Goal: Communication & Community: Share content

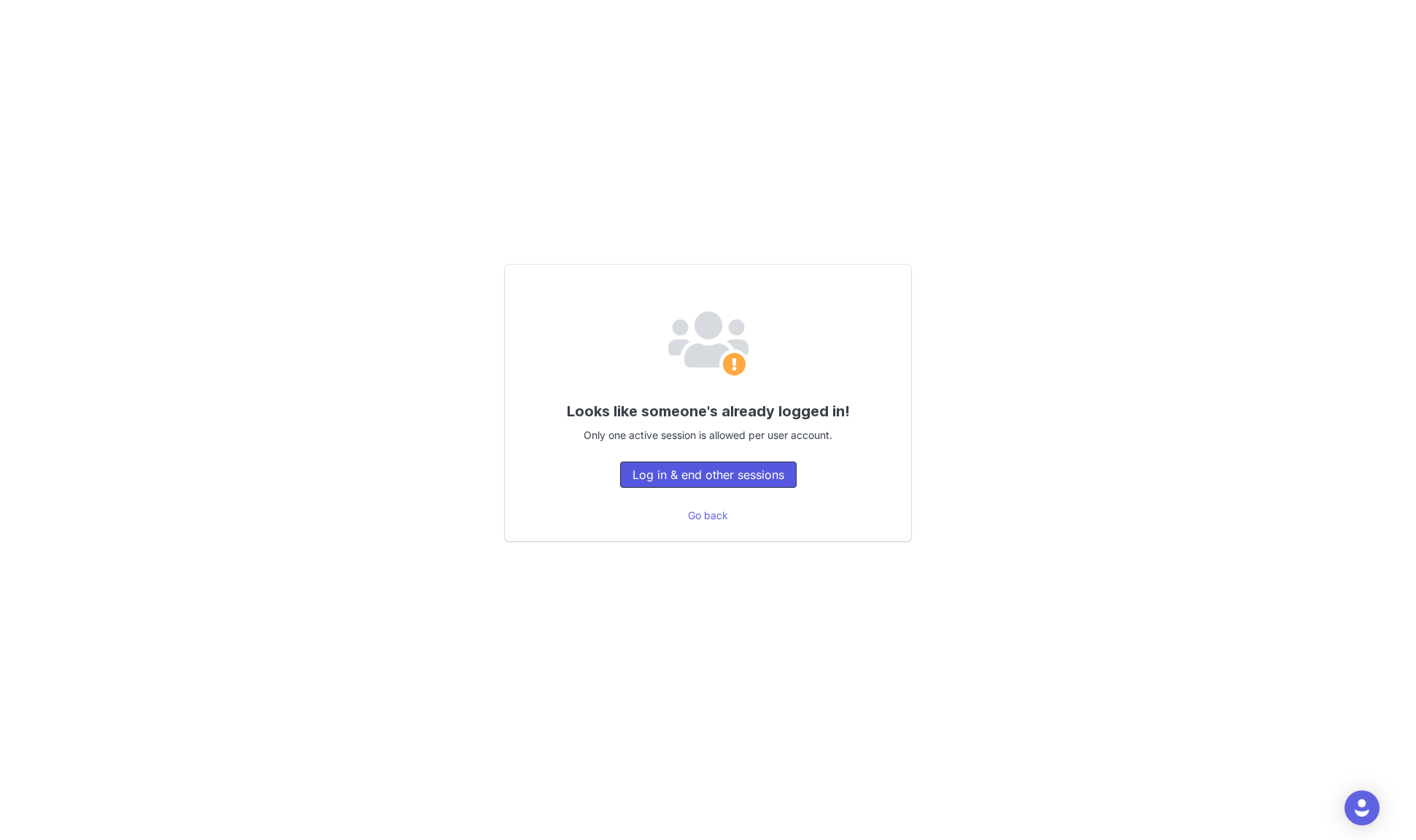
click at [721, 481] on button "Log in & end other sessions" at bounding box center [708, 474] width 176 height 26
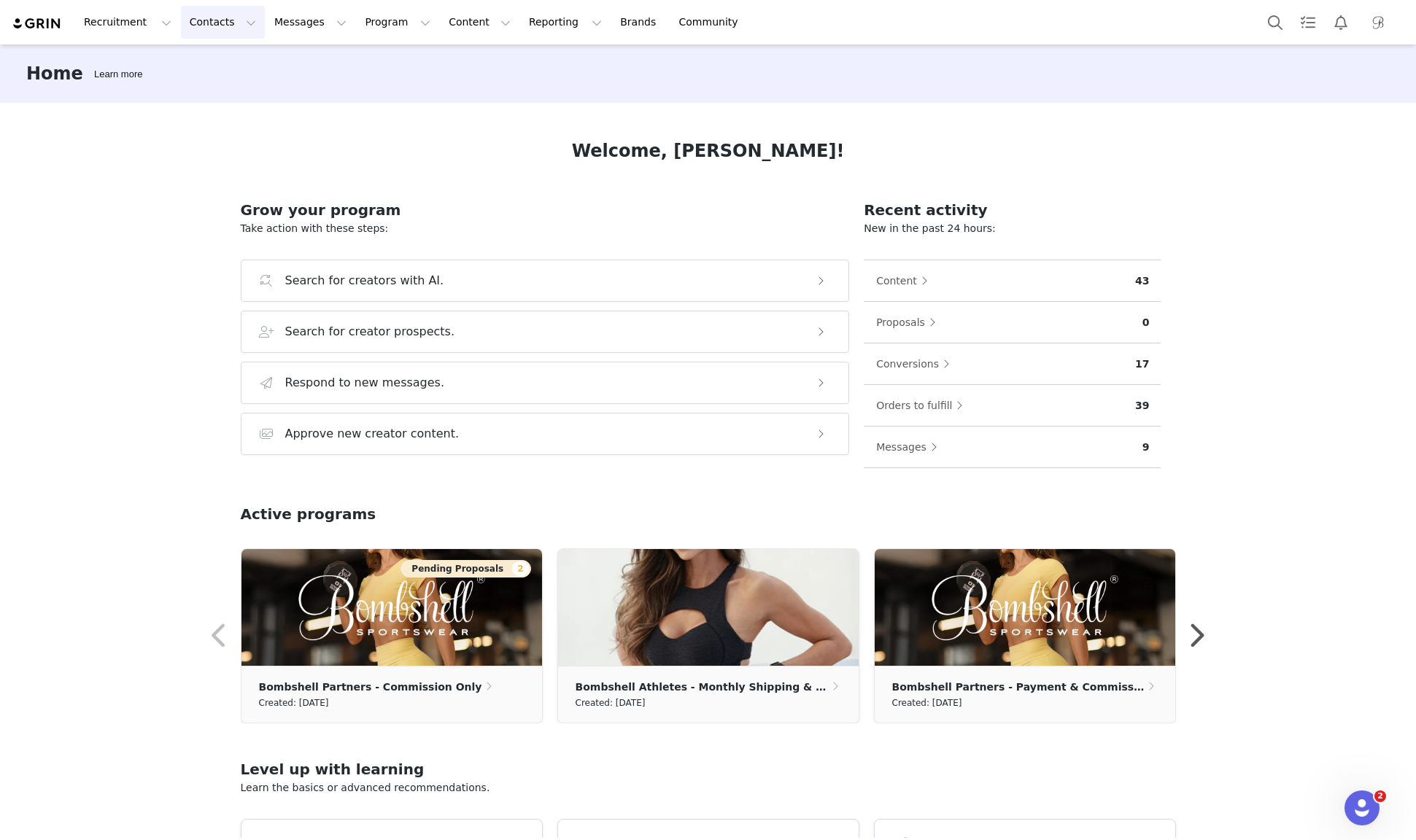
click at [206, 29] on button "Contacts Contacts" at bounding box center [223, 22] width 84 height 33
click at [383, 31] on button "Program Program" at bounding box center [398, 22] width 83 height 33
click at [383, 65] on p "Activations" at bounding box center [373, 65] width 56 height 15
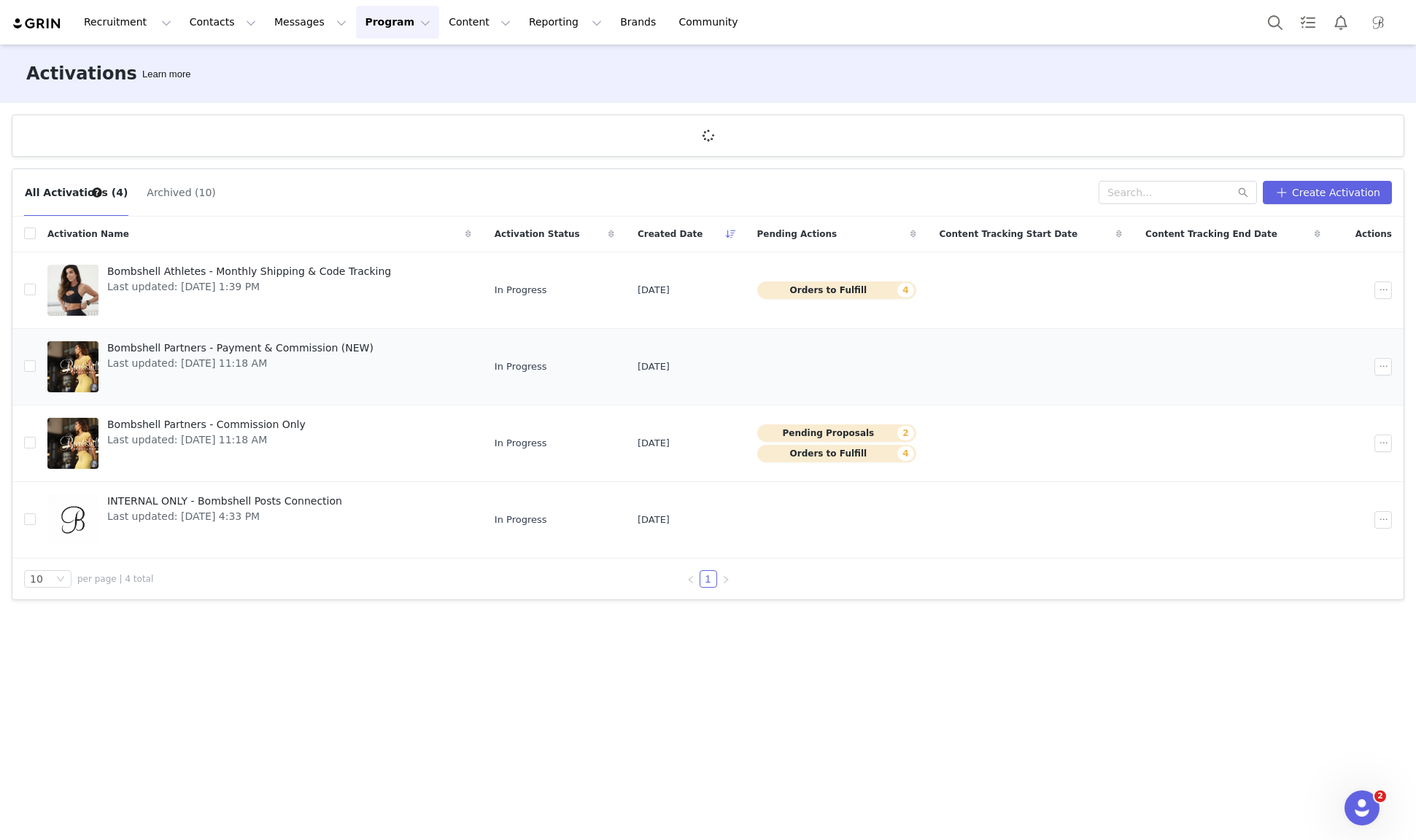
click at [347, 350] on span "Bombshell Partners - Payment & Commission (NEW)" at bounding box center [240, 348] width 267 height 15
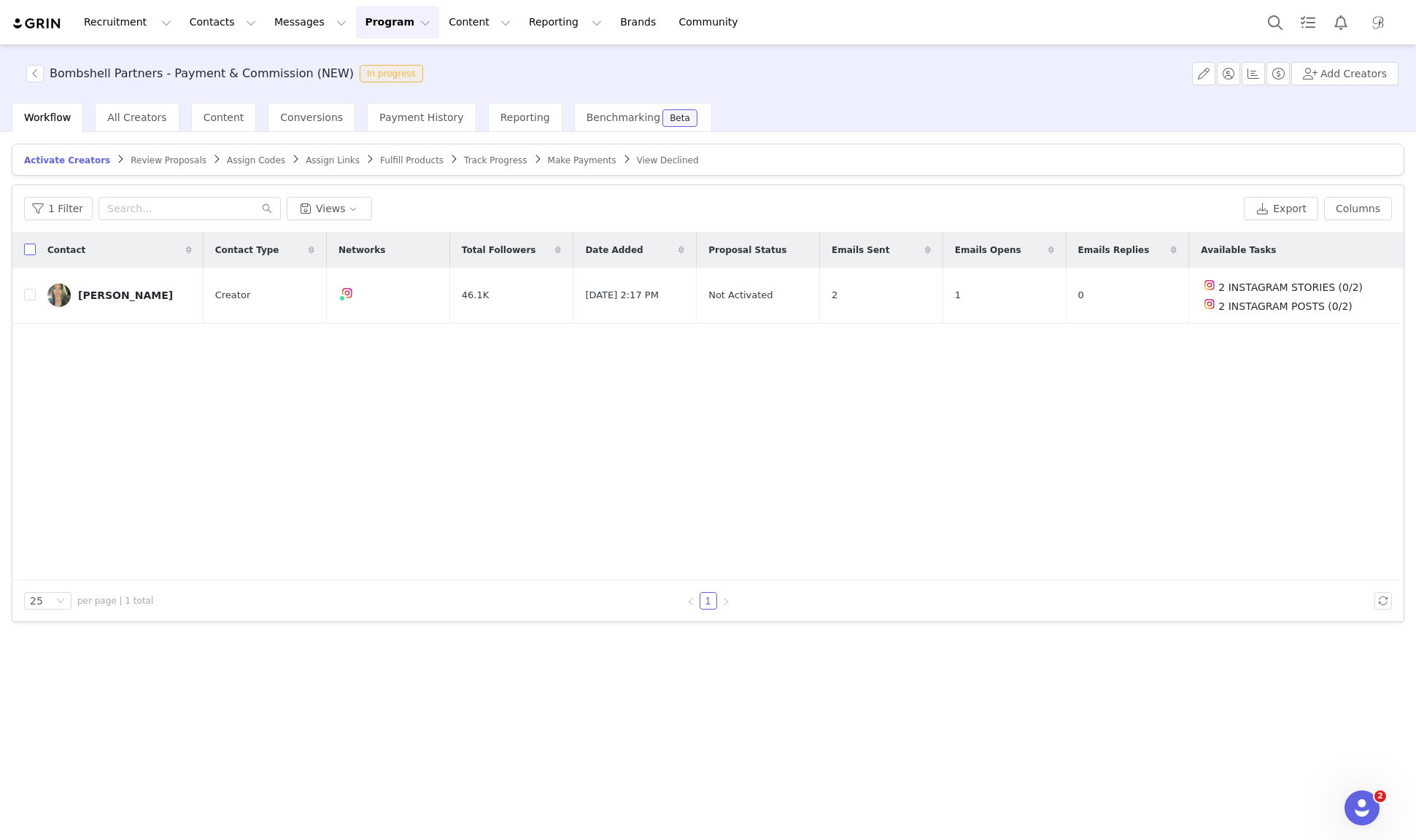
click at [32, 250] on input "checkbox" at bounding box center [30, 249] width 12 height 12
checkbox input "true"
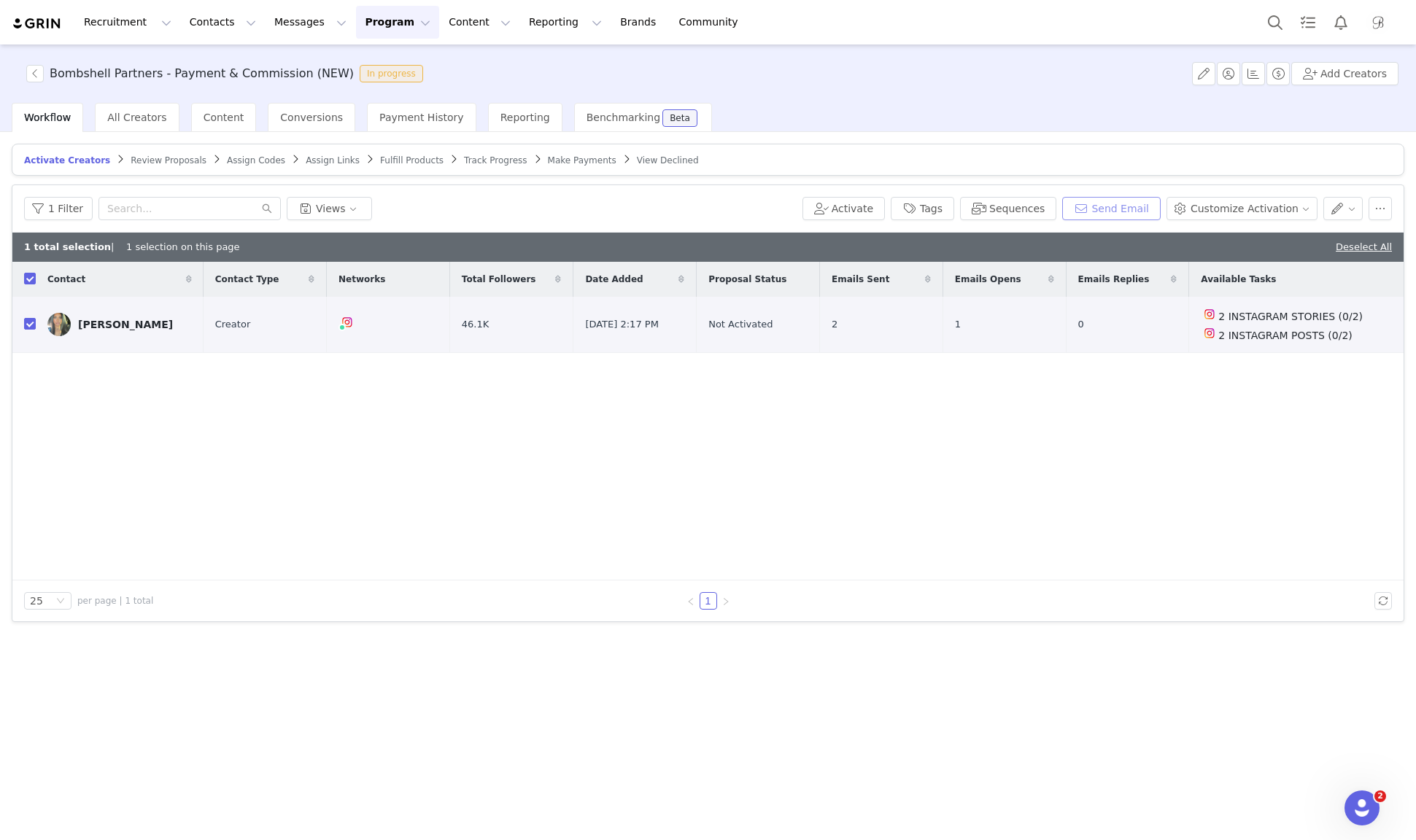
click at [1127, 200] on button "Send Email" at bounding box center [1112, 208] width 99 height 23
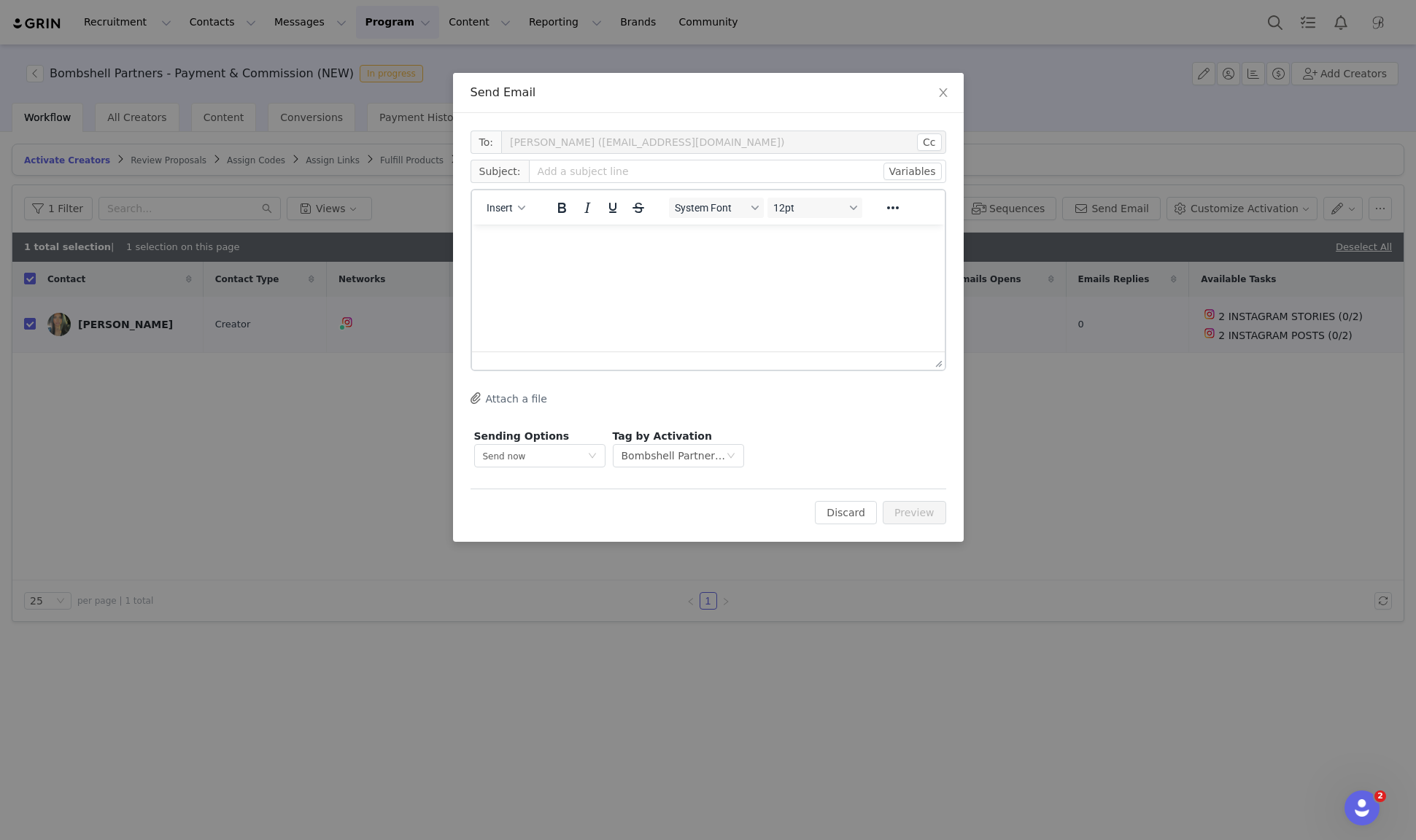
click at [730, 264] on html at bounding box center [708, 244] width 473 height 39
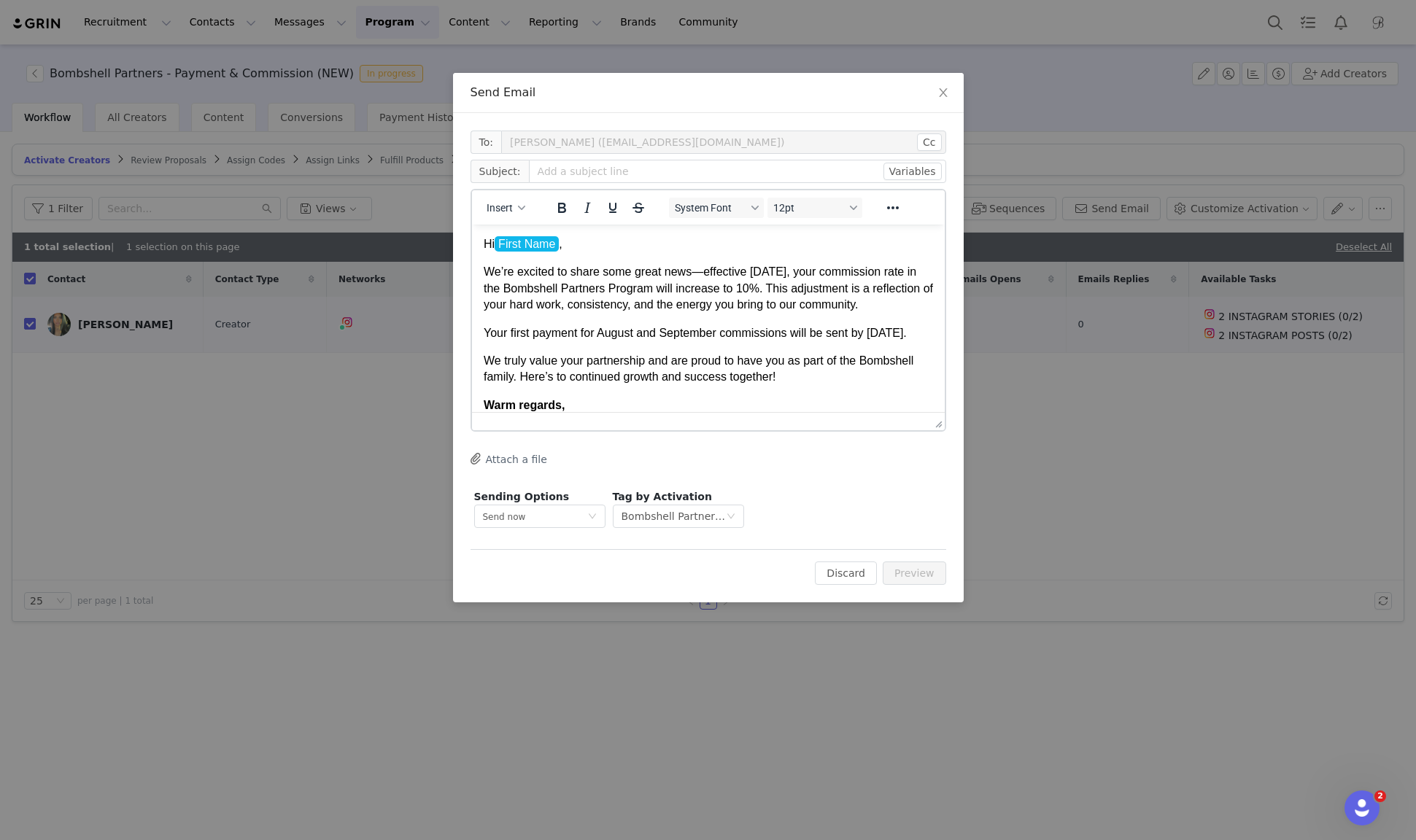
drag, startPoint x: 935, startPoint y: 363, endPoint x: 951, endPoint y: 602, distance: 239.5
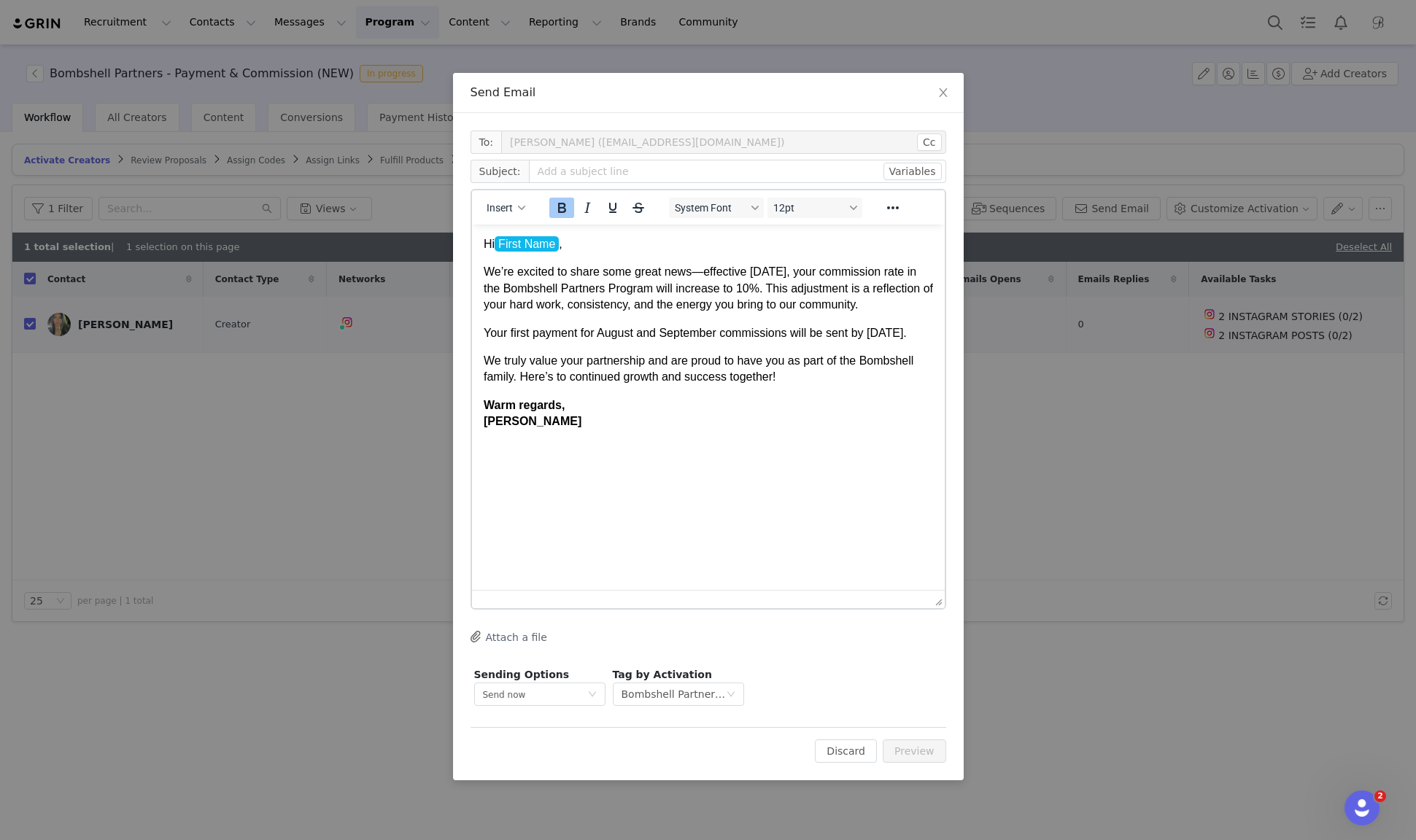
drag, startPoint x: 529, startPoint y: 462, endPoint x: 460, endPoint y: 442, distance: 71.8
click at [472, 442] on html "Hi First Name , We’re excited to share some great news—effective [DATE], your c…" at bounding box center [708, 333] width 473 height 217
drag, startPoint x: 484, startPoint y: 437, endPoint x: 535, endPoint y: 451, distance: 52.9
click at [535, 431] on p "Warm regards, [PERSON_NAME]" at bounding box center [708, 414] width 450 height 33
click at [537, 431] on p "Warm regards, [PERSON_NAME]" at bounding box center [708, 414] width 450 height 33
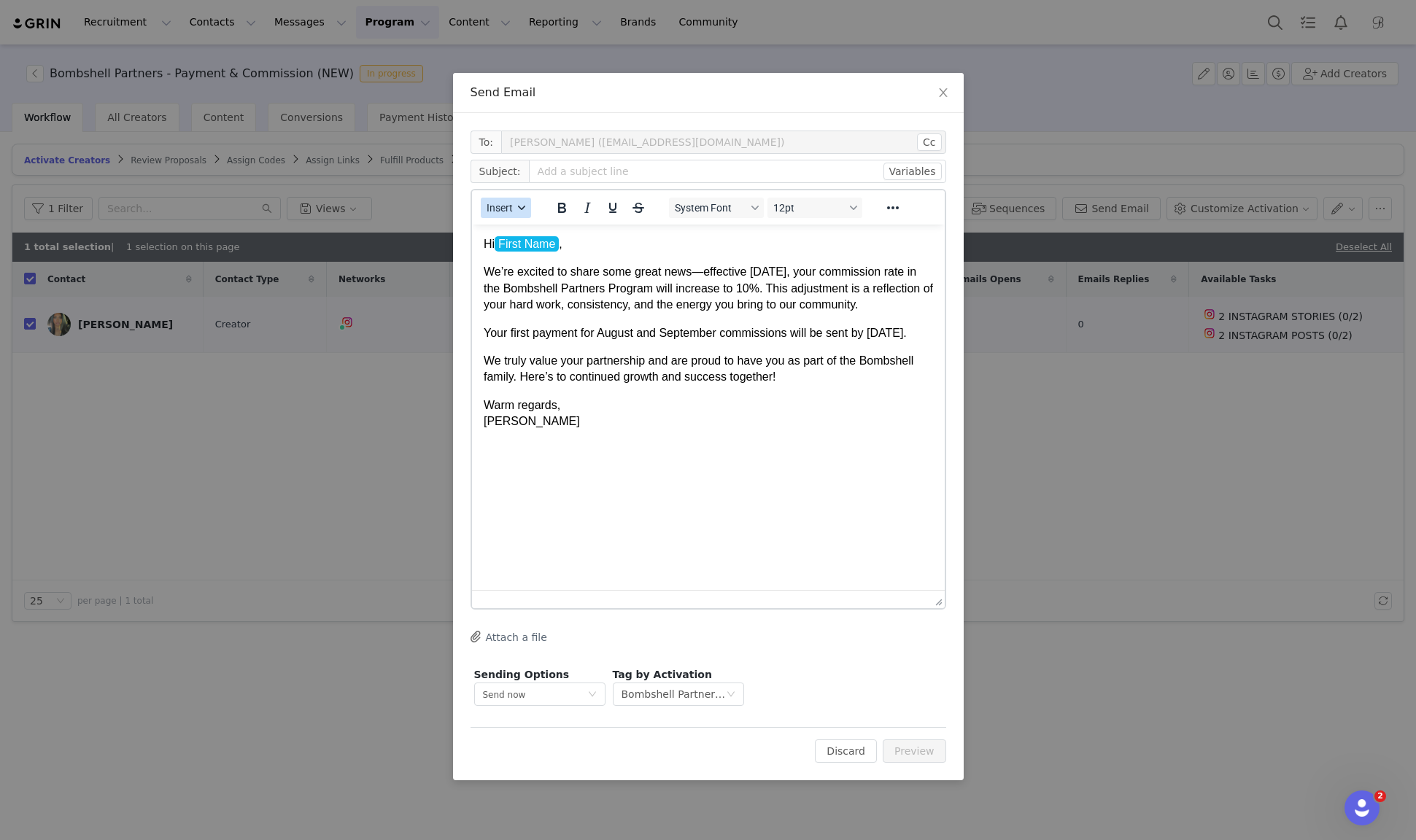
click at [507, 213] on button "Insert" at bounding box center [506, 208] width 50 height 20
click at [513, 284] on div "Insert Signature" at bounding box center [558, 279] width 131 height 18
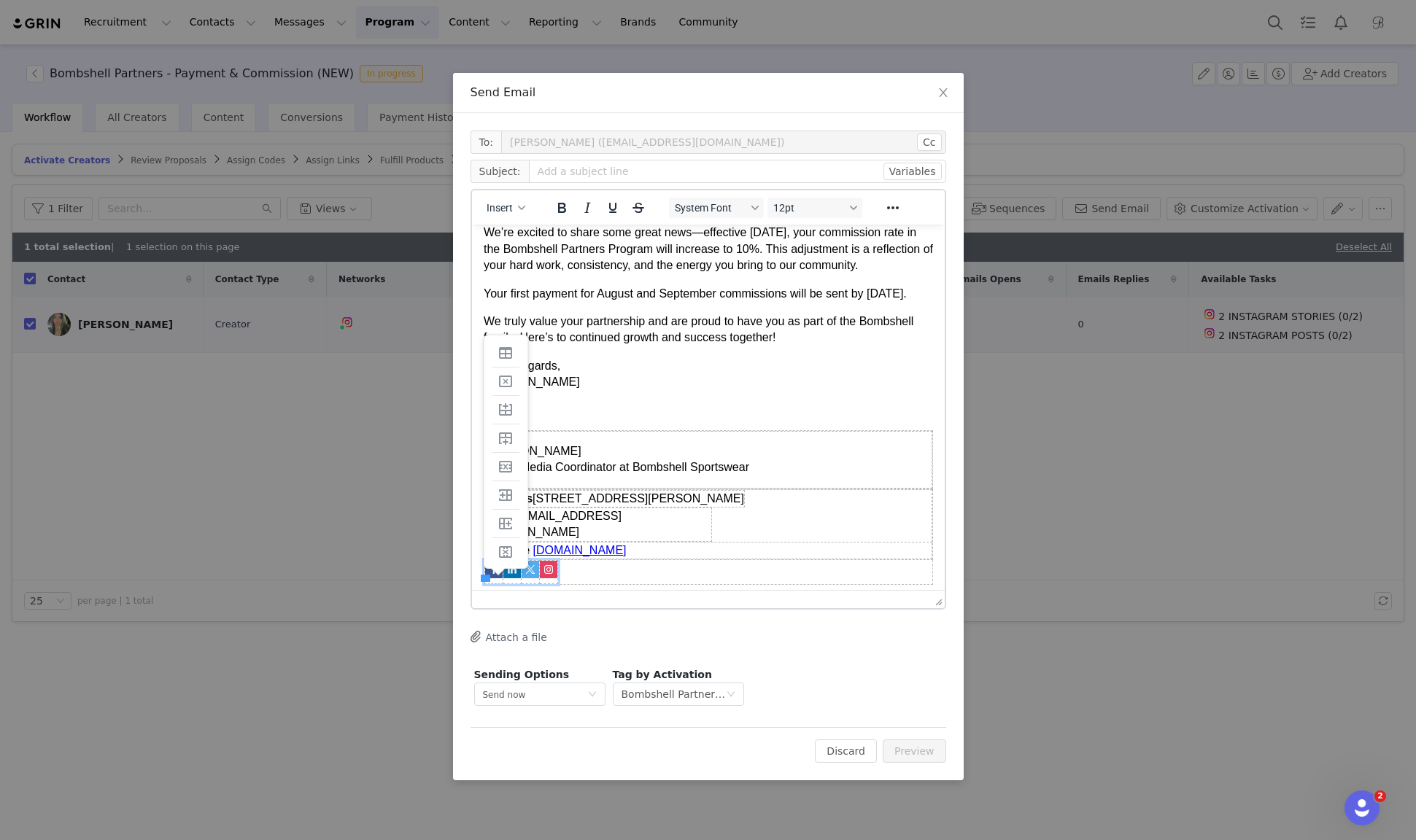
click at [609, 431] on body "Hi First Name , We’re excited to share some great news—effective [DATE], your c…" at bounding box center [708, 391] width 450 height 388
drag, startPoint x: 574, startPoint y: 483, endPoint x: 476, endPoint y: 483, distance: 98.0
click at [476, 483] on html "Hi First Name , We’re excited to share some great news—effective [DATE], your c…" at bounding box center [708, 391] width 473 height 411
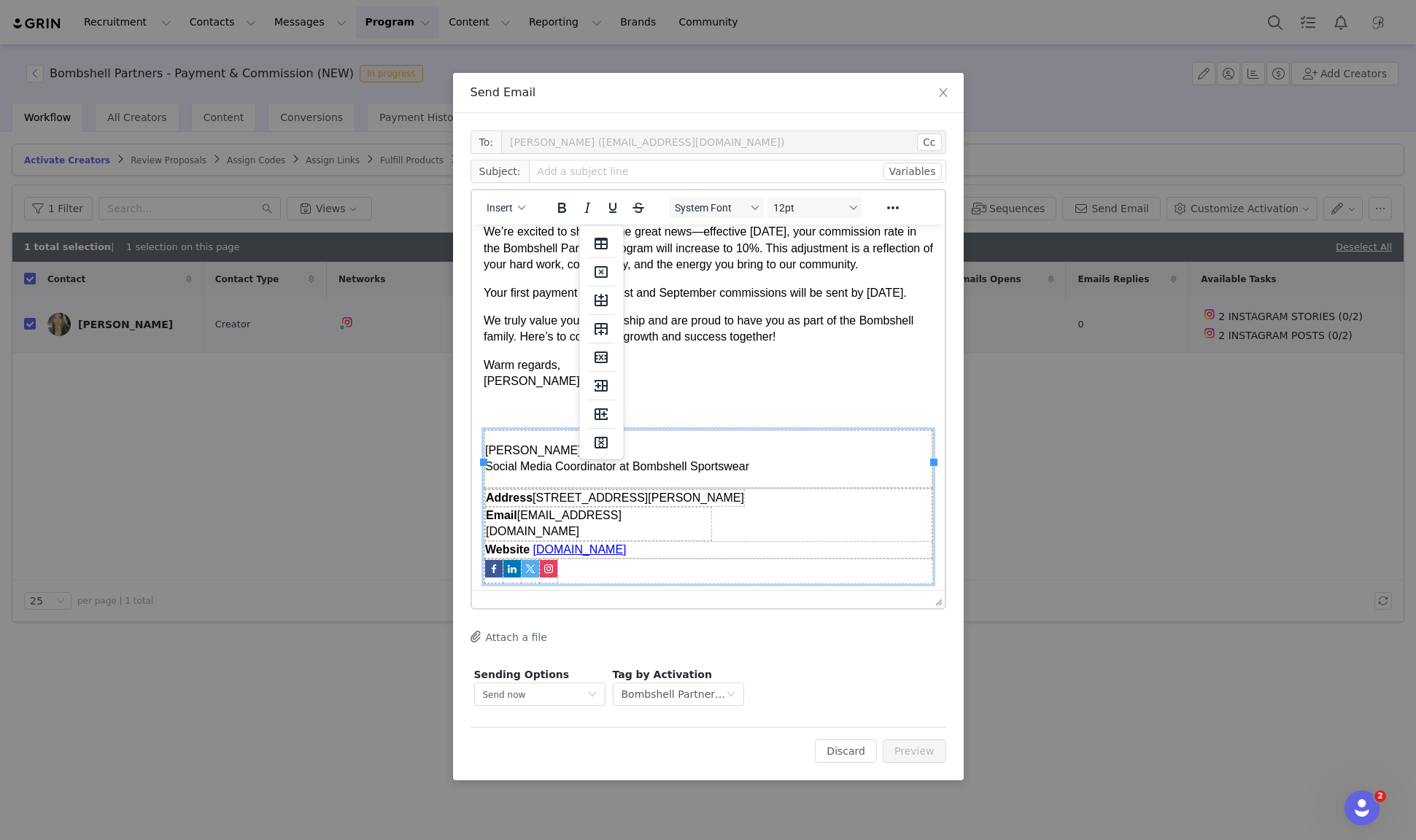
click at [526, 476] on p "[PERSON_NAME] Social Media Coordinator at Bombshell Sportswear" at bounding box center [708, 459] width 446 height 33
click at [543, 476] on p "[PERSON_NAME] Social Media Coordinator at Bombshell Sportswear" at bounding box center [708, 459] width 446 height 33
click at [563, 476] on p "[PERSON_NAME] Social Media Coordinator at Bombshell Sportswear" at bounding box center [708, 459] width 446 height 33
drag, startPoint x: 617, startPoint y: 499, endPoint x: 485, endPoint y: 492, distance: 132.2
click at [485, 476] on p "[PERSON_NAME] Social Media Coordinator at Bombshell Sportswear" at bounding box center [708, 459] width 446 height 33
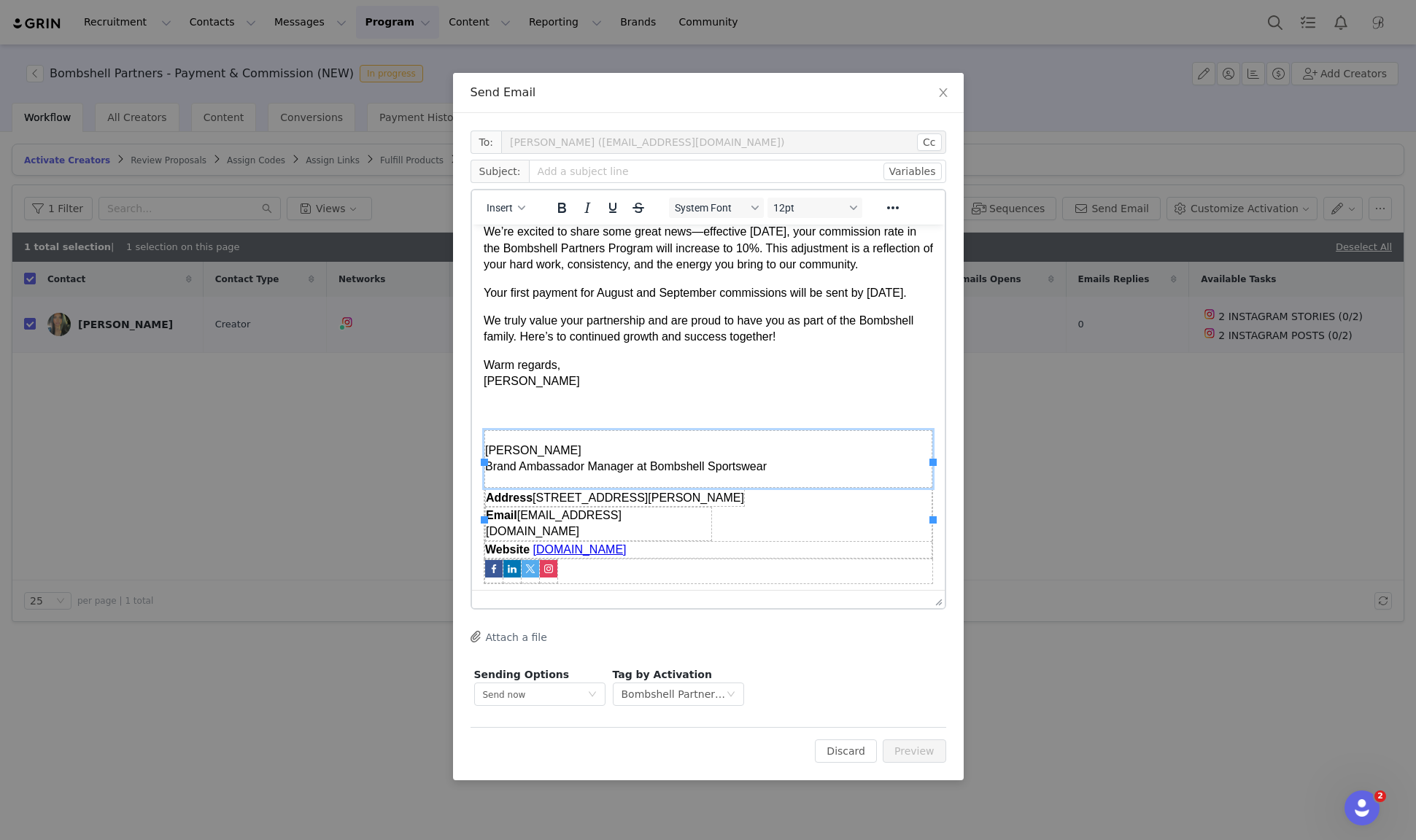
click at [552, 390] on p "Warm regards, [PERSON_NAME]" at bounding box center [708, 374] width 450 height 33
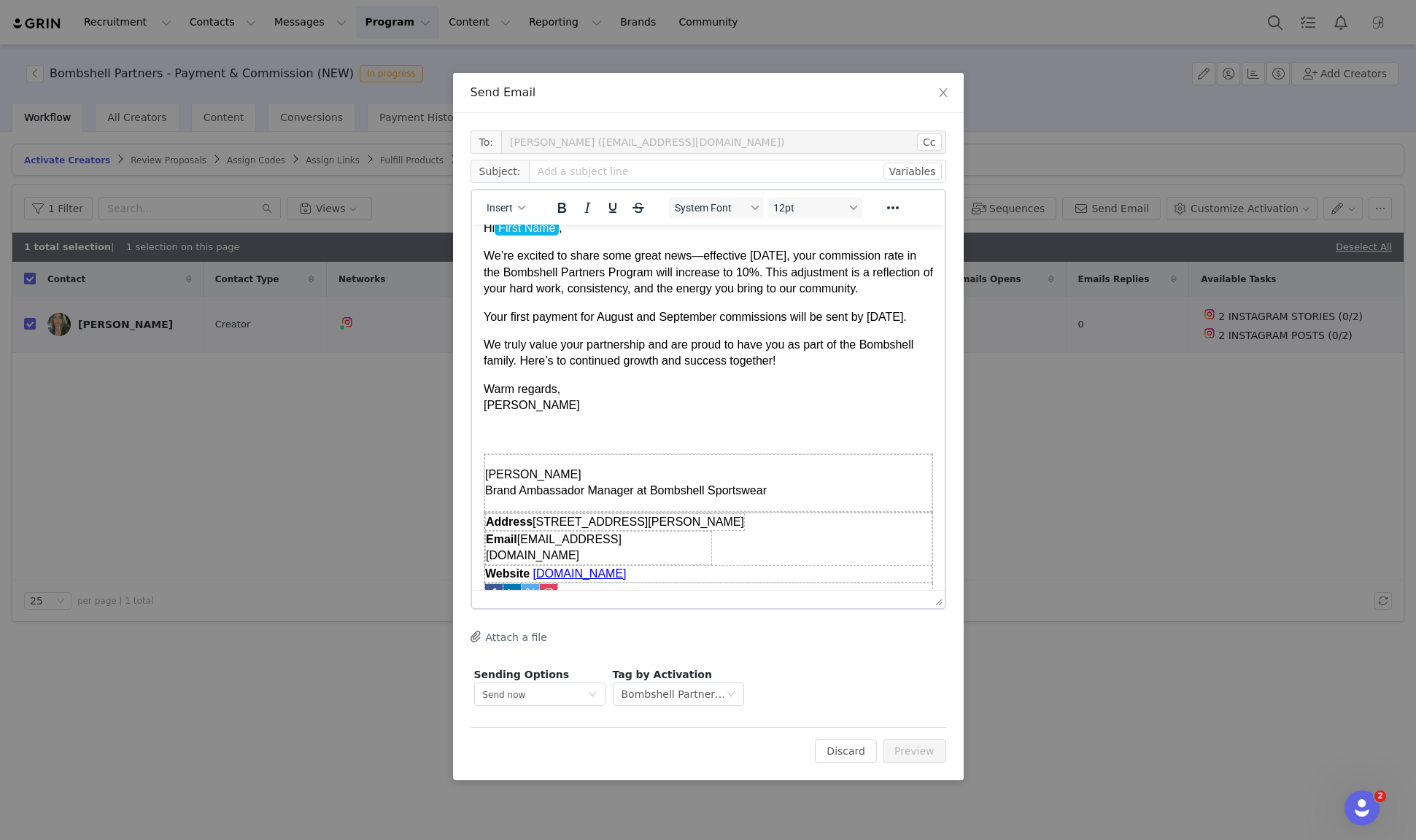
scroll to position [9, 0]
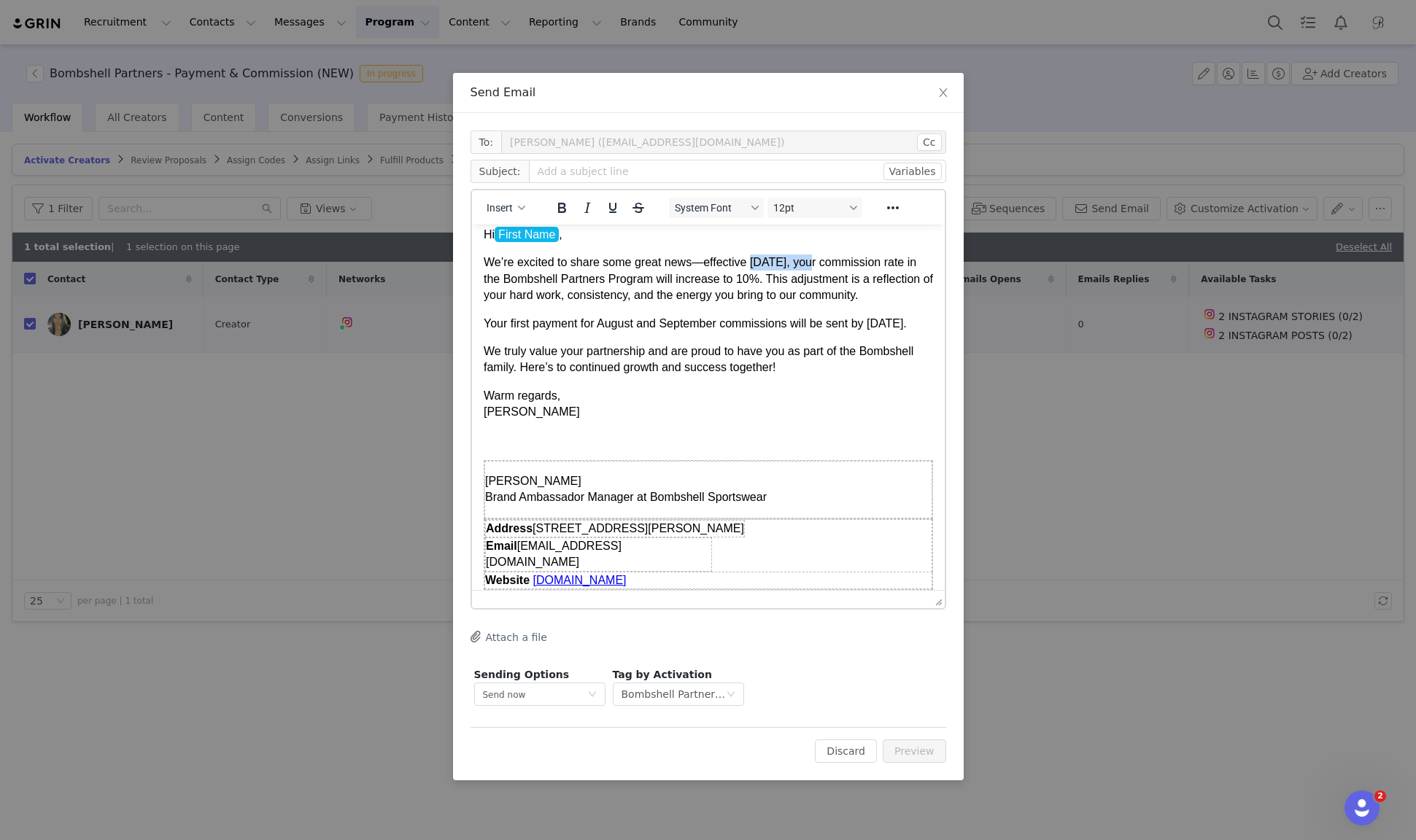
drag, startPoint x: 813, startPoint y: 263, endPoint x: 754, endPoint y: 263, distance: 59.0
click at [754, 263] on p "We’re excited to share some great news—effective [DATE], your commission rate i…" at bounding box center [708, 278] width 450 height 49
click at [754, 301] on p "We’re excited to share some great news—effective [DATE] , your commission rate …" at bounding box center [708, 278] width 450 height 49
drag, startPoint x: 876, startPoint y: 339, endPoint x: 500, endPoint y: 352, distance: 376.2
click at [500, 332] on p "Your first payment for August and September commissions will be sent by [DATE]." at bounding box center [708, 323] width 450 height 16
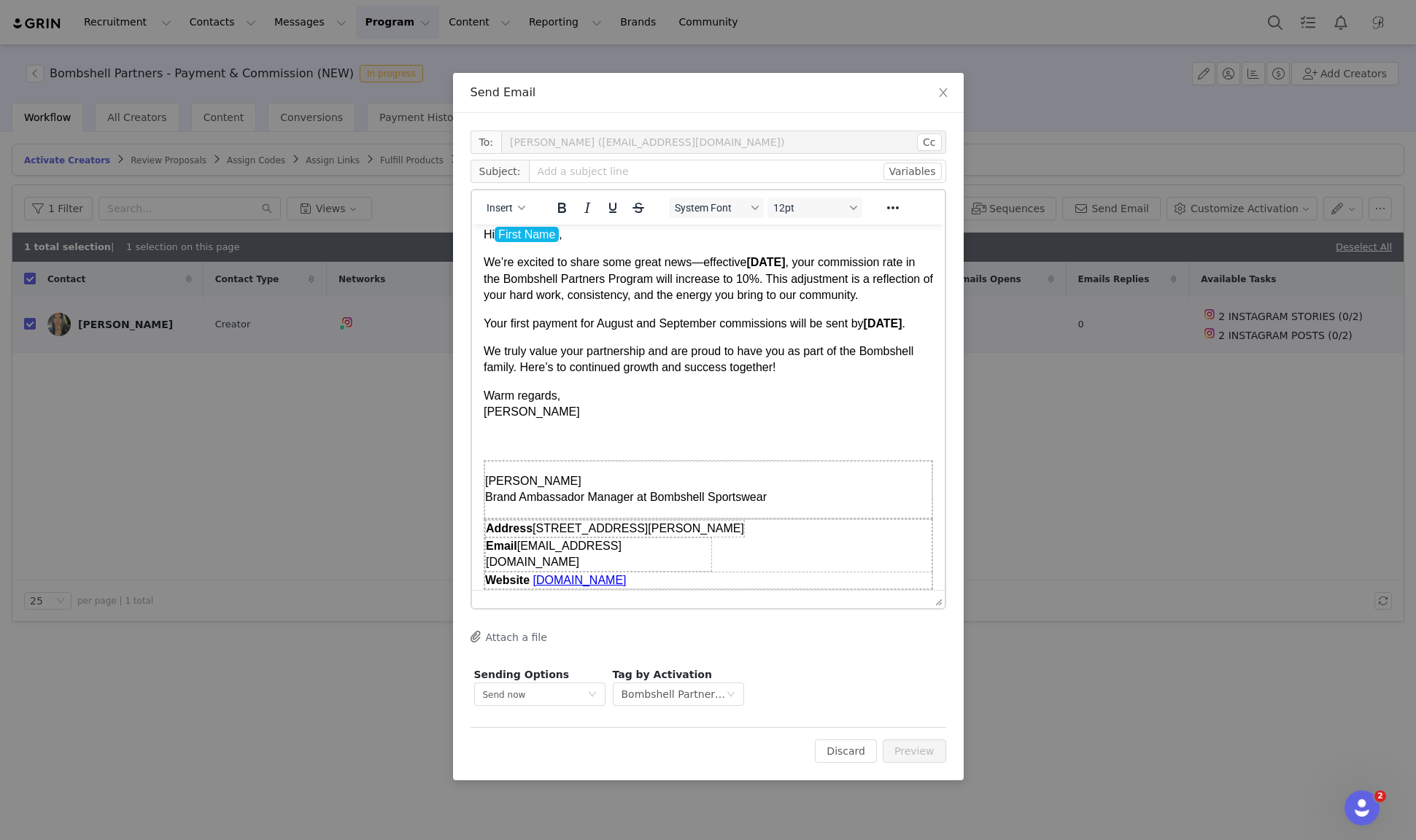
click at [632, 332] on p "Your first payment for August and September commissions will be sent by [DATE] ." at bounding box center [708, 323] width 450 height 16
drag, startPoint x: 798, startPoint y: 277, endPoint x: 775, endPoint y: 277, distance: 23.0
click at [775, 277] on p "We’re excited to share some great news—effective [DATE] , your commission rate …" at bounding box center [708, 278] width 450 height 49
click at [767, 321] on body "Hi First Name , We’re excited to share some great news—effective [DATE] , your …" at bounding box center [708, 420] width 450 height 388
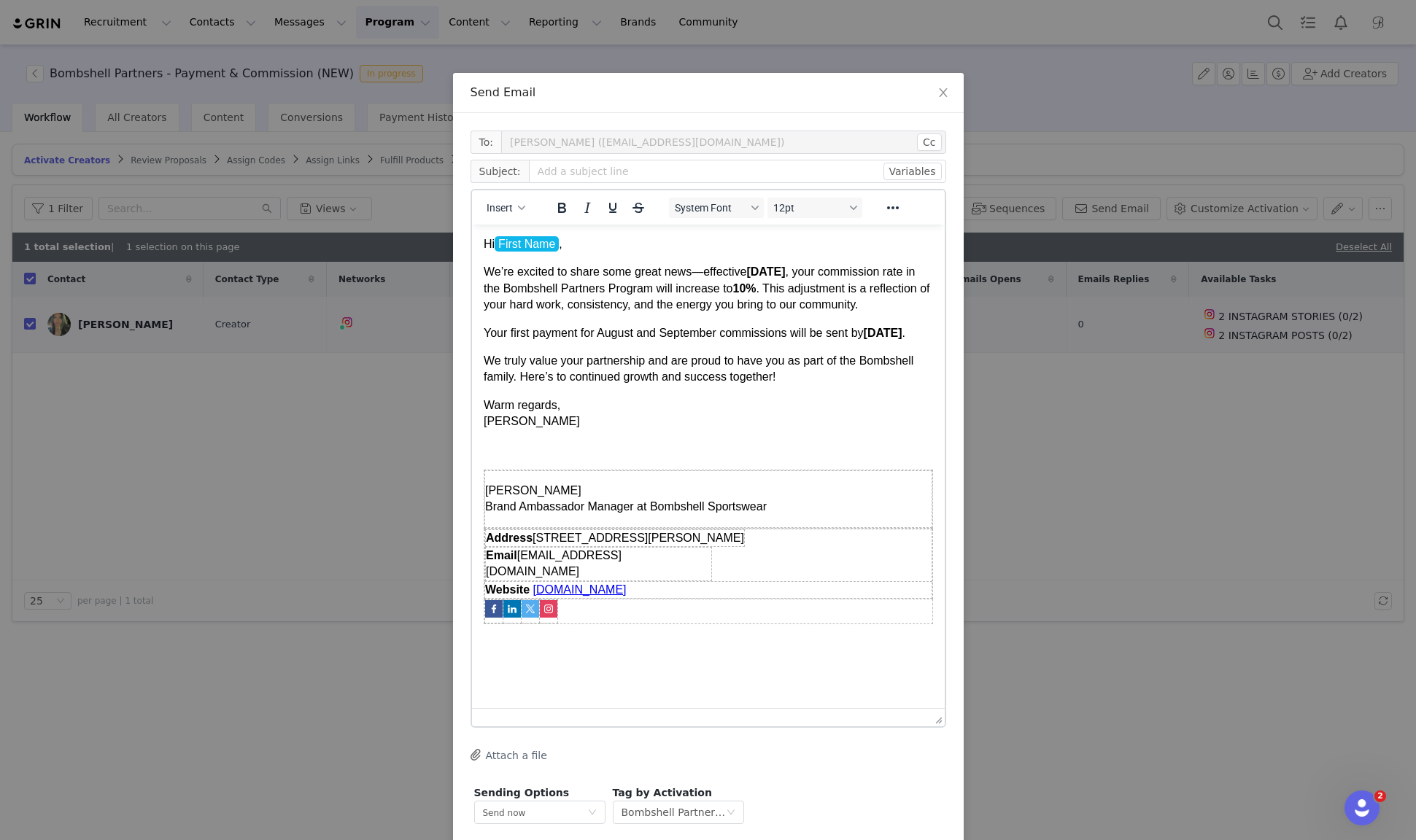
drag, startPoint x: 940, startPoint y: 599, endPoint x: 934, endPoint y: 769, distance: 170.1
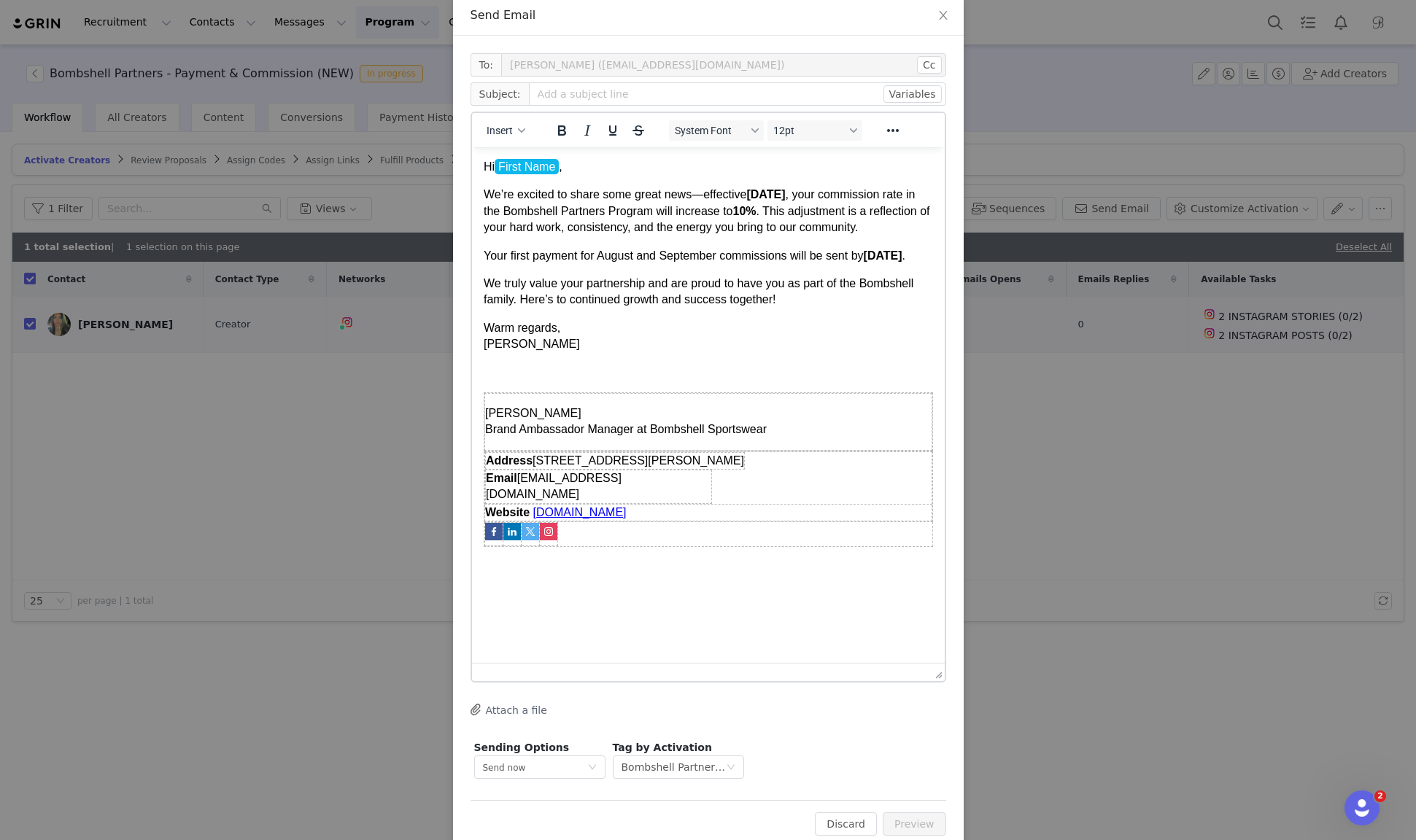
scroll to position [107, 0]
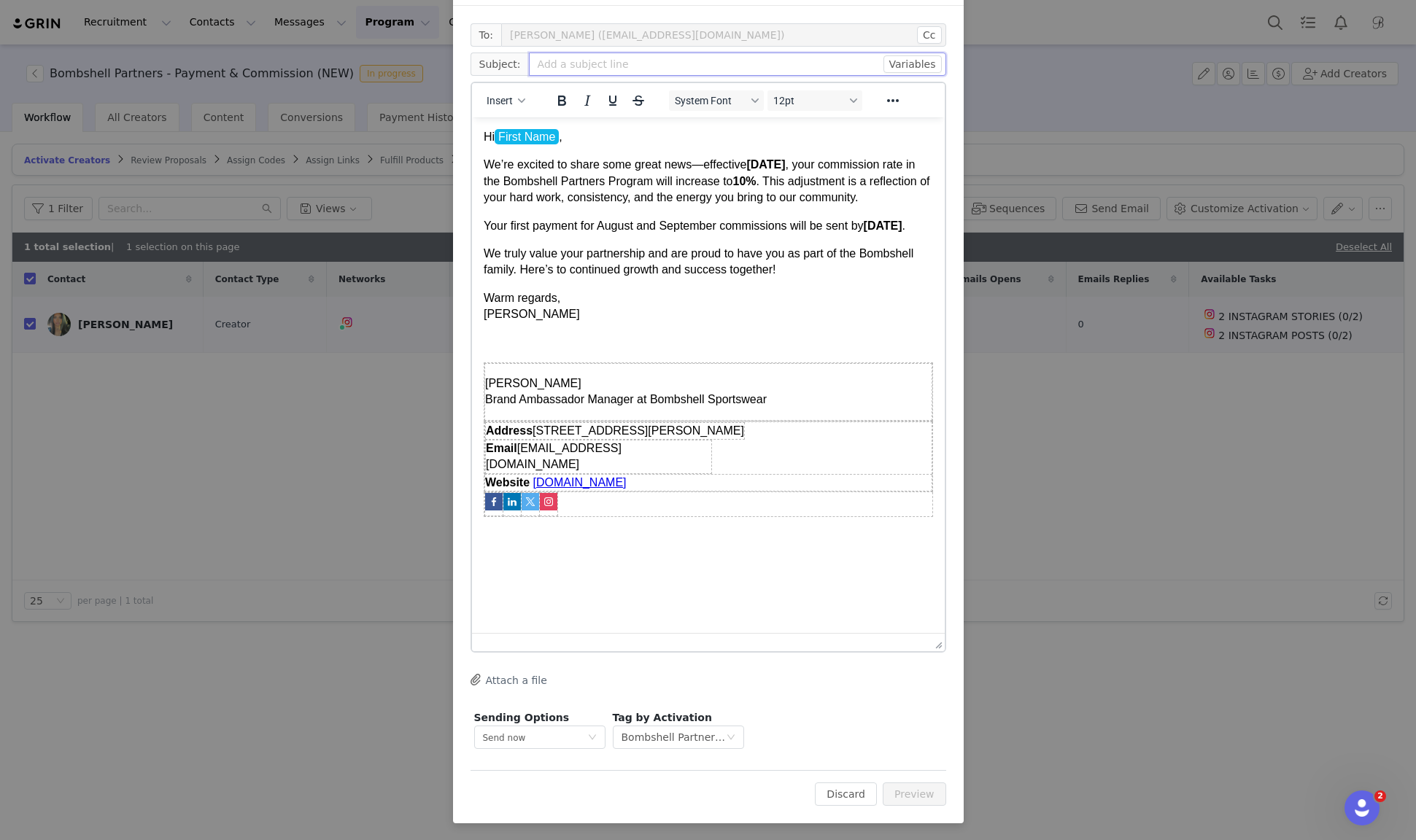
click at [680, 64] on input "text" at bounding box center [737, 64] width 417 height 23
type input "Bombshell Partners | Exciting Update!"
click at [915, 792] on button "Preview" at bounding box center [914, 793] width 64 height 23
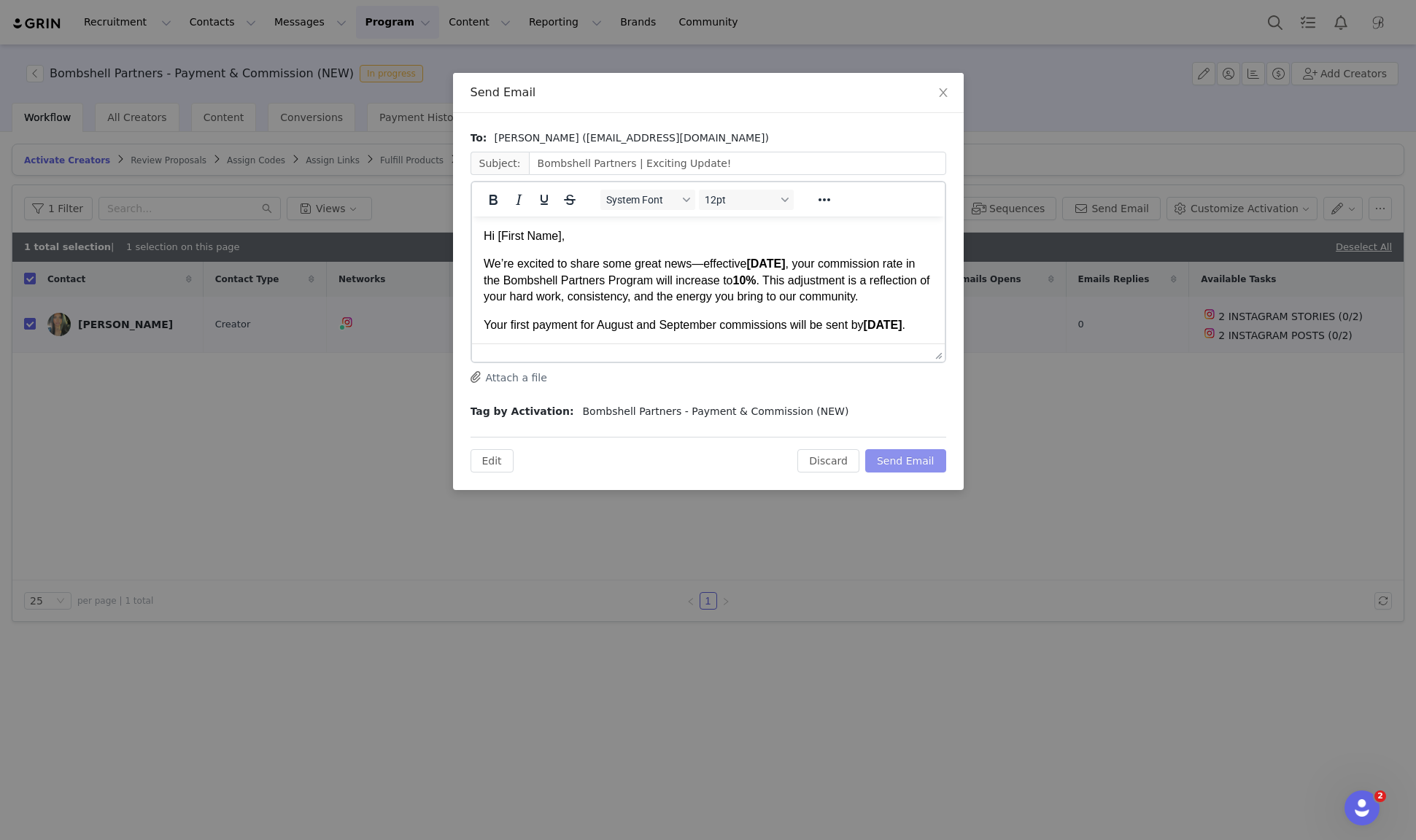
scroll to position [0, 0]
click at [487, 456] on button "Edit" at bounding box center [492, 460] width 43 height 23
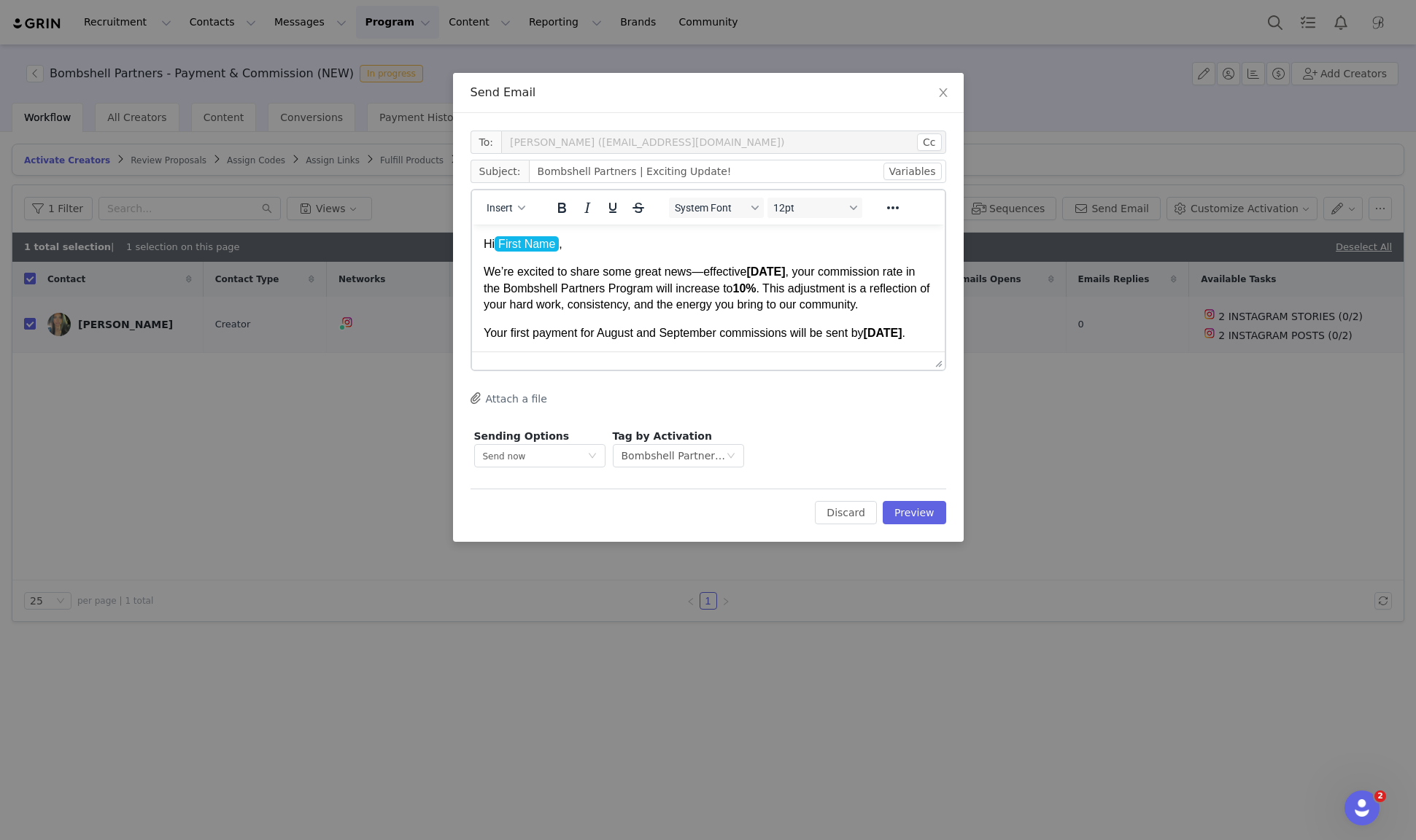
click at [604, 241] on p "Hi First Name ﻿ ," at bounding box center [708, 244] width 450 height 16
click at [934, 171] on button "Variables" at bounding box center [913, 171] width 59 height 18
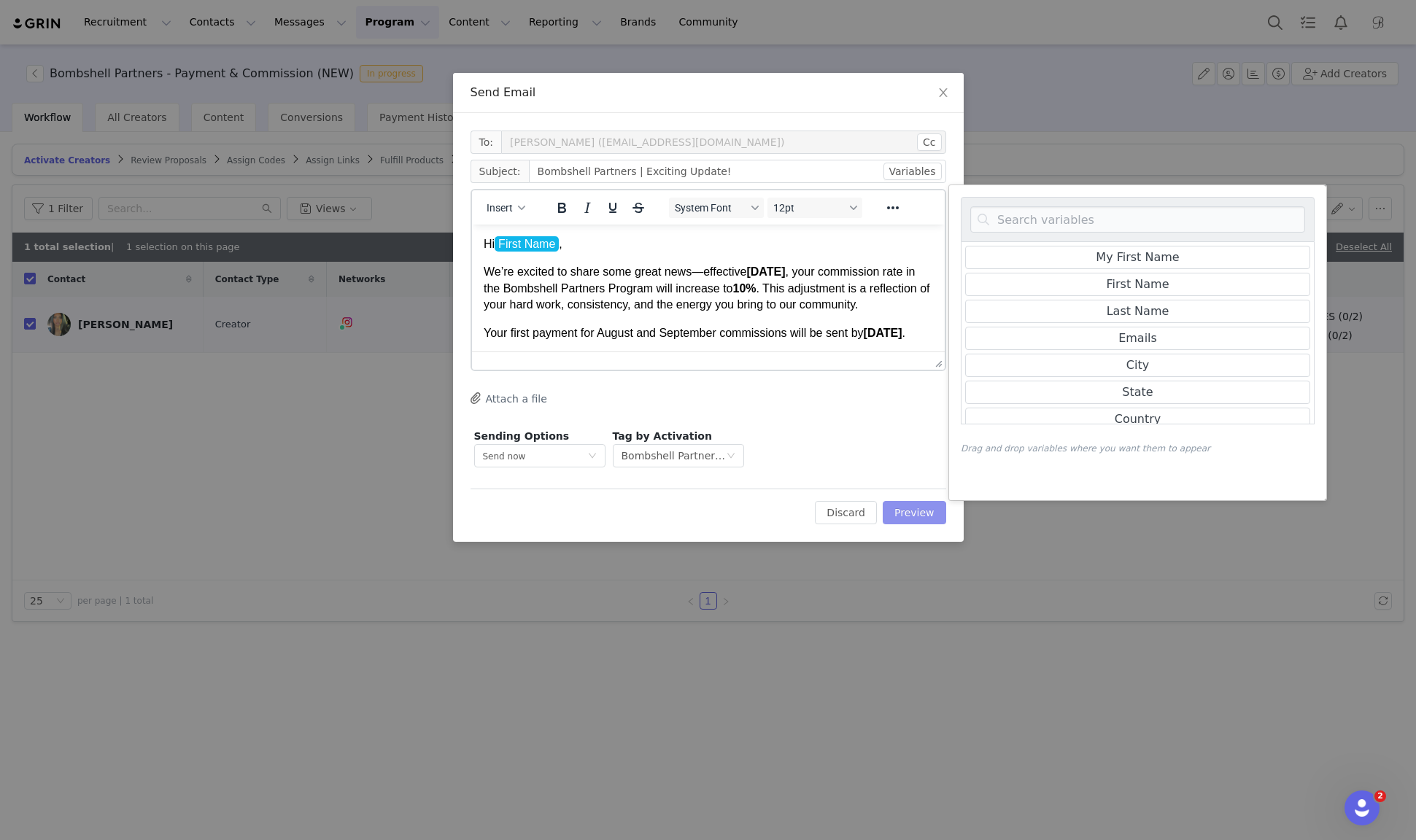
click at [920, 505] on button "Preview" at bounding box center [914, 512] width 64 height 23
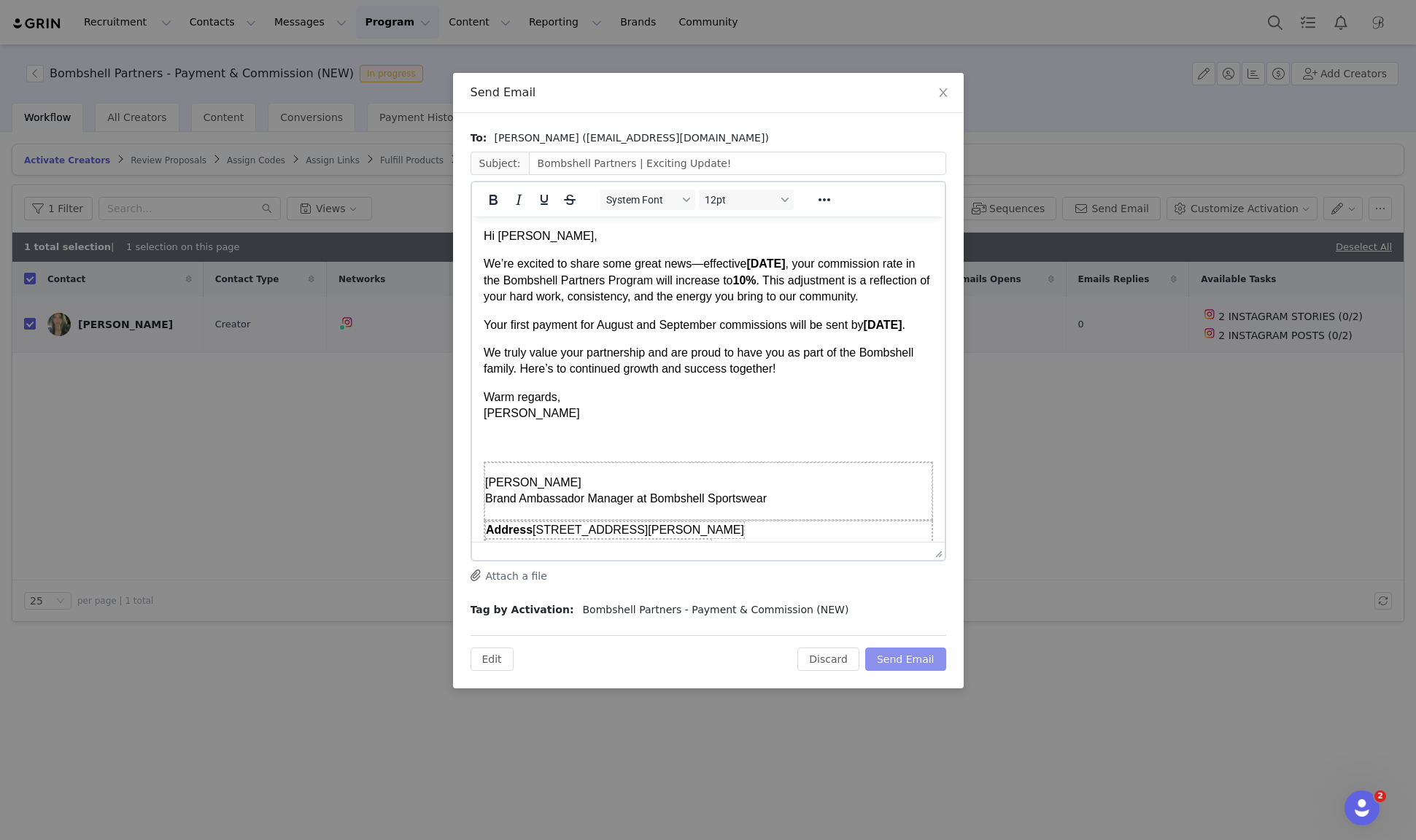
drag, startPoint x: 940, startPoint y: 352, endPoint x: 937, endPoint y: 554, distance: 202.0
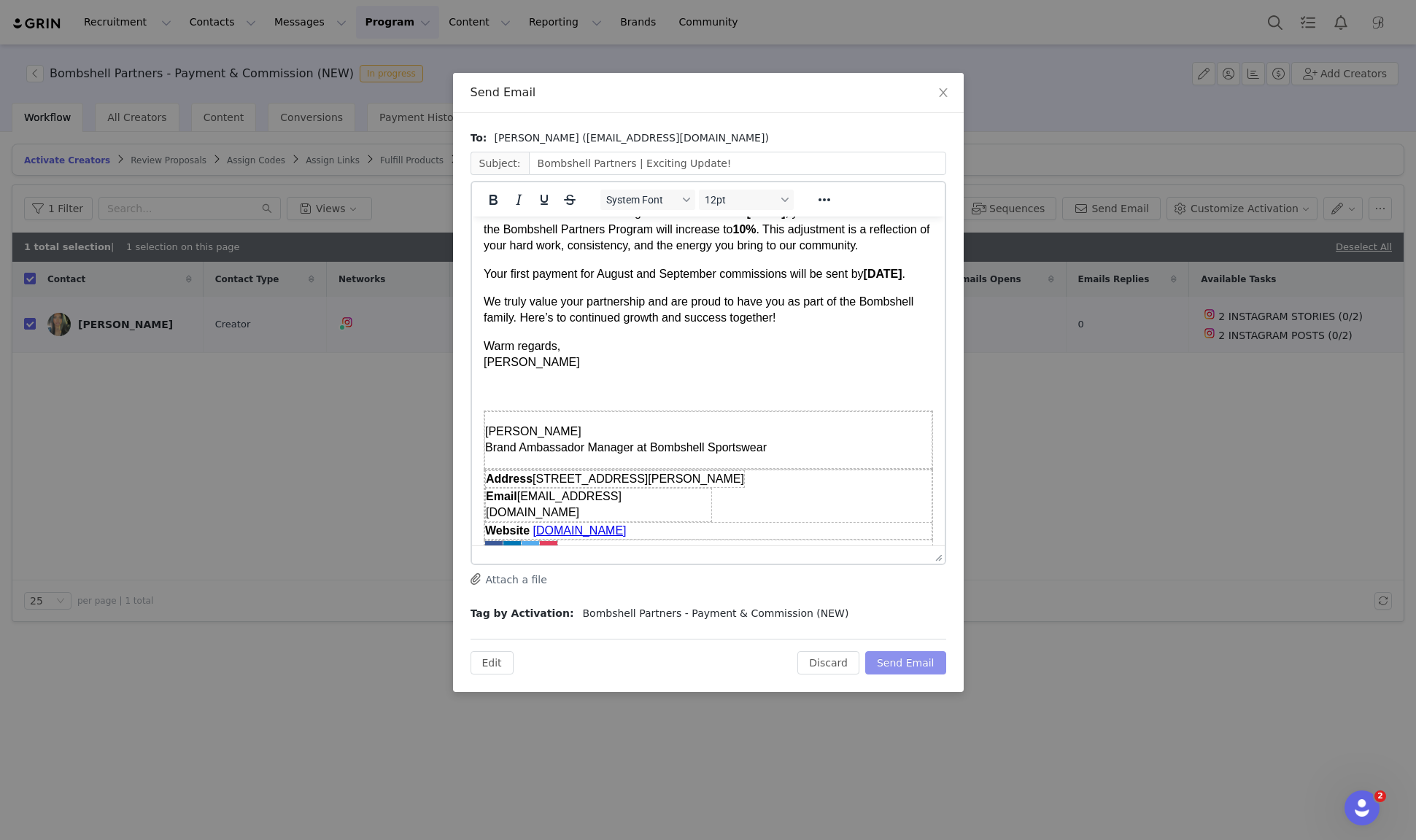
scroll to position [96, 0]
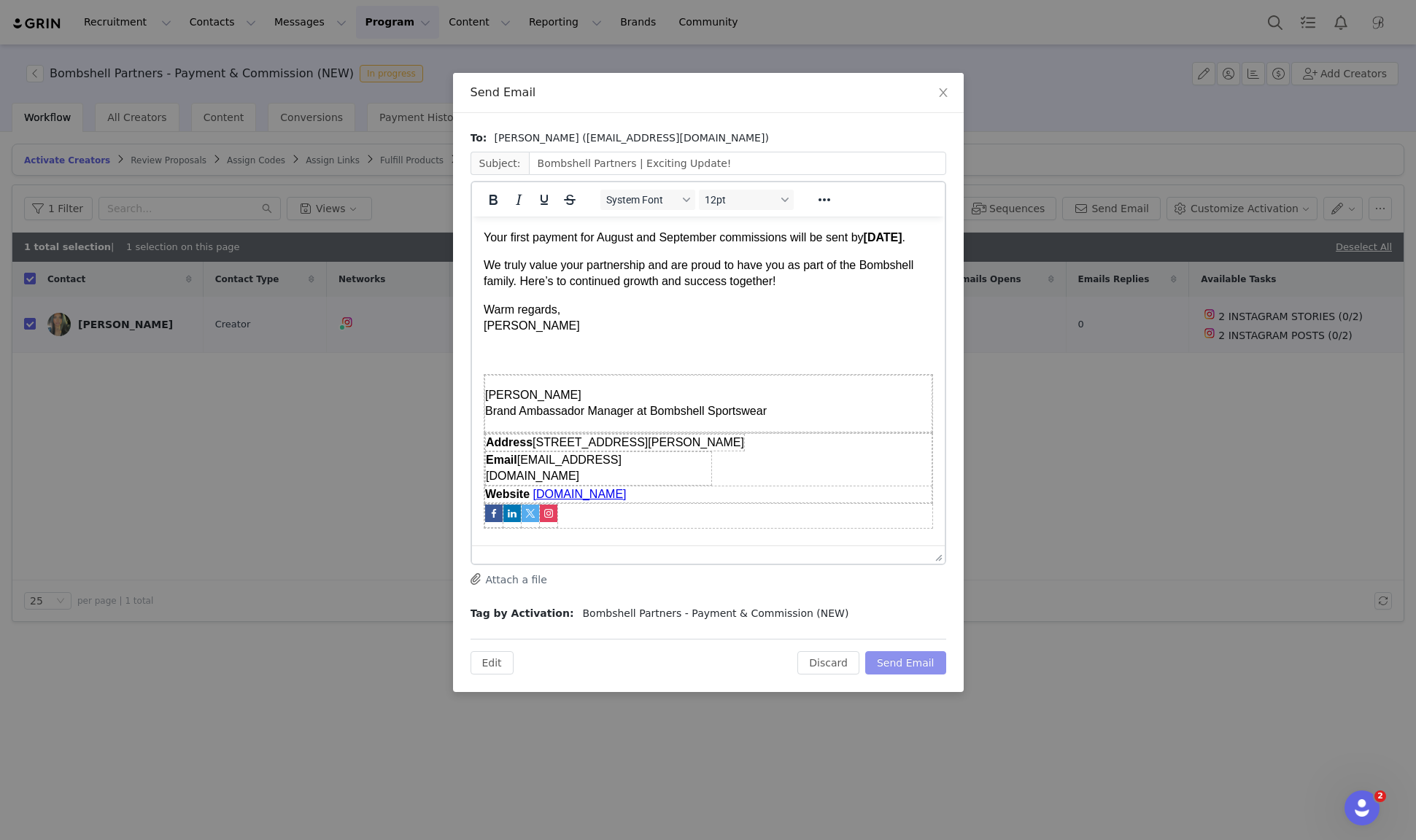
click at [920, 665] on button "Send Email" at bounding box center [905, 662] width 81 height 23
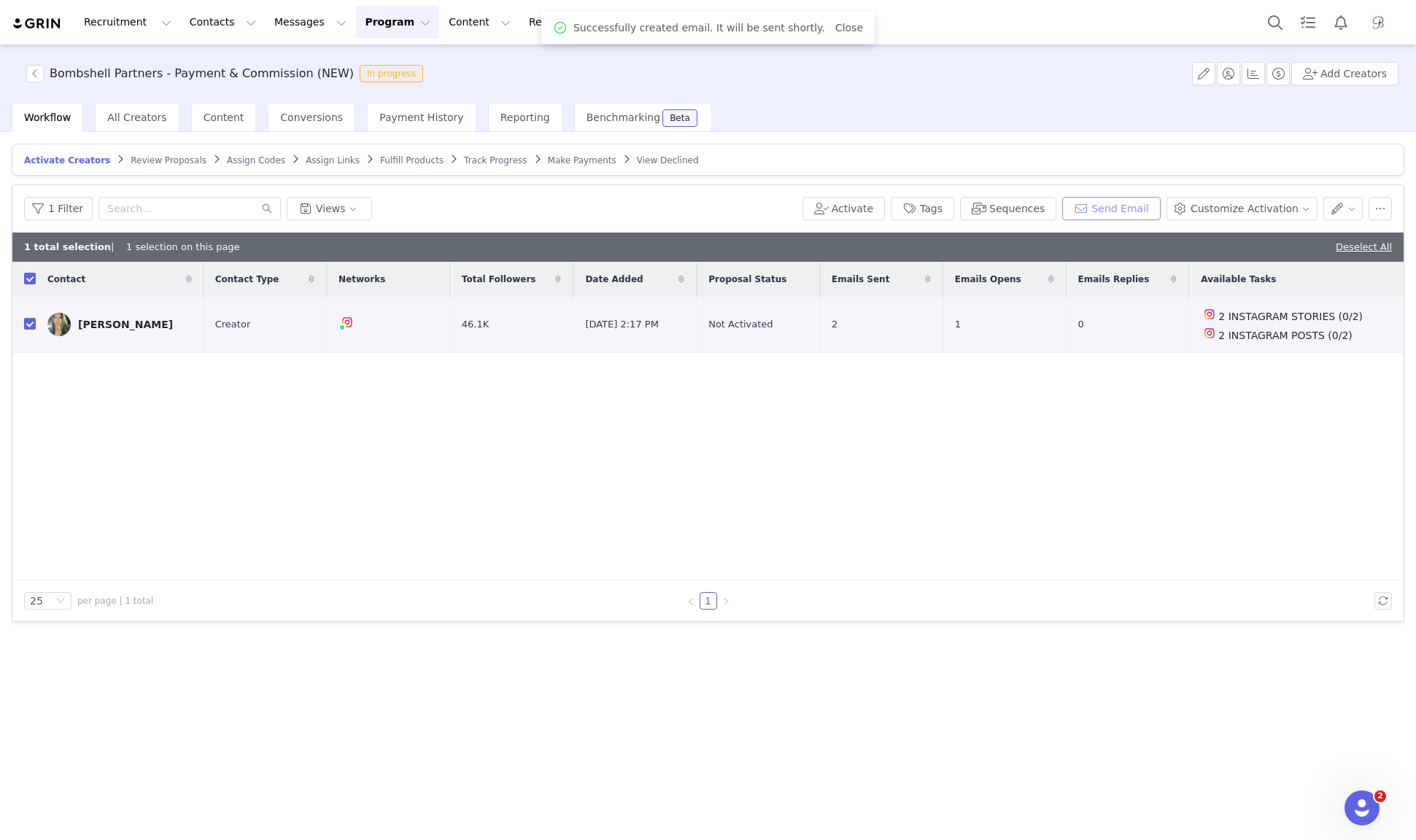
scroll to position [0, 0]
click at [385, 24] on button "Program Program" at bounding box center [398, 22] width 83 height 33
click at [381, 66] on p "Activations" at bounding box center [373, 65] width 56 height 15
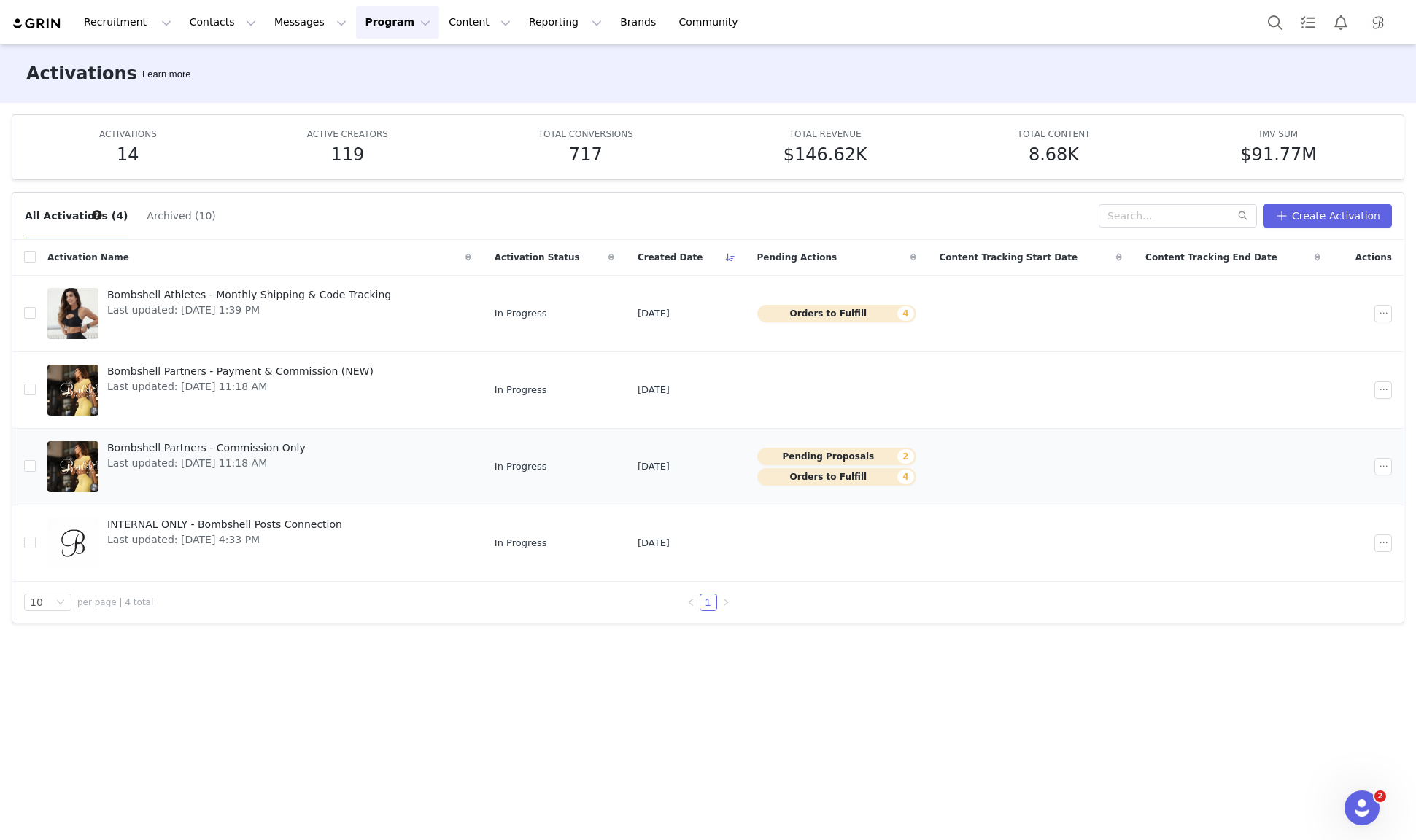
click at [209, 452] on span "Bombshell Partners - Commission Only" at bounding box center [206, 449] width 198 height 15
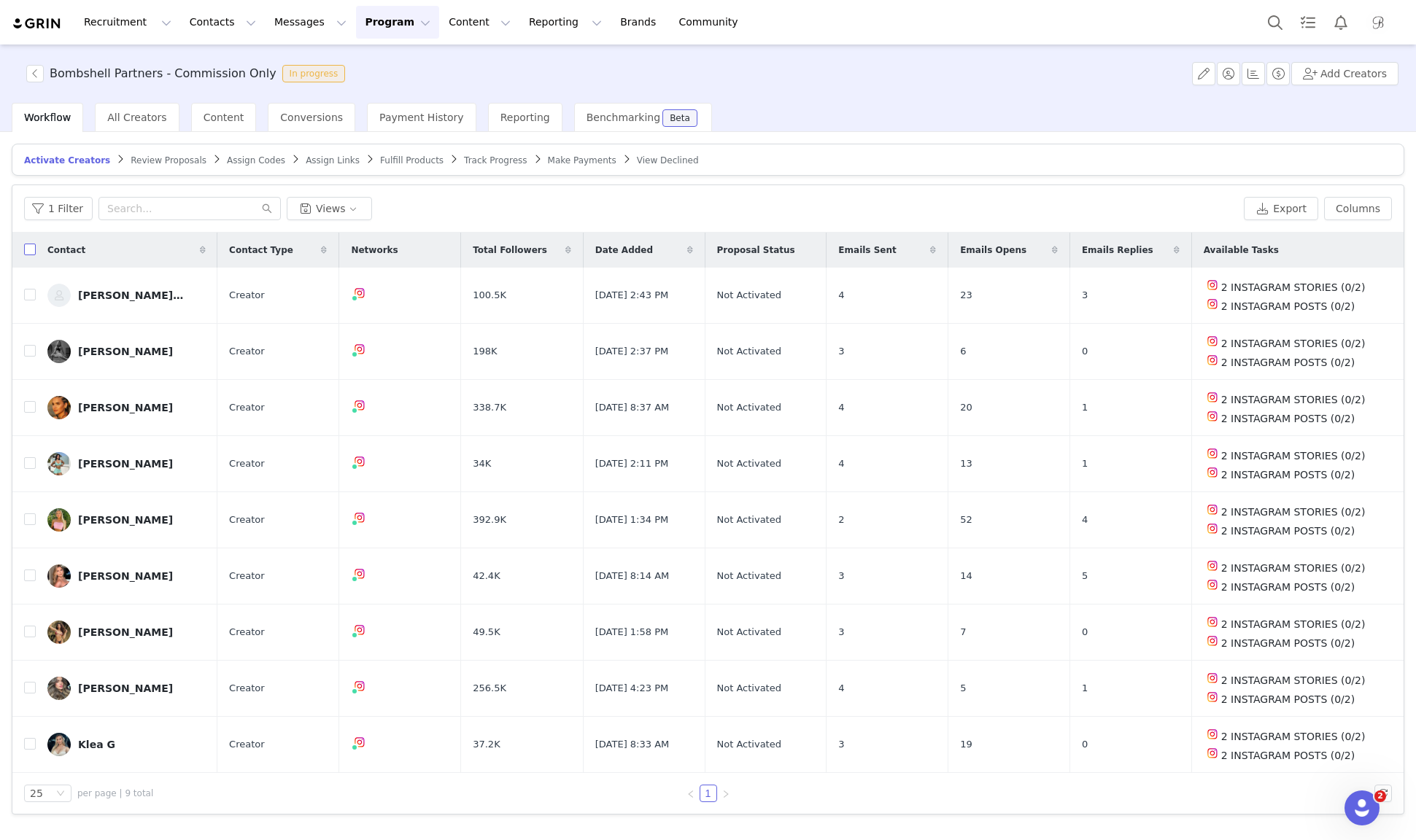
click at [31, 247] on input "checkbox" at bounding box center [30, 249] width 12 height 12
checkbox input "true"
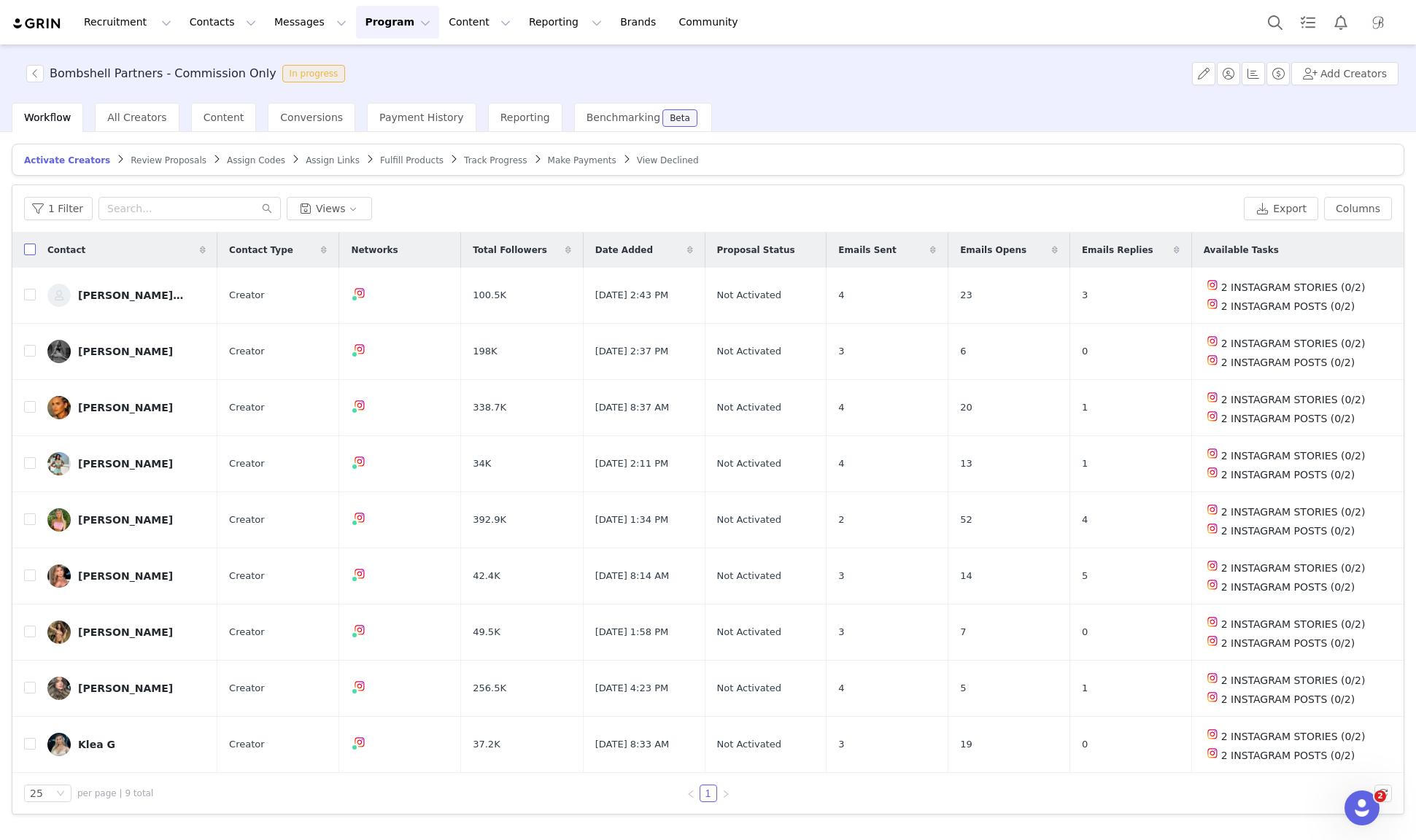
checkbox input "true"
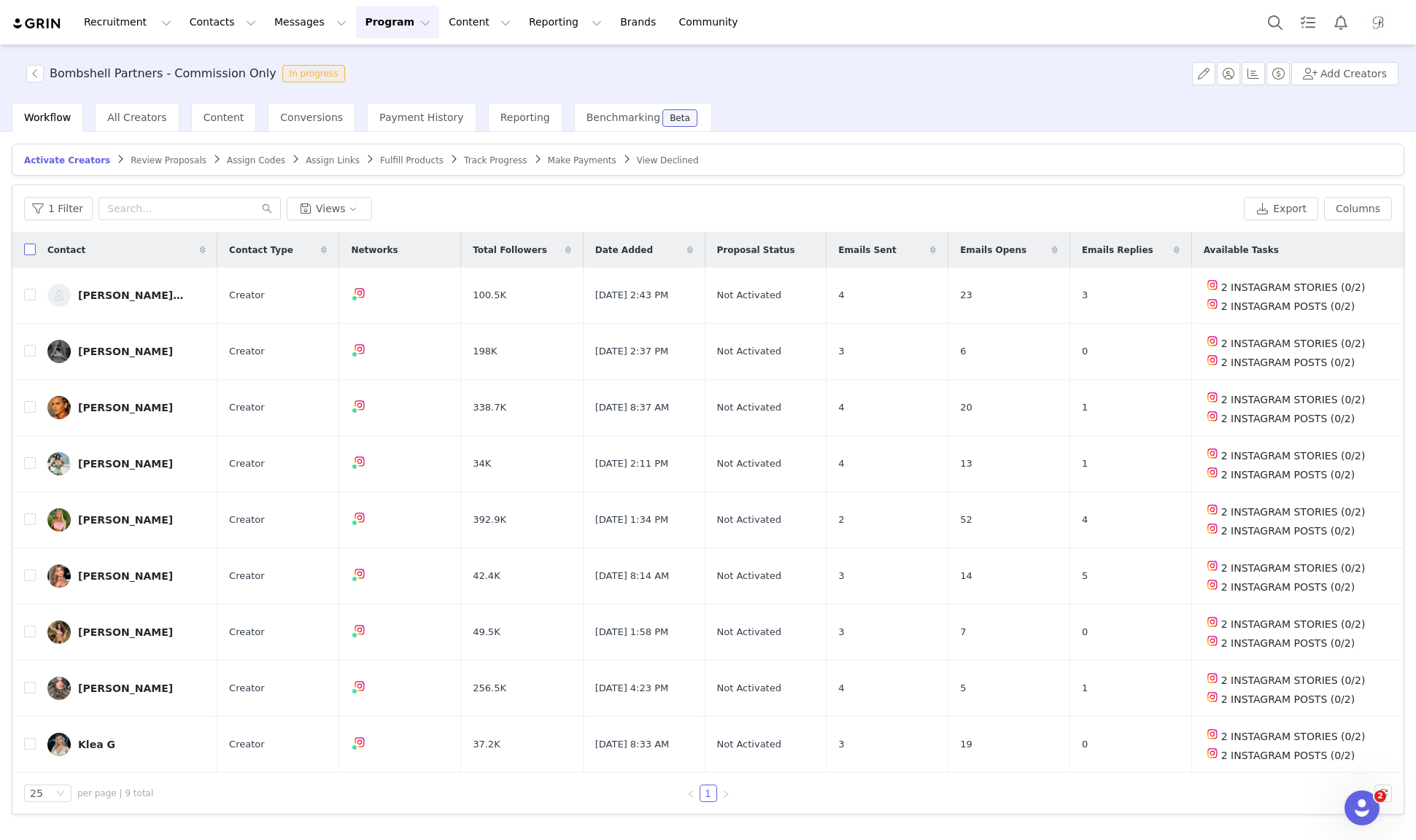
checkbox input "true"
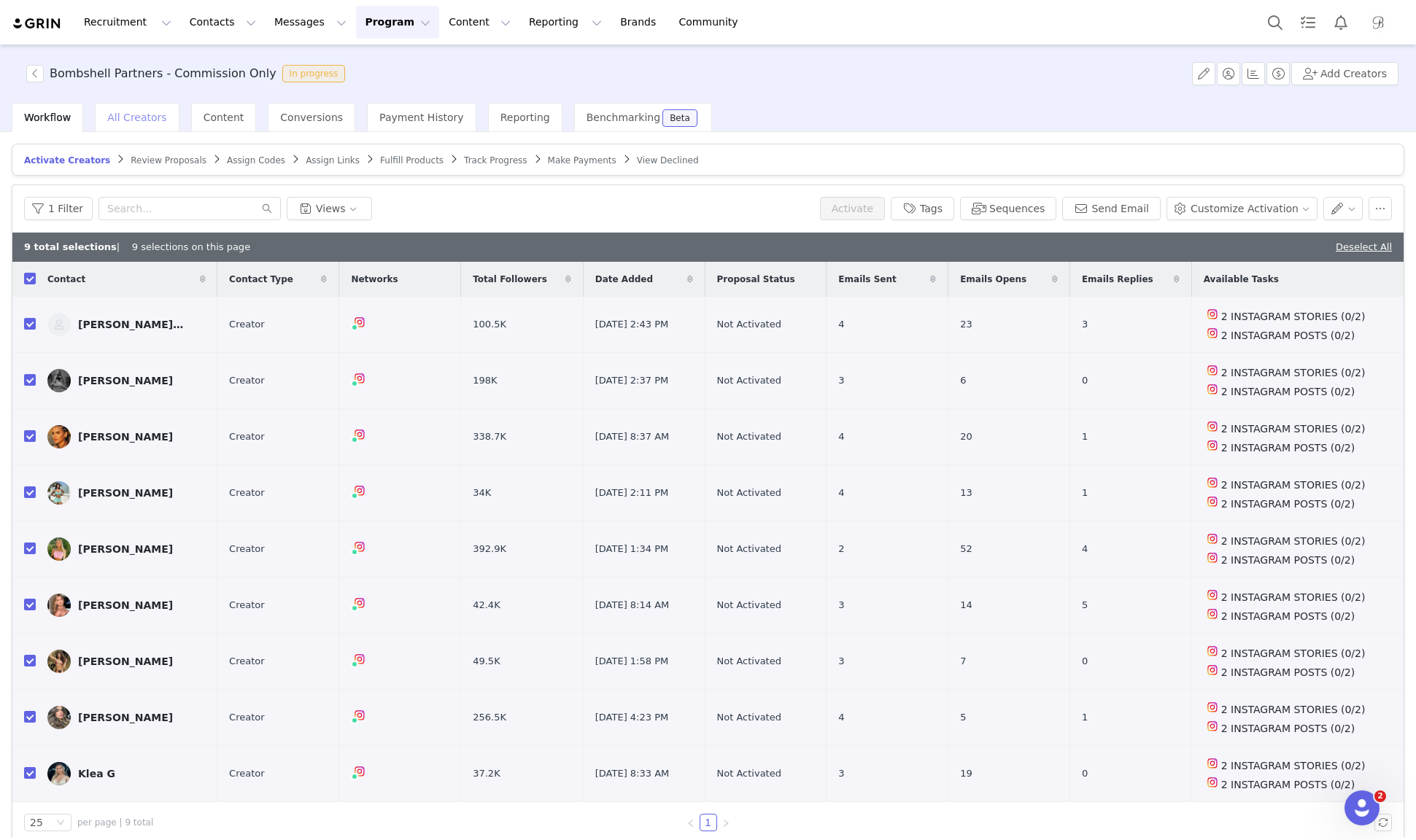
click at [138, 106] on div "All Creators" at bounding box center [136, 117] width 84 height 29
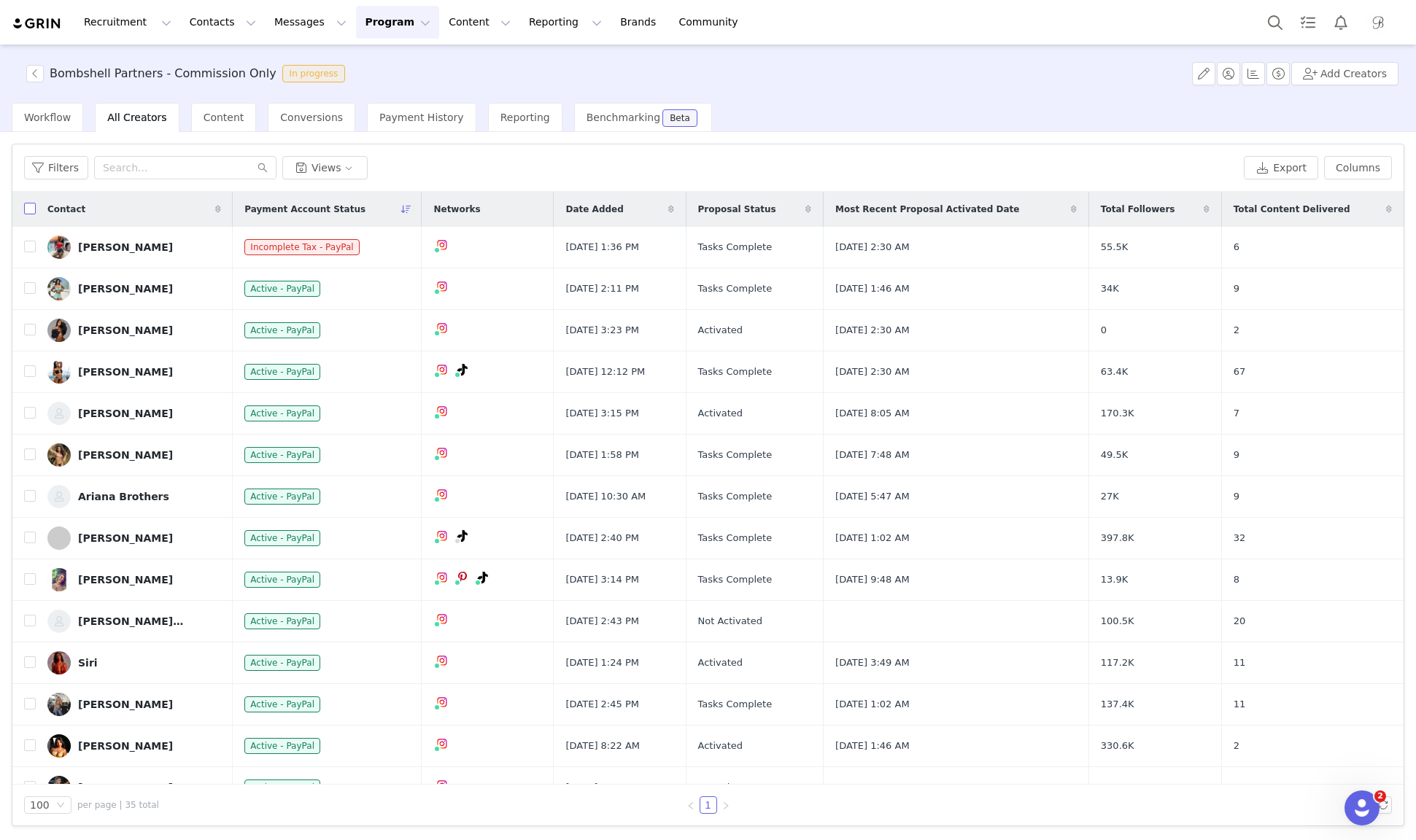
click at [28, 208] on input "checkbox" at bounding box center [30, 209] width 12 height 12
checkbox input "true"
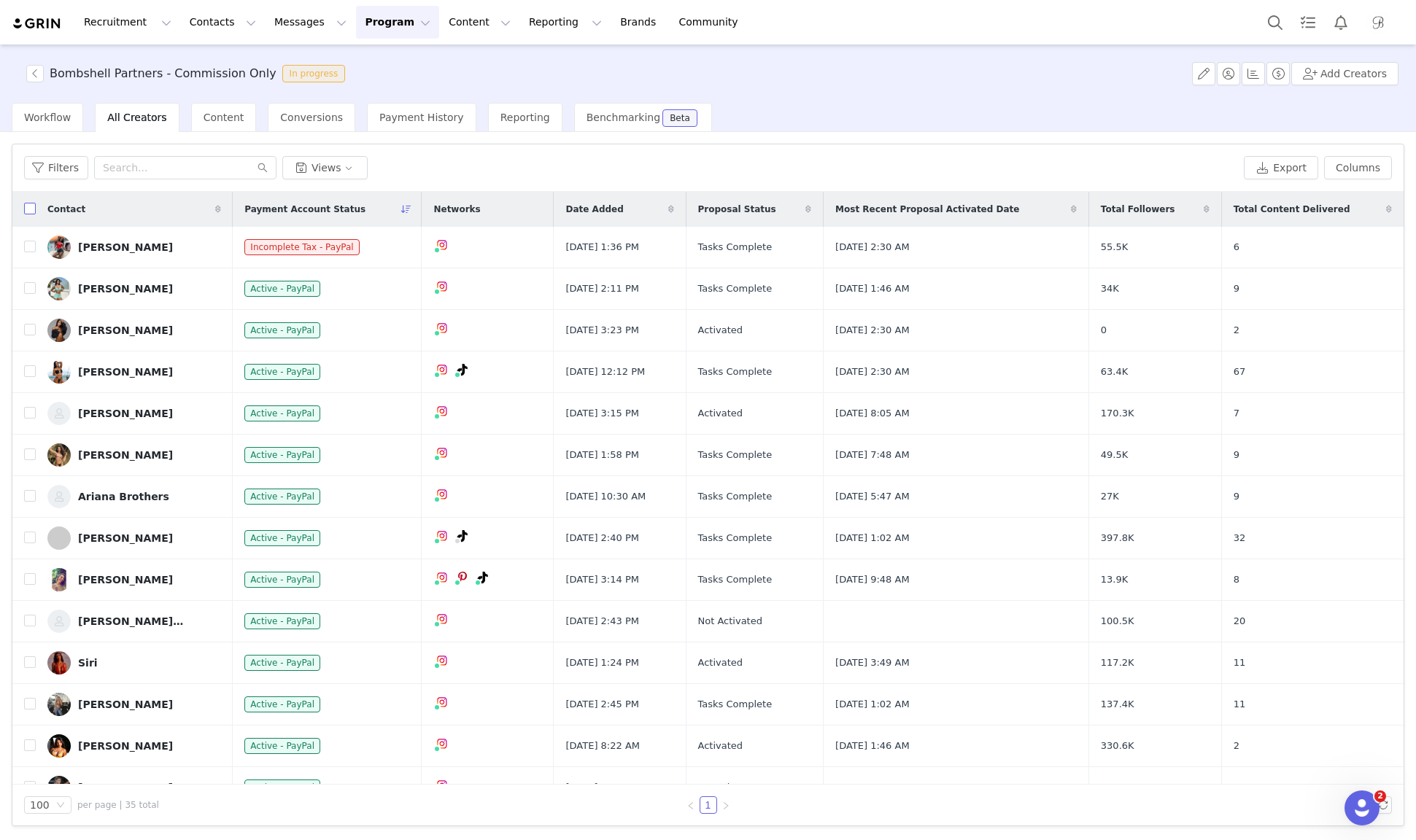
checkbox input "true"
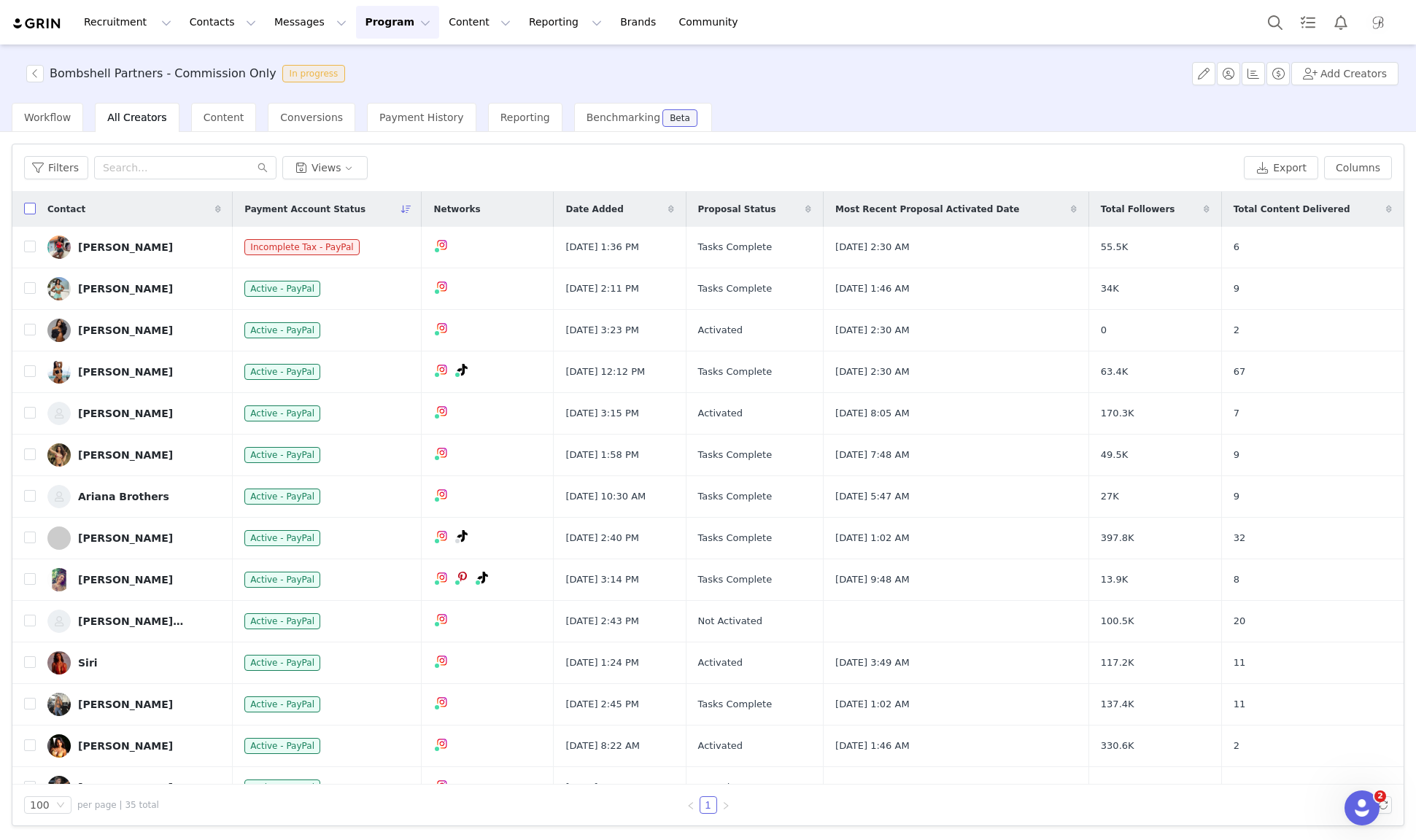
checkbox input "true"
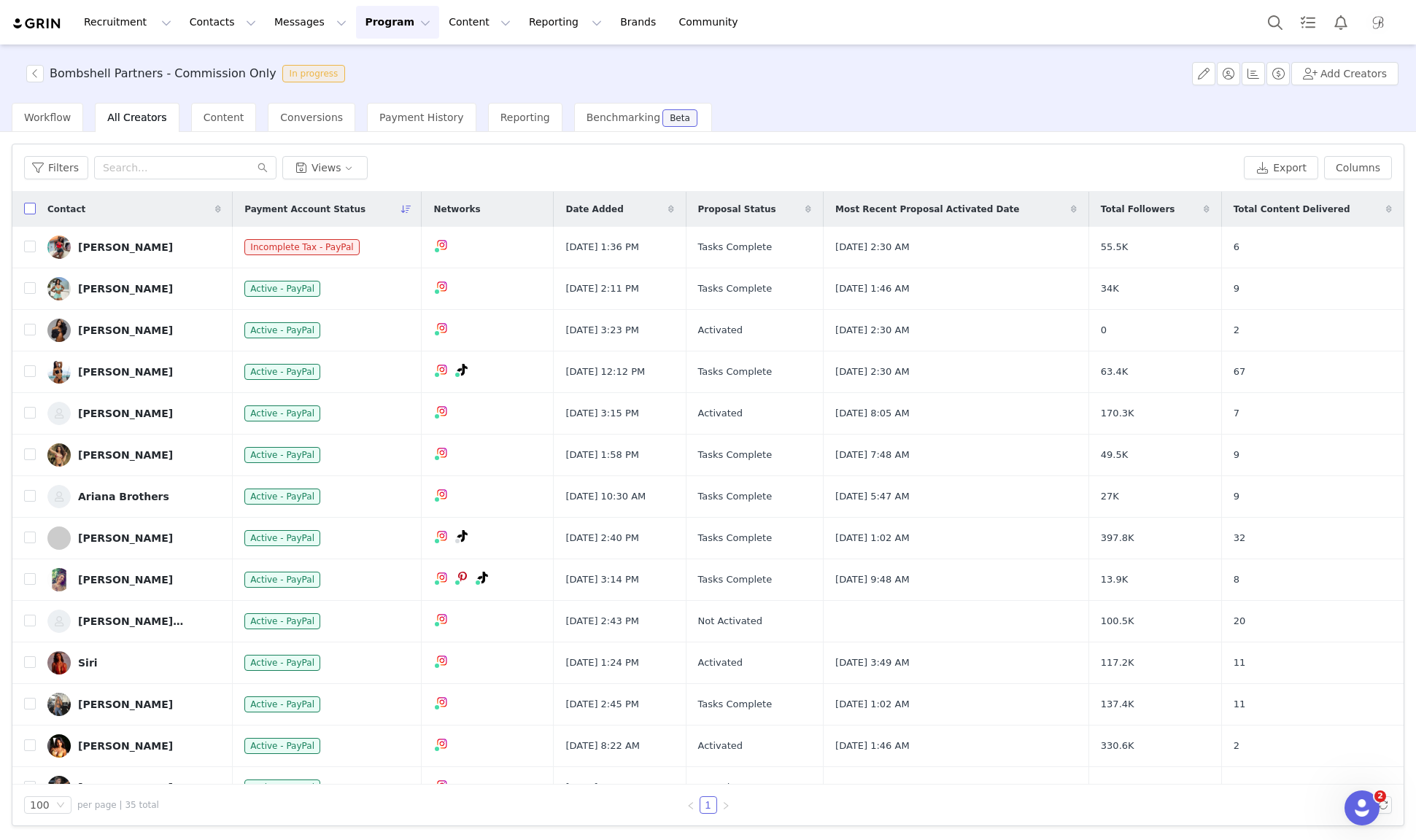
checkbox input "true"
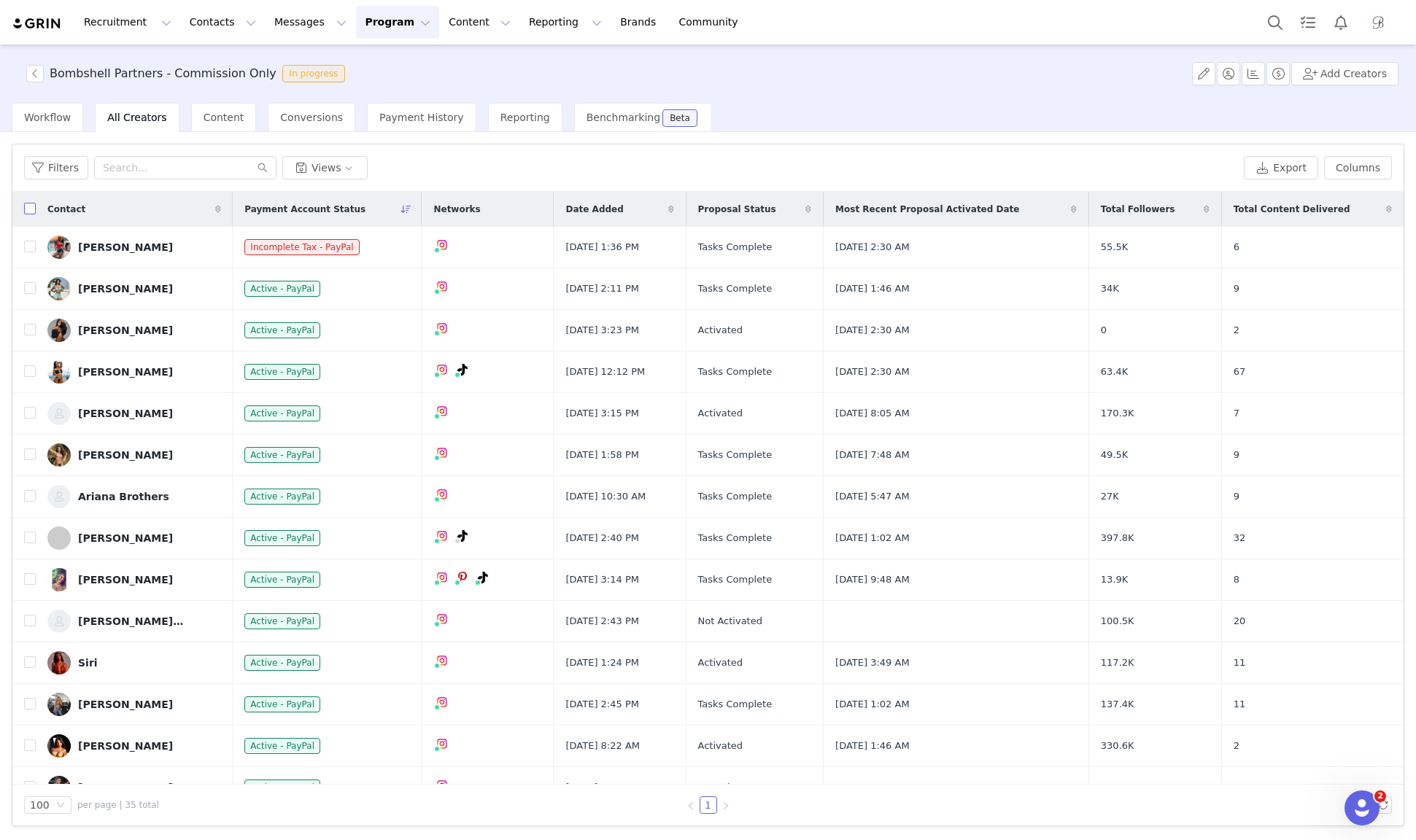
checkbox input "true"
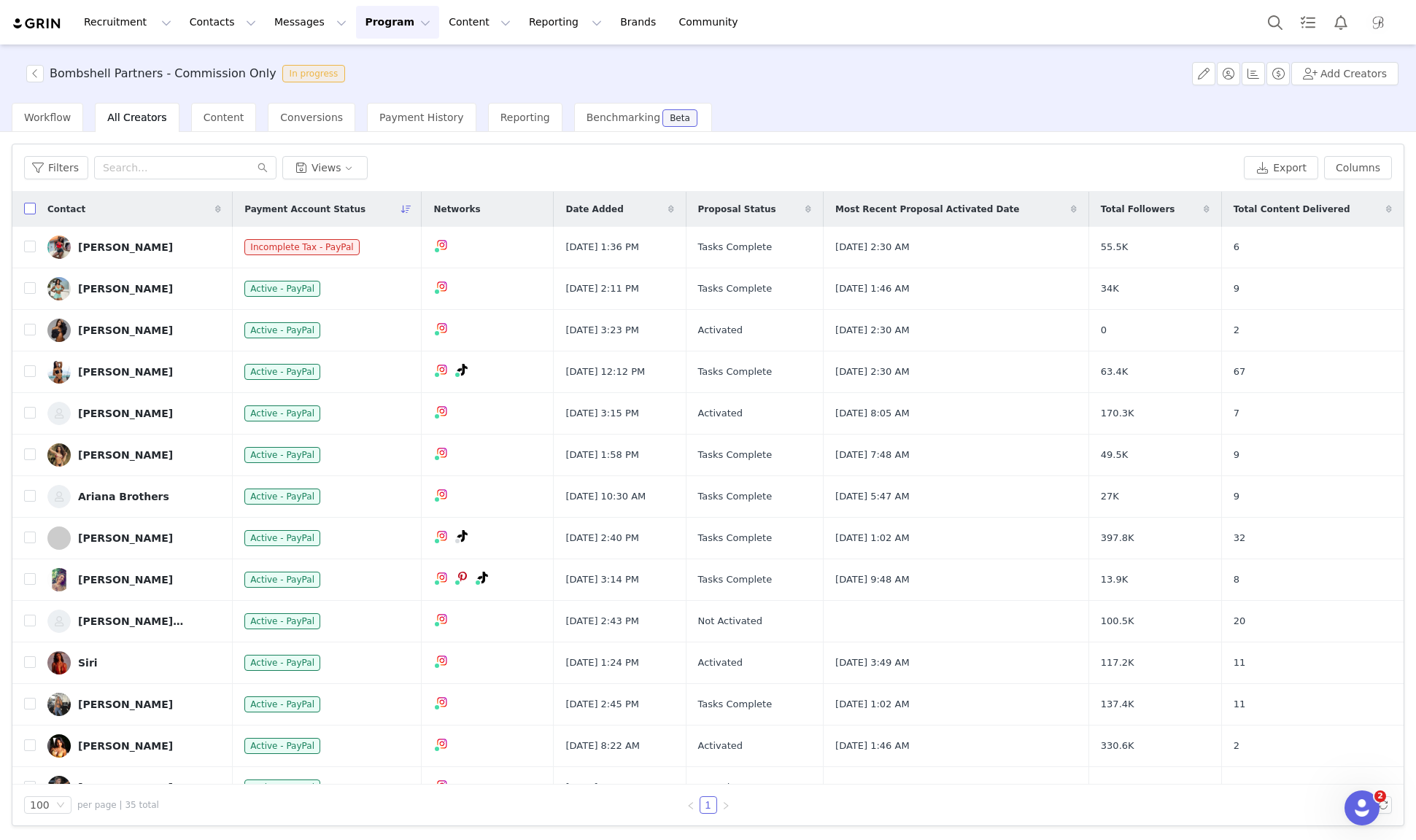
checkbox input "true"
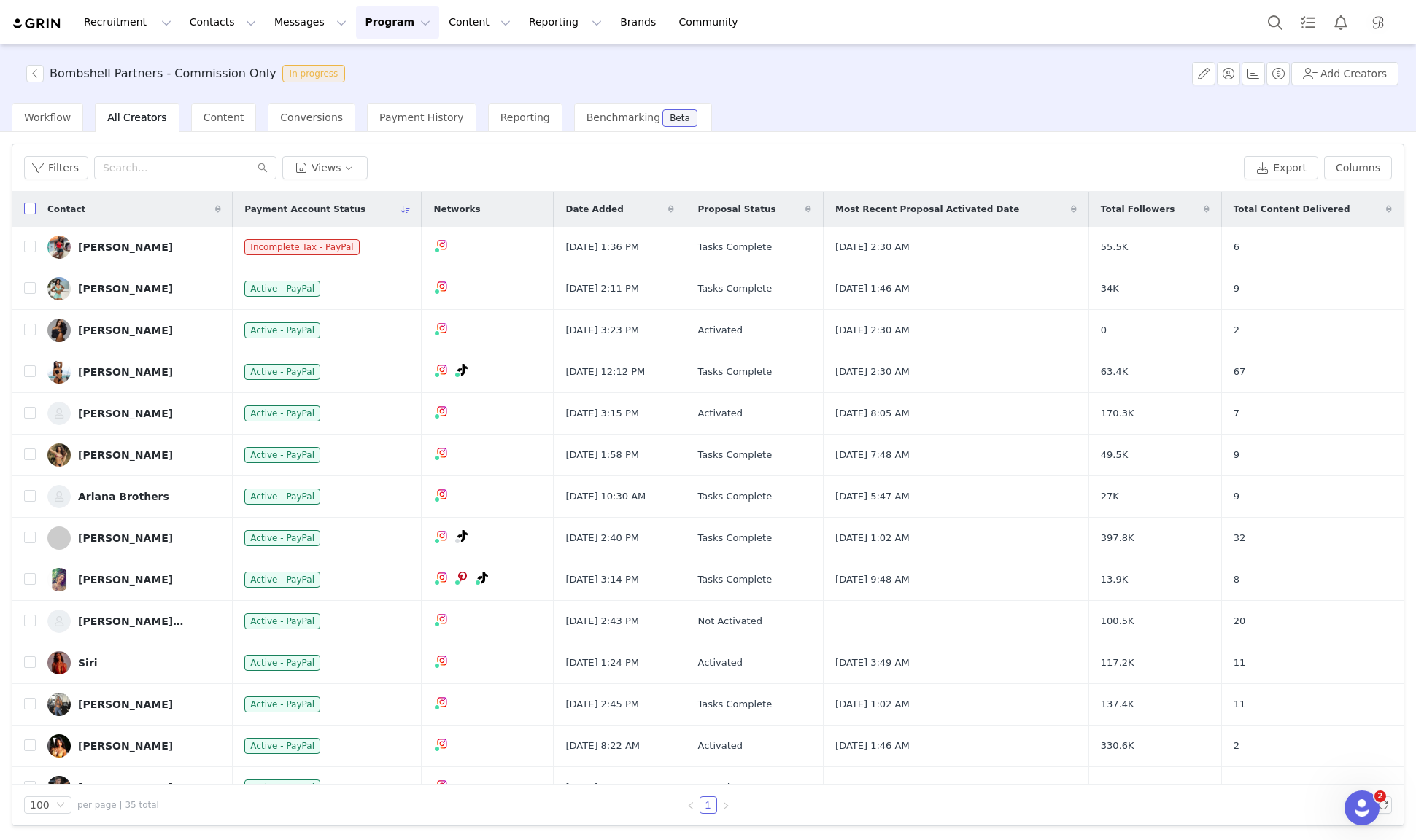
checkbox input "true"
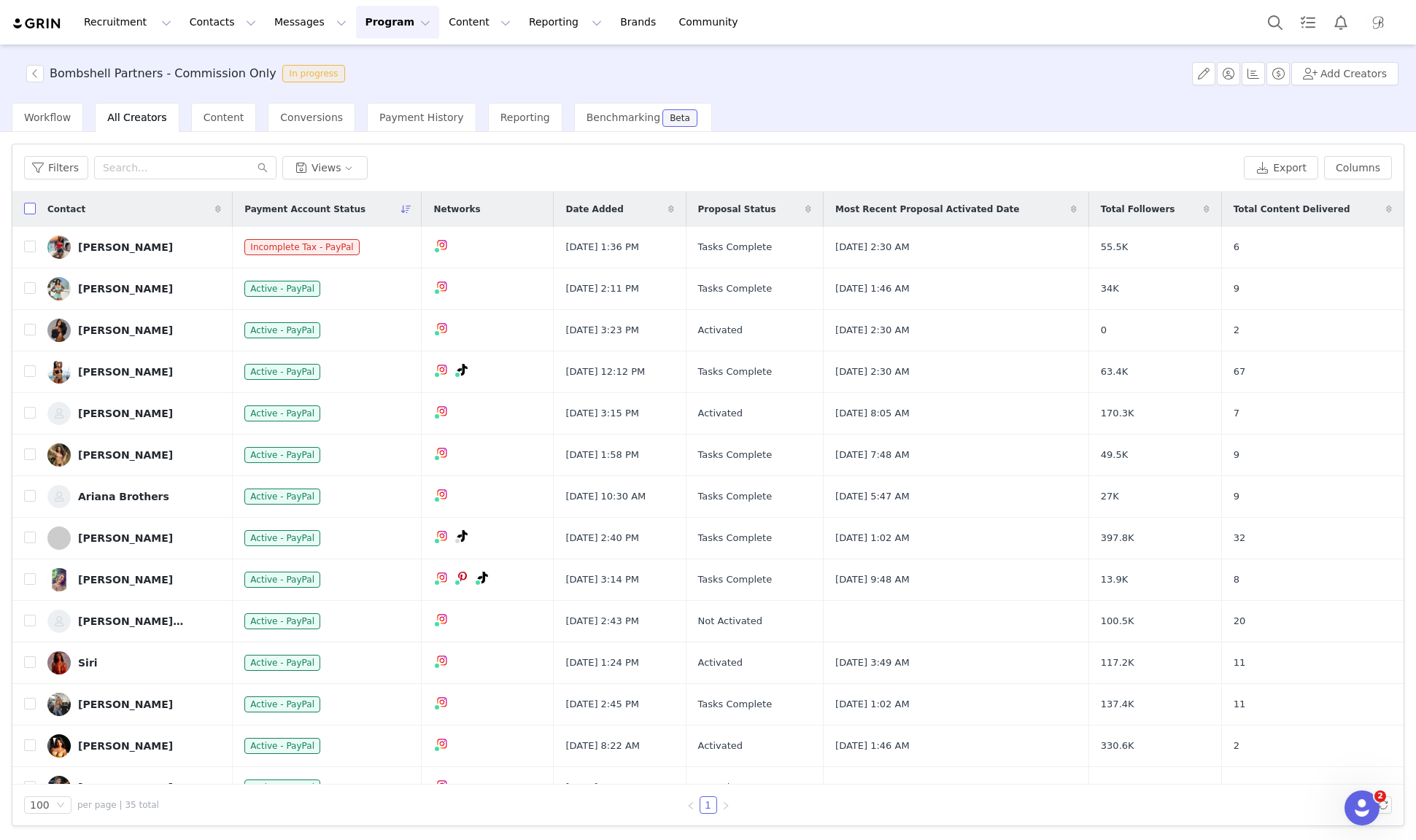
checkbox input "true"
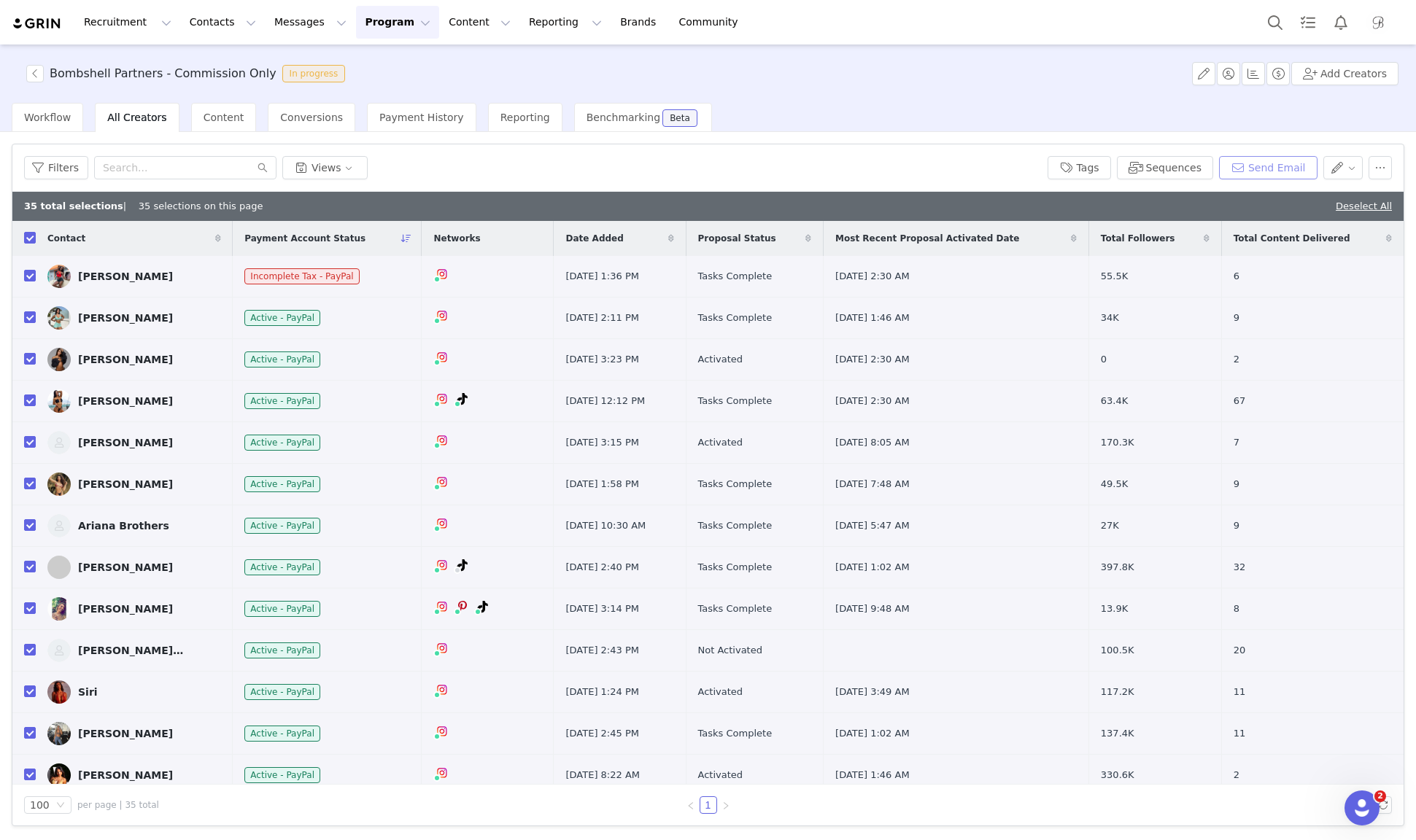
click at [1296, 169] on button "Send Email" at bounding box center [1269, 167] width 99 height 23
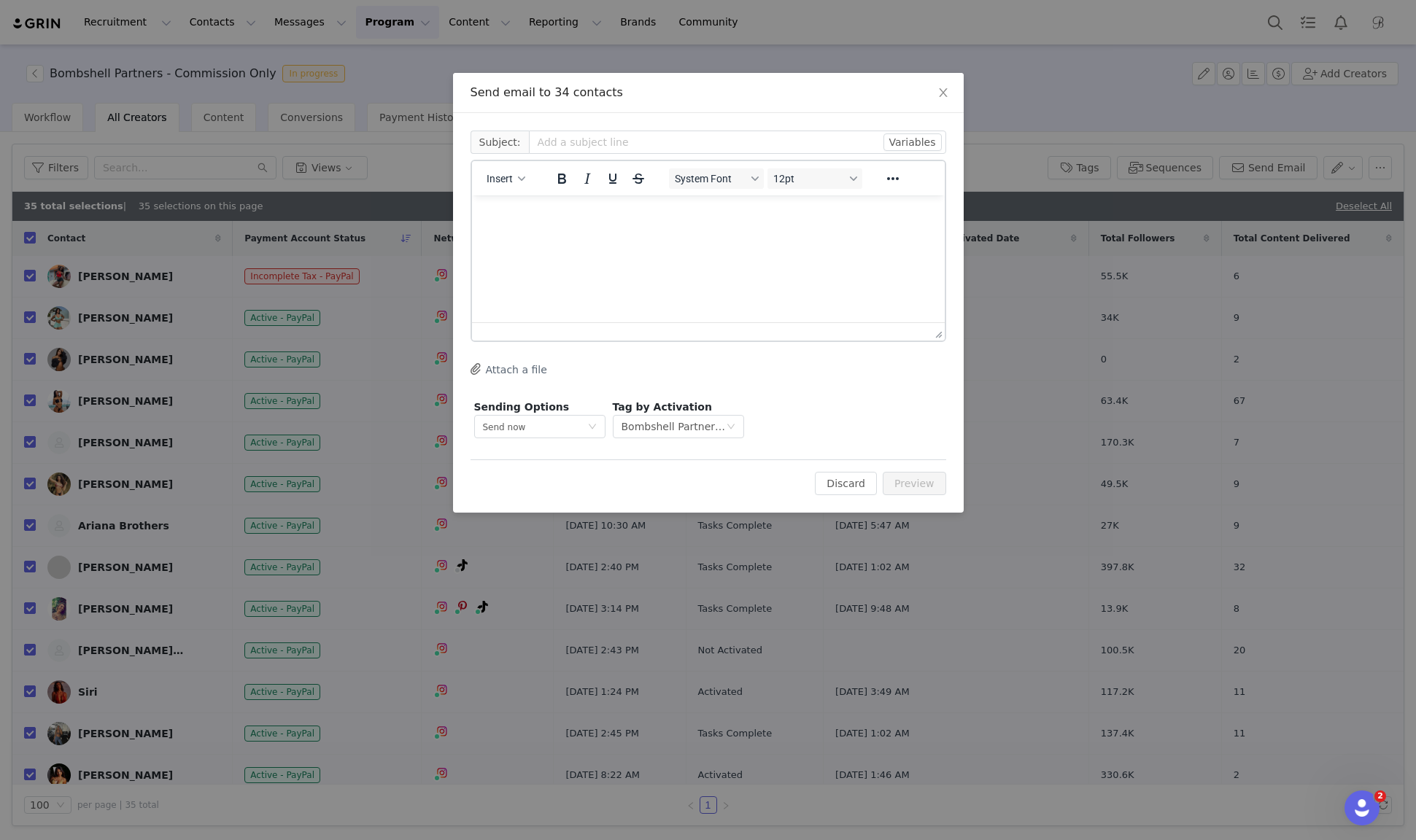
click at [760, 226] on html at bounding box center [708, 215] width 473 height 39
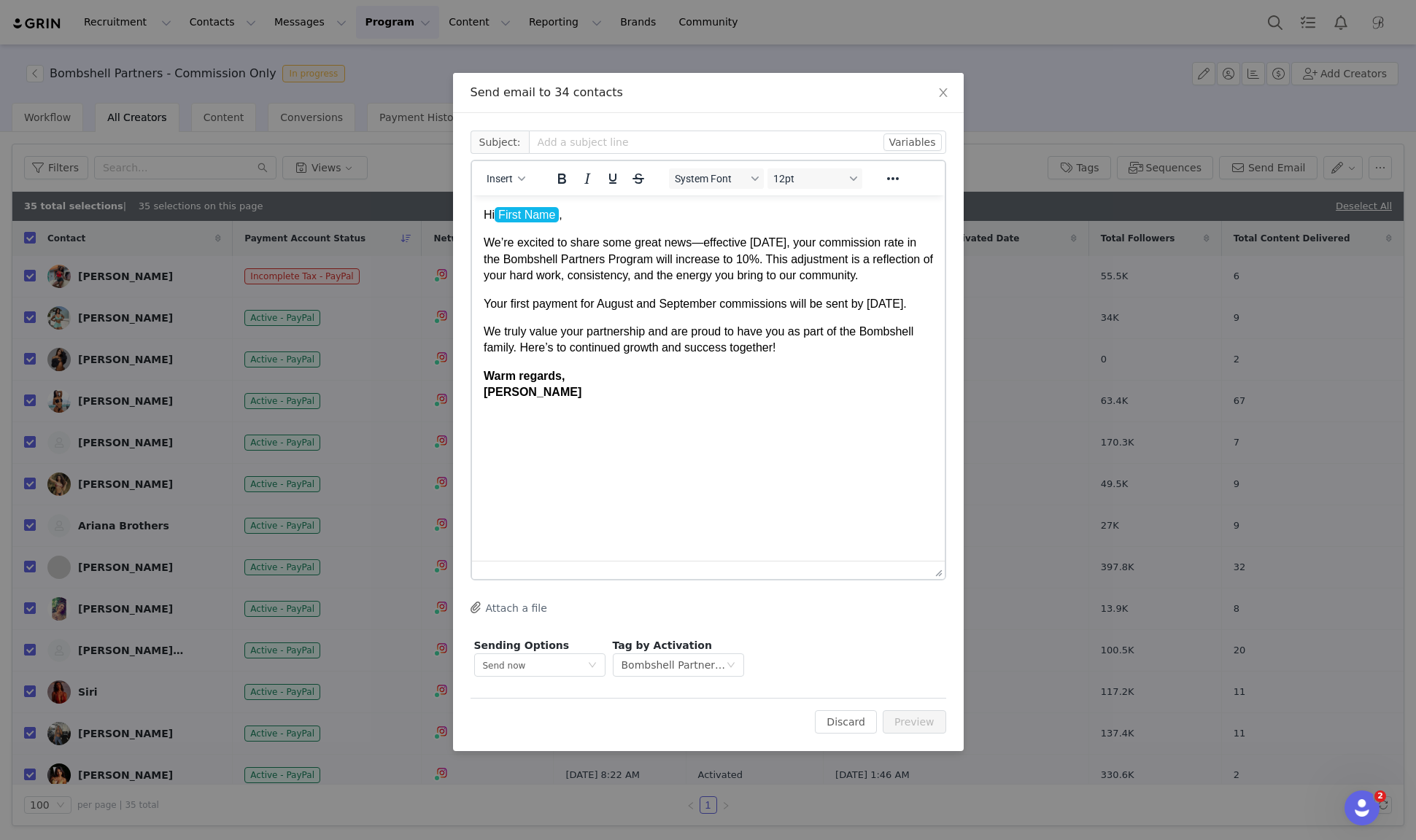
drag, startPoint x: 937, startPoint y: 329, endPoint x: 923, endPoint y: 600, distance: 271.4
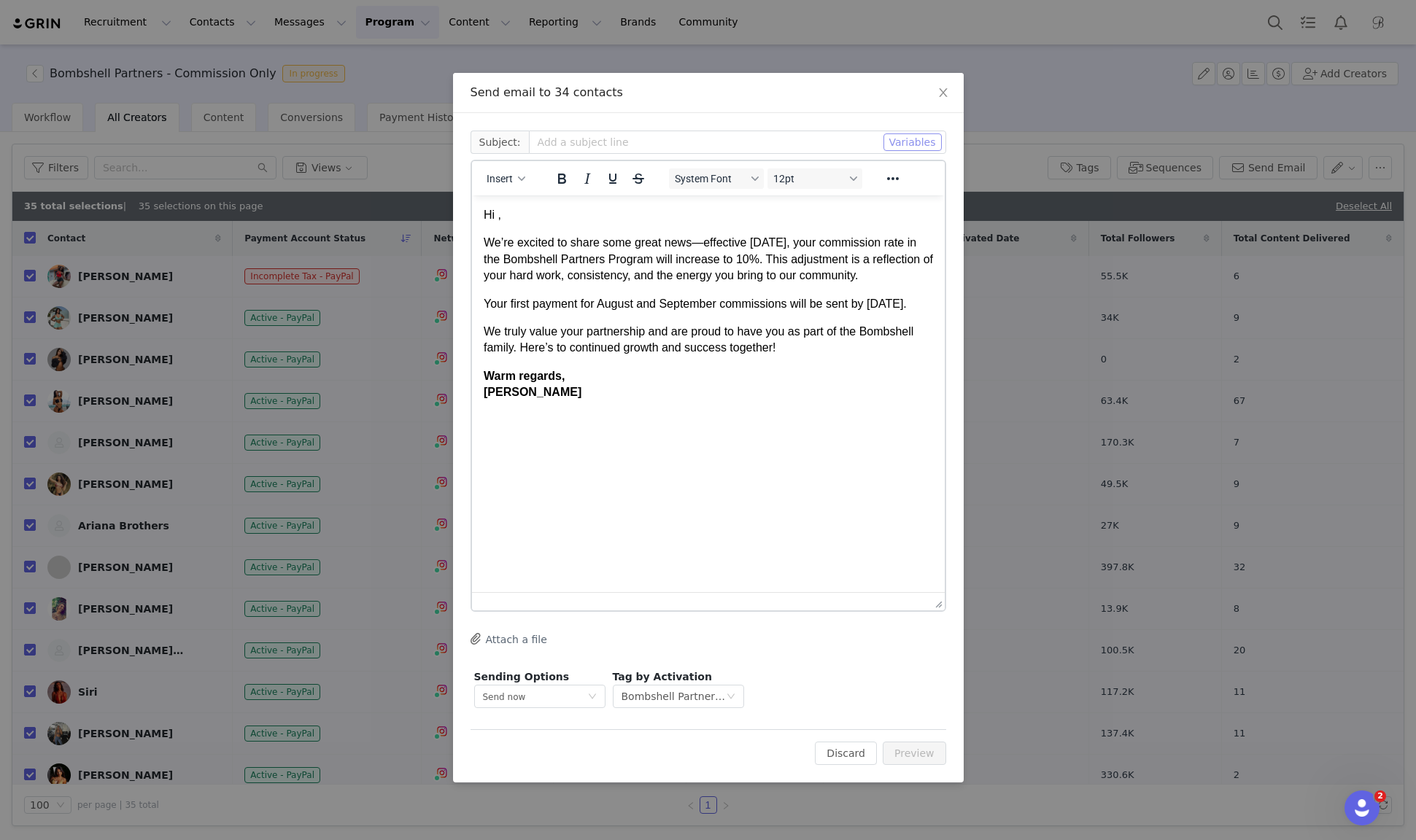
click at [933, 145] on button "Variables" at bounding box center [913, 142] width 59 height 18
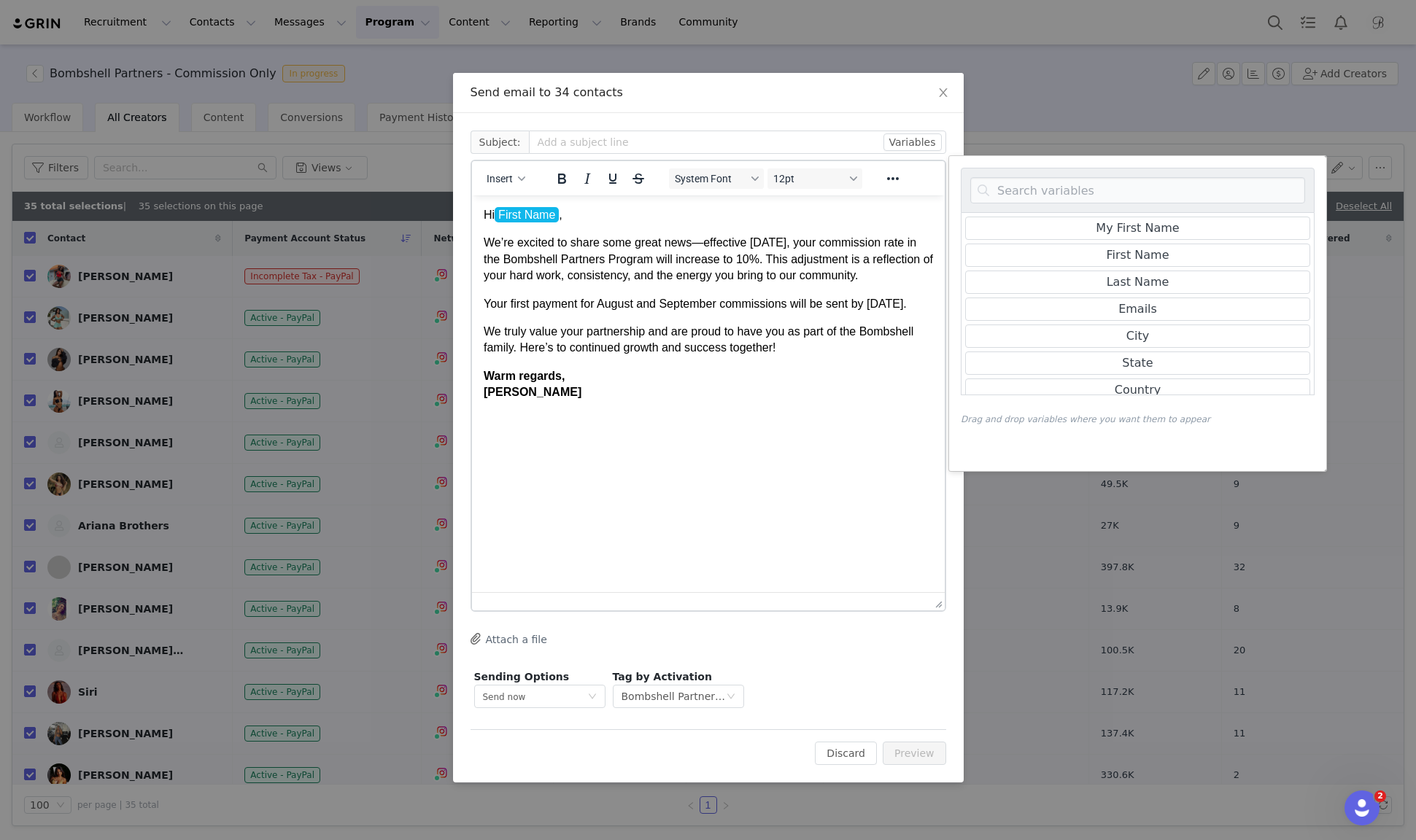
click at [780, 401] on p "Warm regards, [PERSON_NAME]" at bounding box center [708, 385] width 450 height 33
drag, startPoint x: 502, startPoint y: 420, endPoint x: 477, endPoint y: 408, distance: 27.7
click at [477, 408] on html "Hi First Name , We’re excited to share some great news—effective [DATE], your c…" at bounding box center [708, 304] width 473 height 217
drag, startPoint x: 482, startPoint y: 410, endPoint x: 526, endPoint y: 420, distance: 45.1
click at [526, 413] on html "Hi First Name , We’re excited to share some great news—effective [DATE], your c…" at bounding box center [708, 304] width 473 height 217
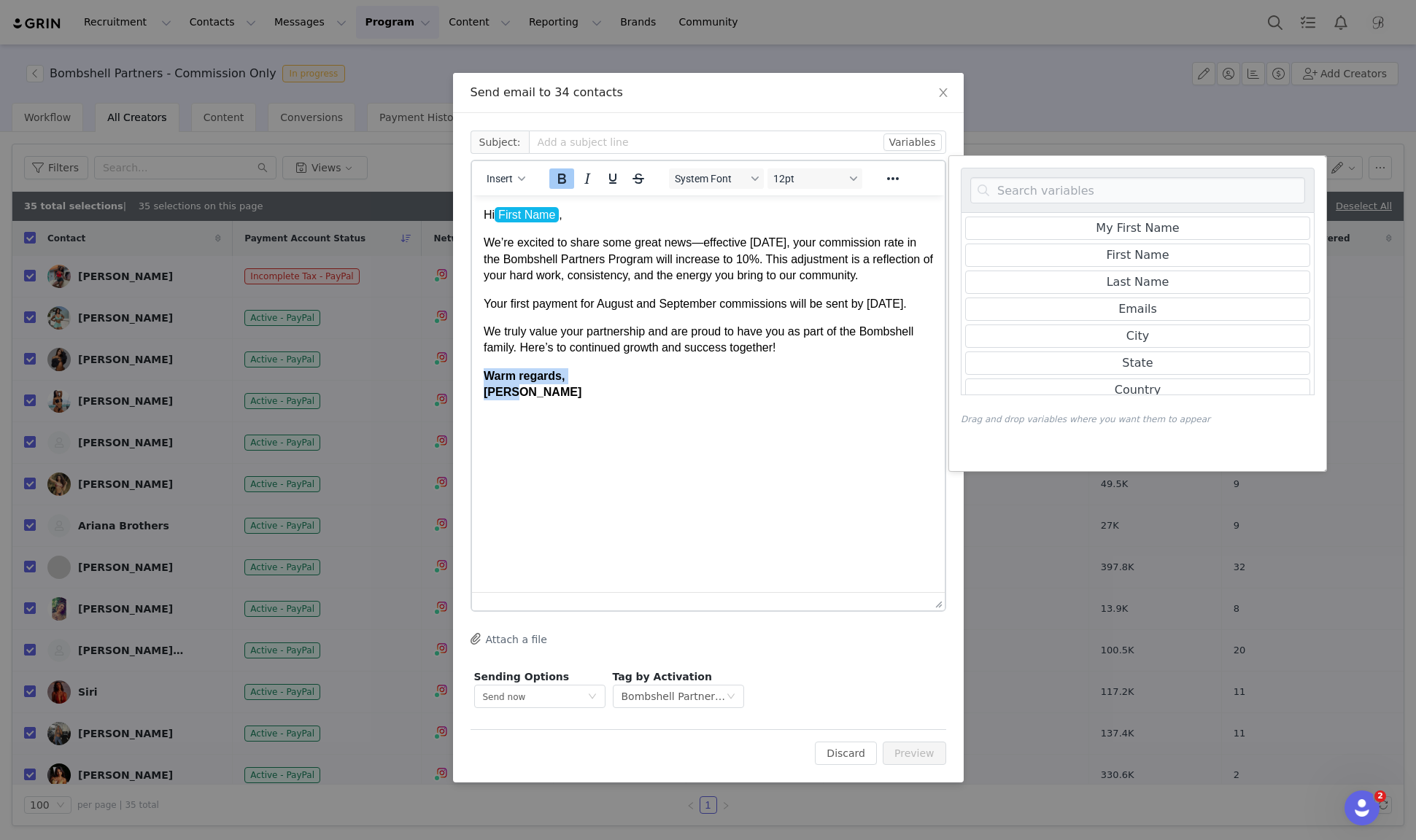
drag, startPoint x: 525, startPoint y: 420, endPoint x: 482, endPoint y: 415, distance: 43.3
click at [483, 401] on p "Warm regards, [PERSON_NAME]" at bounding box center [708, 385] width 450 height 33
click at [506, 176] on span "Insert" at bounding box center [500, 179] width 26 height 12
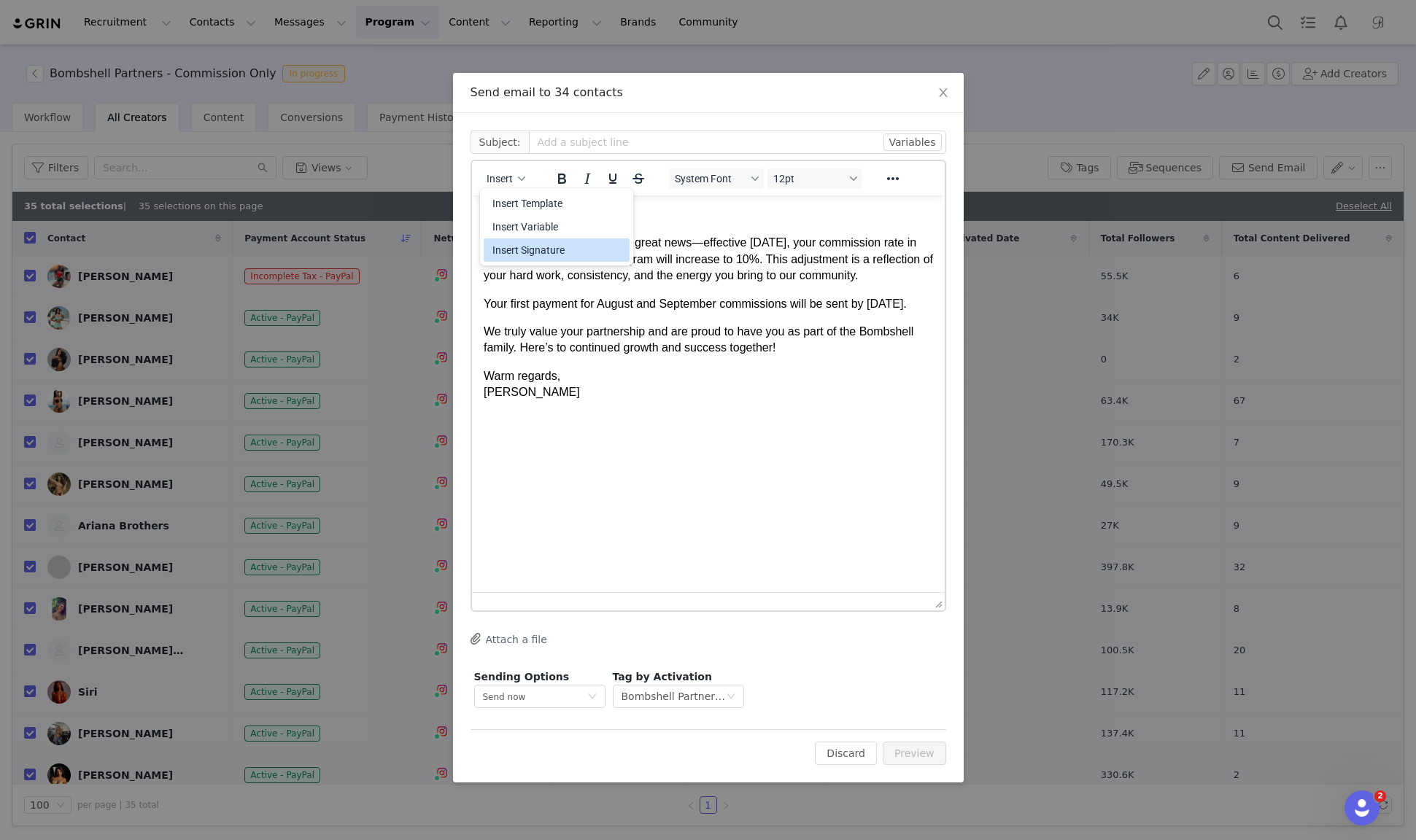
click at [507, 247] on div "Insert Signature" at bounding box center [558, 250] width 131 height 18
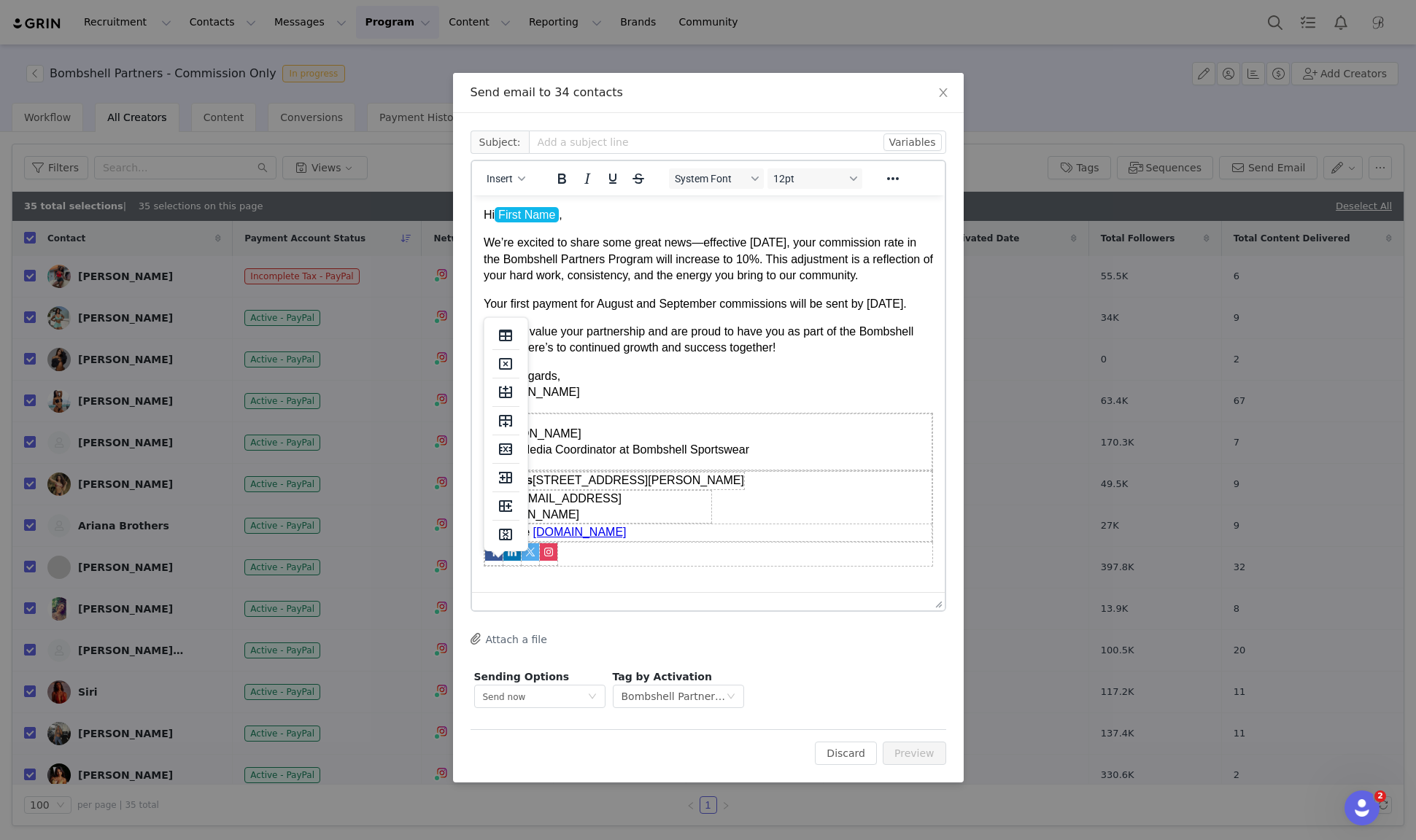
click at [585, 401] on p "Warm regards, [PERSON_NAME]" at bounding box center [708, 385] width 450 height 33
click at [563, 459] on p "[PERSON_NAME] Social Media Coordinator at Bombshell Sportswear" at bounding box center [708, 442] width 446 height 33
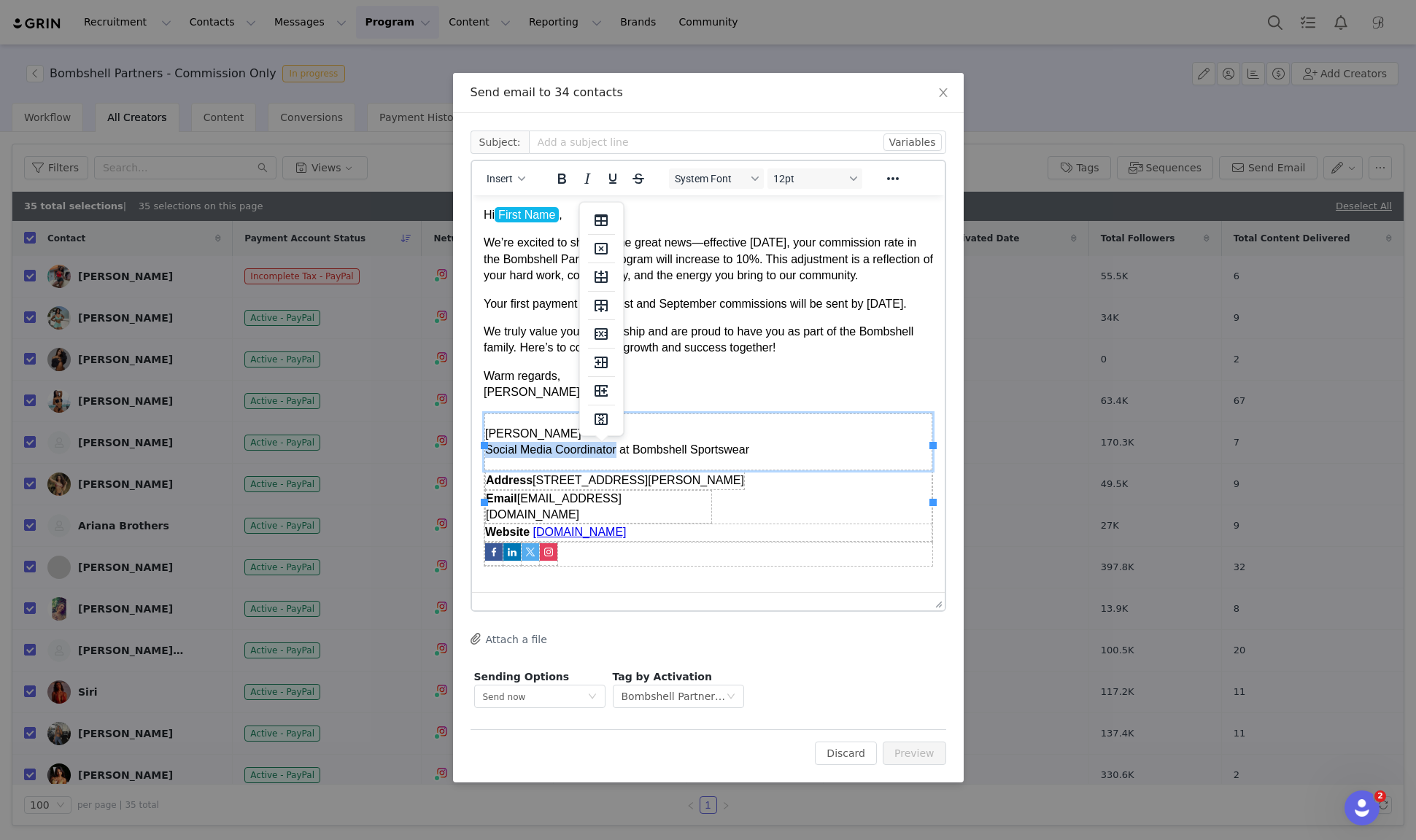
drag, startPoint x: 618, startPoint y: 481, endPoint x: 487, endPoint y: 481, distance: 131.0
click at [487, 459] on p "[PERSON_NAME] Social Media Coordinator at Bombshell Sportswear" at bounding box center [708, 442] width 446 height 33
click at [528, 459] on p "[PERSON_NAME] Brand Ambassador Manager at Bombshell Sportswear" at bounding box center [708, 442] width 446 height 33
click at [524, 401] on p "Warm regards, [PERSON_NAME]" at bounding box center [708, 385] width 450 height 33
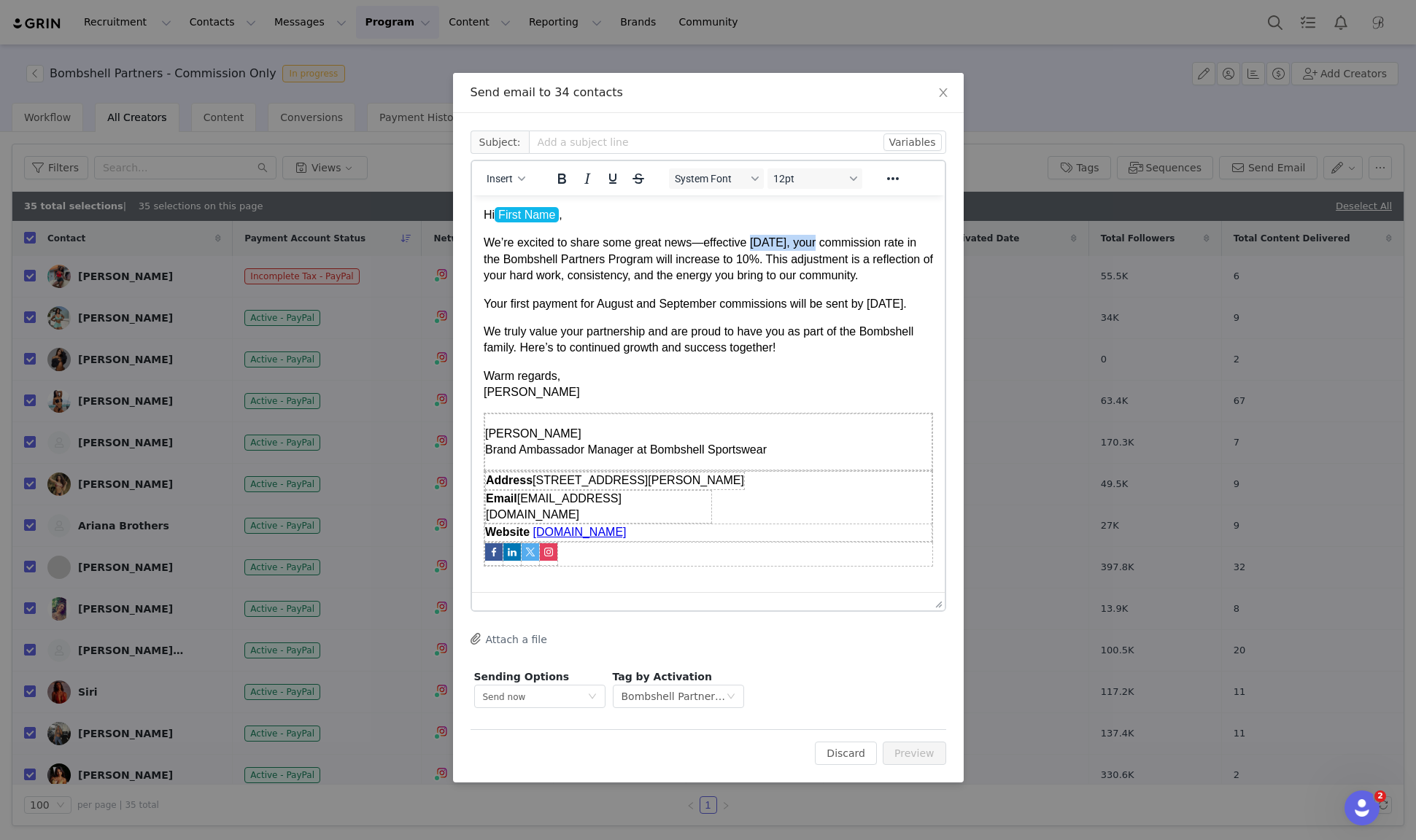
drag, startPoint x: 755, startPoint y: 243, endPoint x: 817, endPoint y: 242, distance: 62.0
click at [817, 242] on p "We’re excited to share some great news—effective [DATE], your commission rate i…" at bounding box center [708, 259] width 450 height 49
click at [773, 248] on p "We’re excited to share some great news—effective [DATE], your commission rate i…" at bounding box center [708, 259] width 450 height 49
drag, startPoint x: 754, startPoint y: 247, endPoint x: 814, endPoint y: 237, distance: 60.8
click at [814, 237] on p "We’re excited to share some great news—effective [DATE], your commission rate i…" at bounding box center [708, 259] width 450 height 49
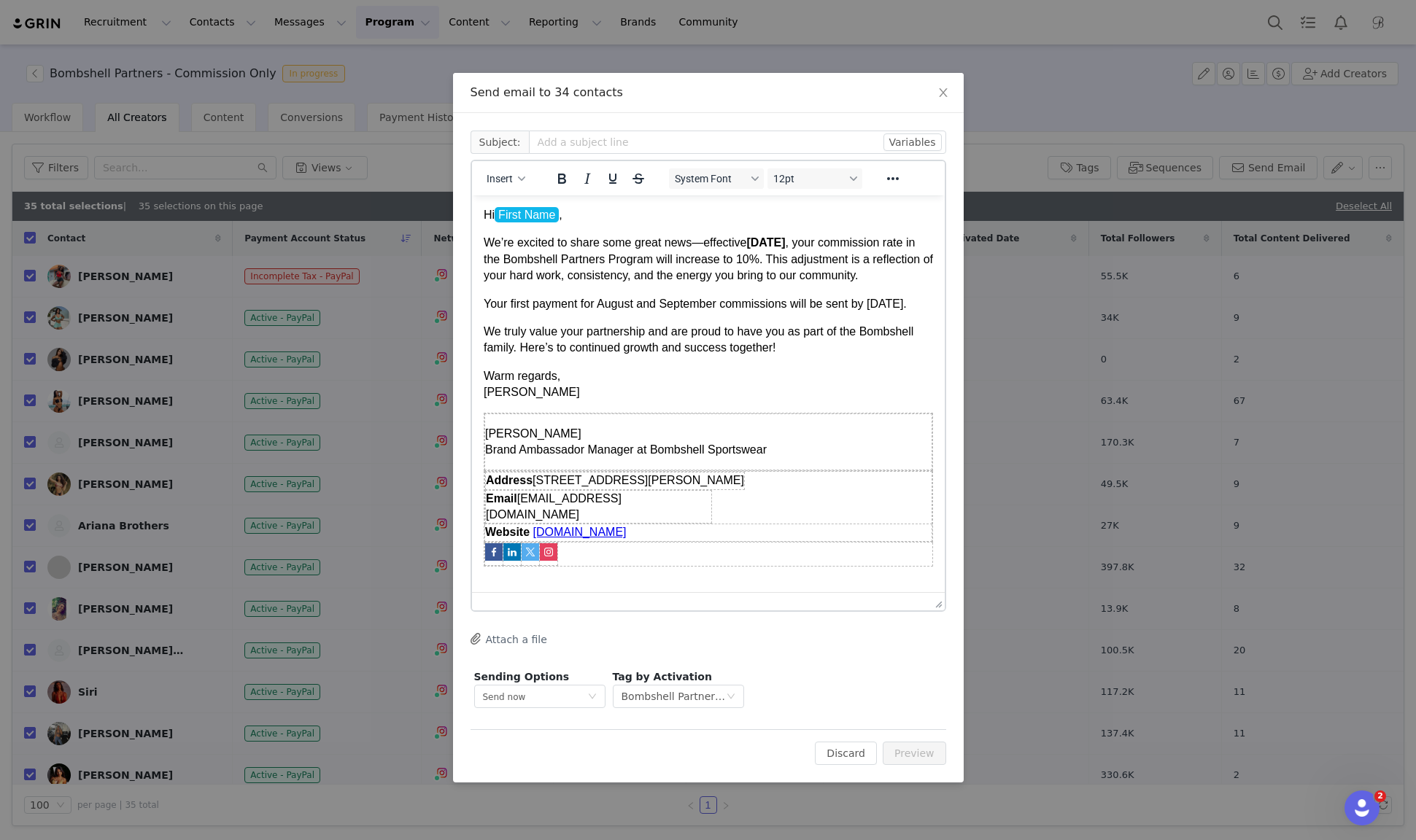
drag, startPoint x: 867, startPoint y: 329, endPoint x: 877, endPoint y: 321, distance: 12.8
click at [877, 312] on p "Your first payment for August and September commissions will be sent by [DATE]." at bounding box center [708, 304] width 450 height 16
drag, startPoint x: 775, startPoint y: 258, endPoint x: 794, endPoint y: 260, distance: 19.1
click at [794, 260] on p "We’re excited to share some great news—effective [DATE] , your commission rate …" at bounding box center [708, 259] width 450 height 49
click at [854, 266] on p "We’re excited to share some great news—effective [DATE] , your commission rate …" at bounding box center [708, 259] width 450 height 49
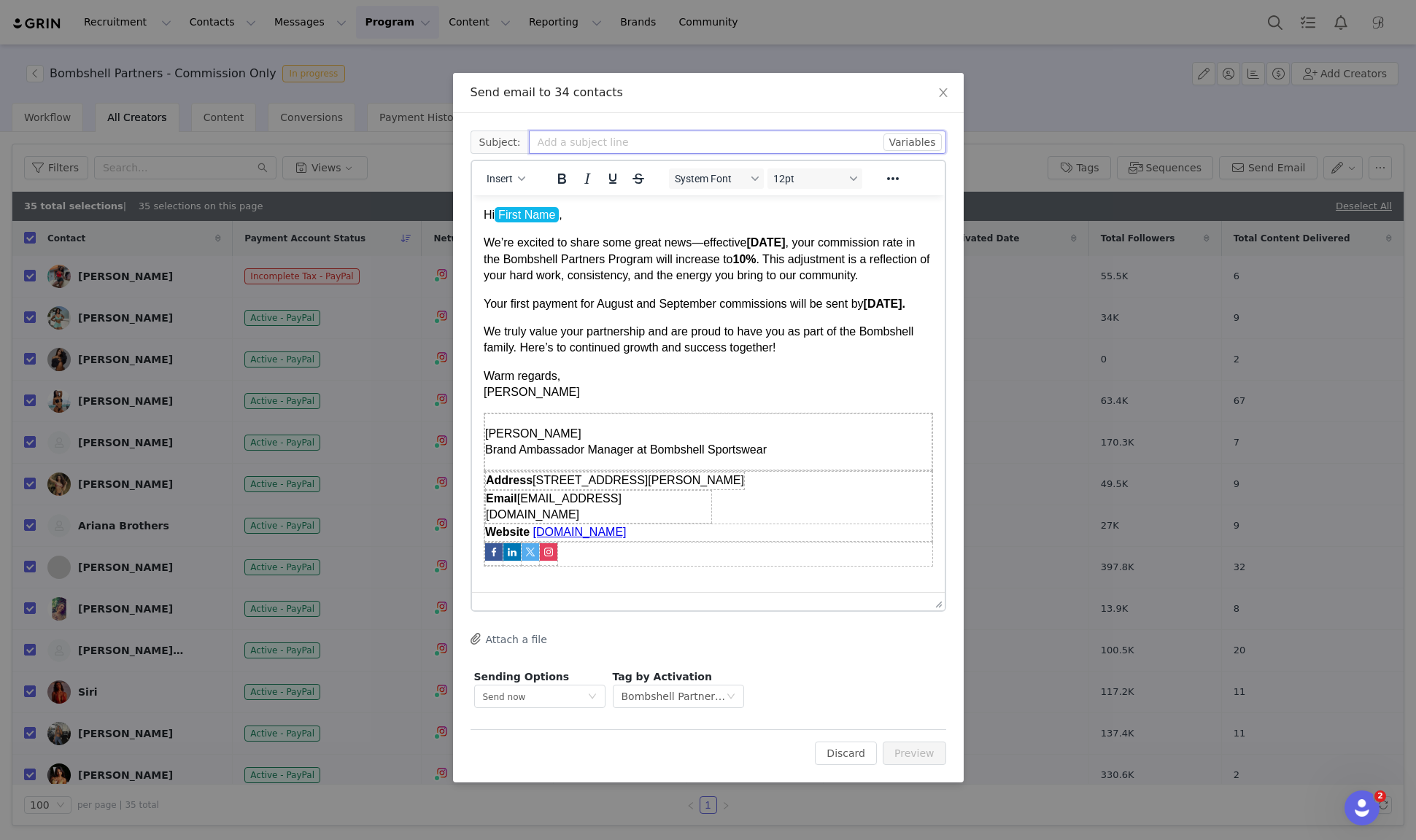
click at [735, 136] on input "text" at bounding box center [737, 141] width 417 height 23
type input "Bombshell Partners | Exciting Update!"
click at [920, 756] on button "Preview" at bounding box center [914, 752] width 64 height 23
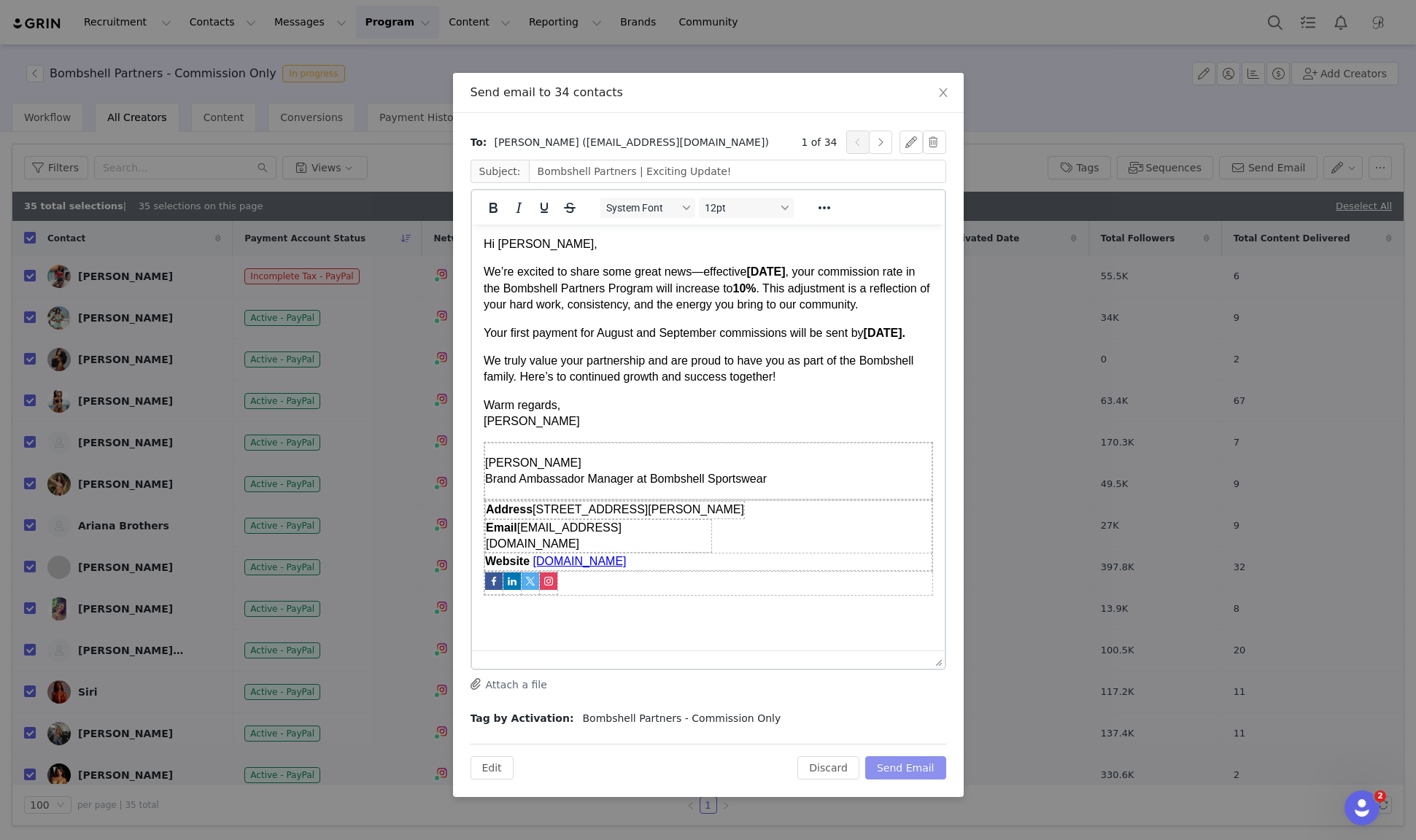
drag, startPoint x: 938, startPoint y: 364, endPoint x: 943, endPoint y: 660, distance: 296.0
click at [885, 146] on button "button" at bounding box center [880, 141] width 23 height 23
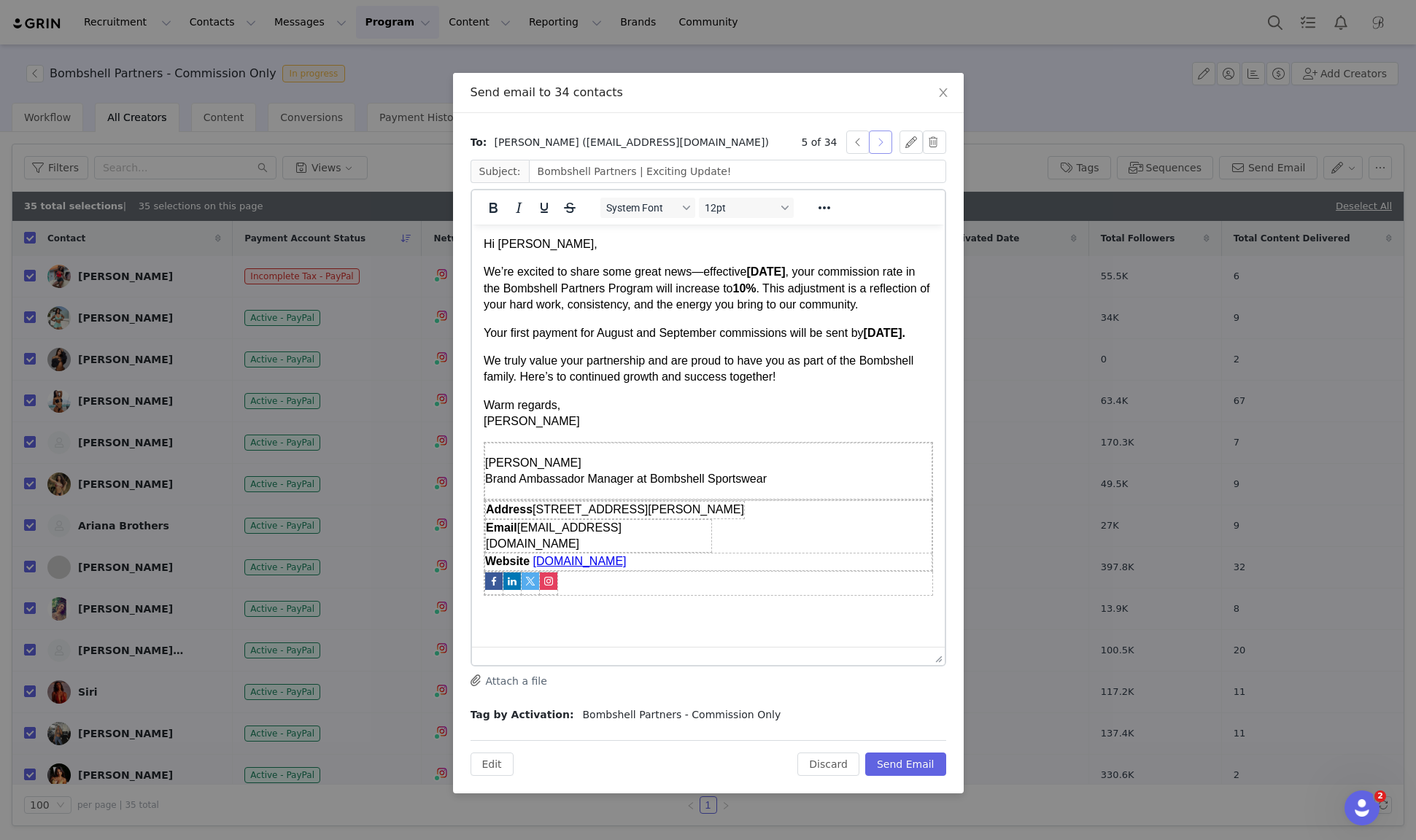
click at [885, 146] on button "button" at bounding box center [880, 141] width 23 height 23
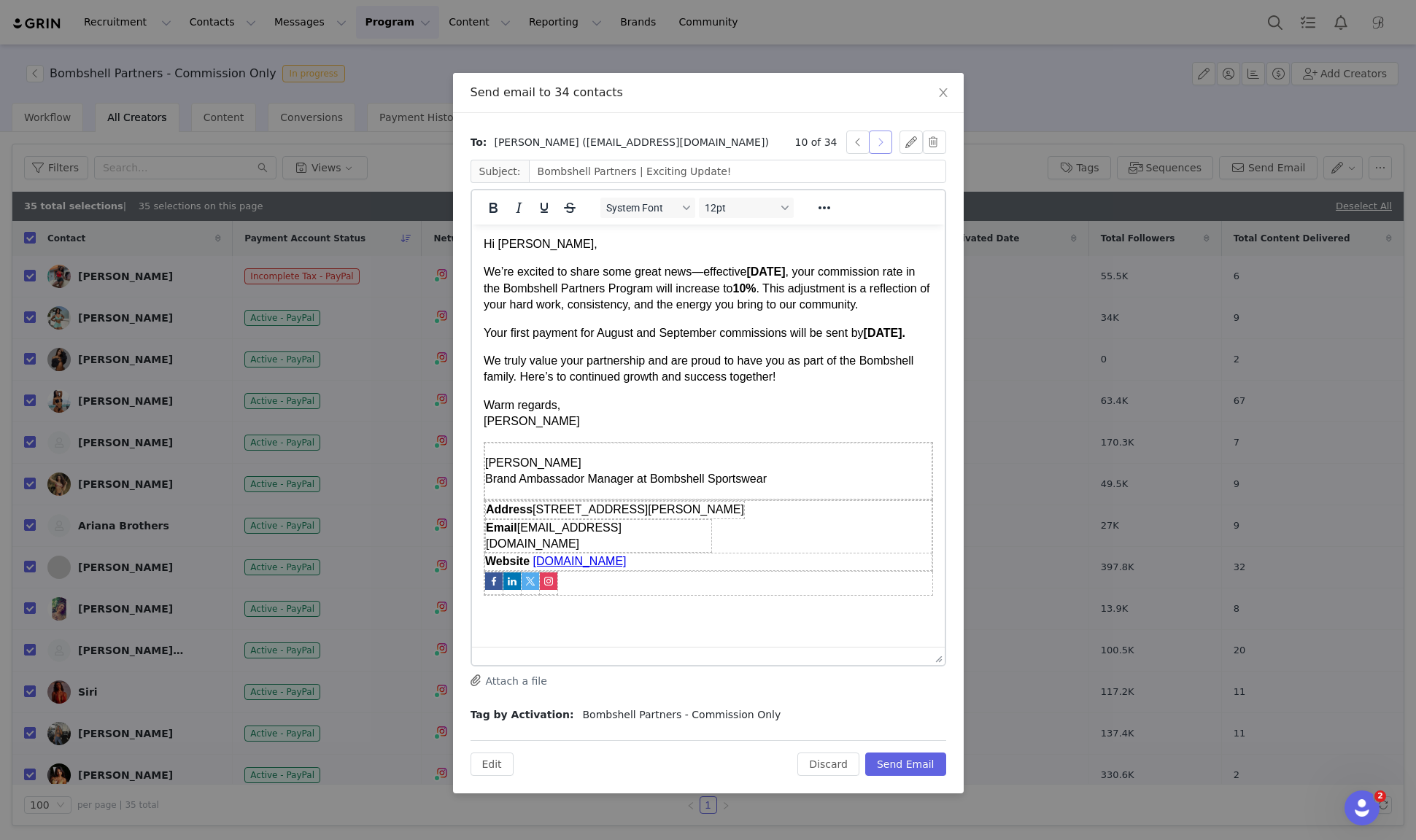
click at [885, 146] on button "button" at bounding box center [880, 141] width 23 height 23
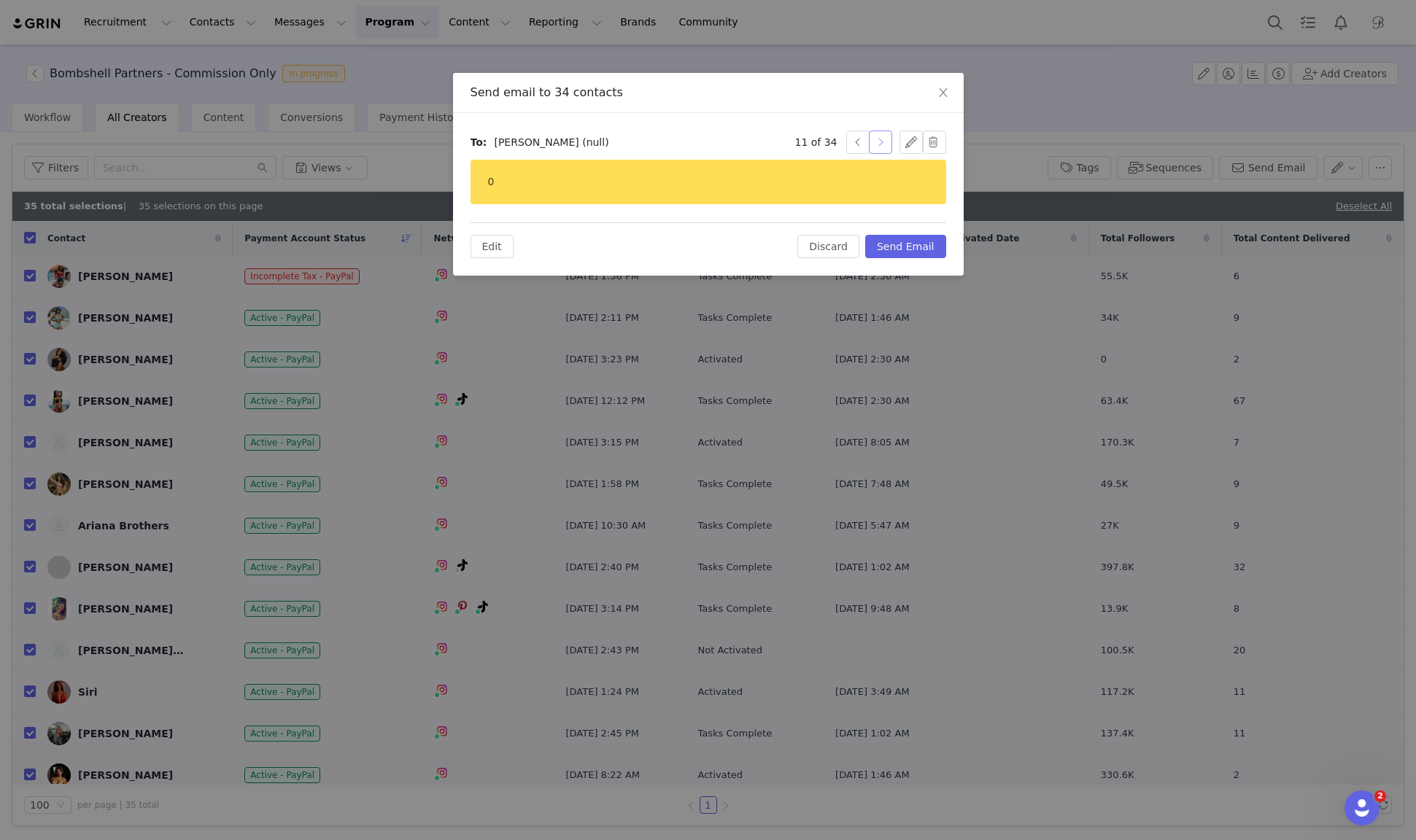
click at [885, 146] on button "button" at bounding box center [880, 141] width 23 height 23
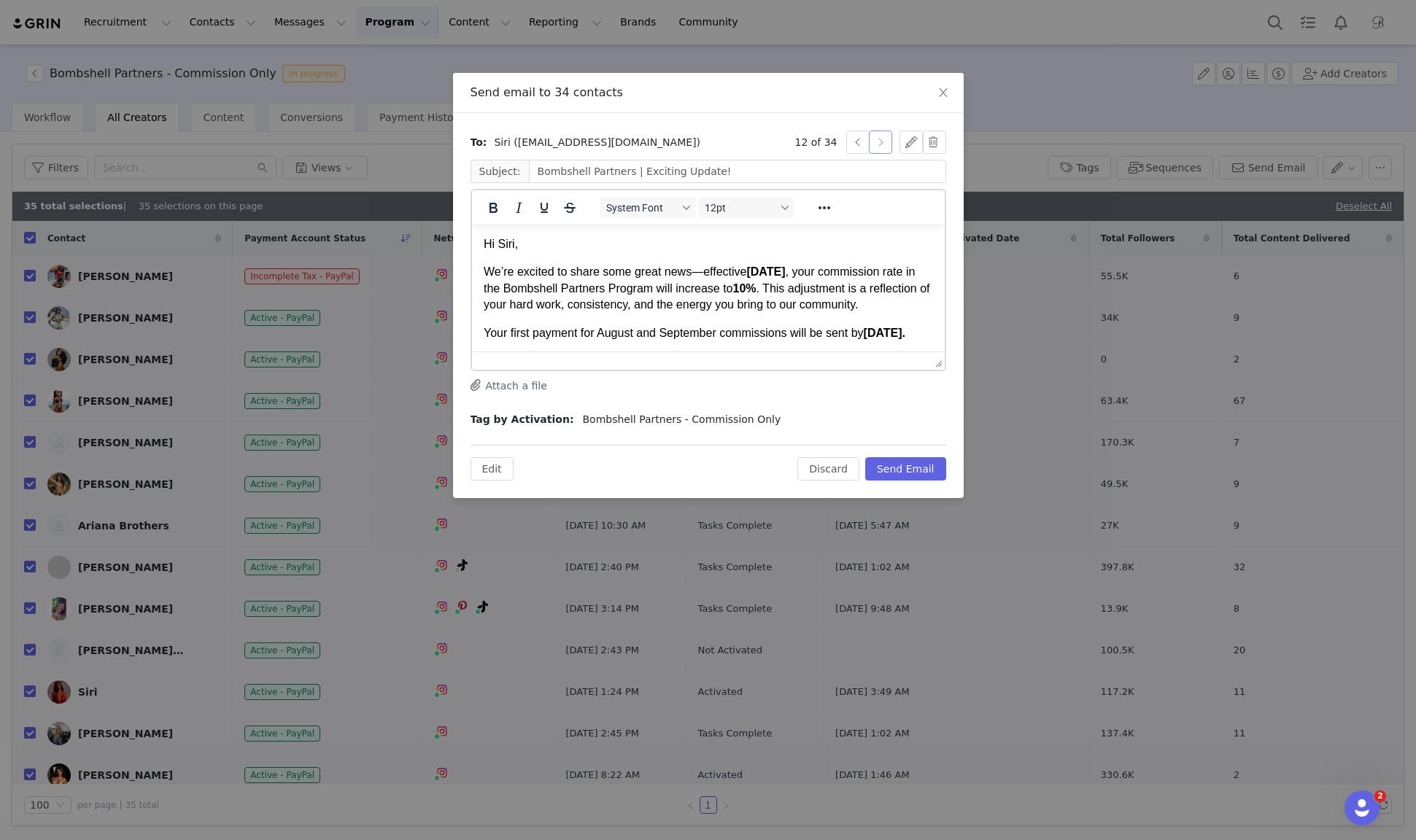
click at [885, 146] on button "button" at bounding box center [880, 141] width 23 height 23
click at [886, 146] on button "button" at bounding box center [880, 141] width 23 height 23
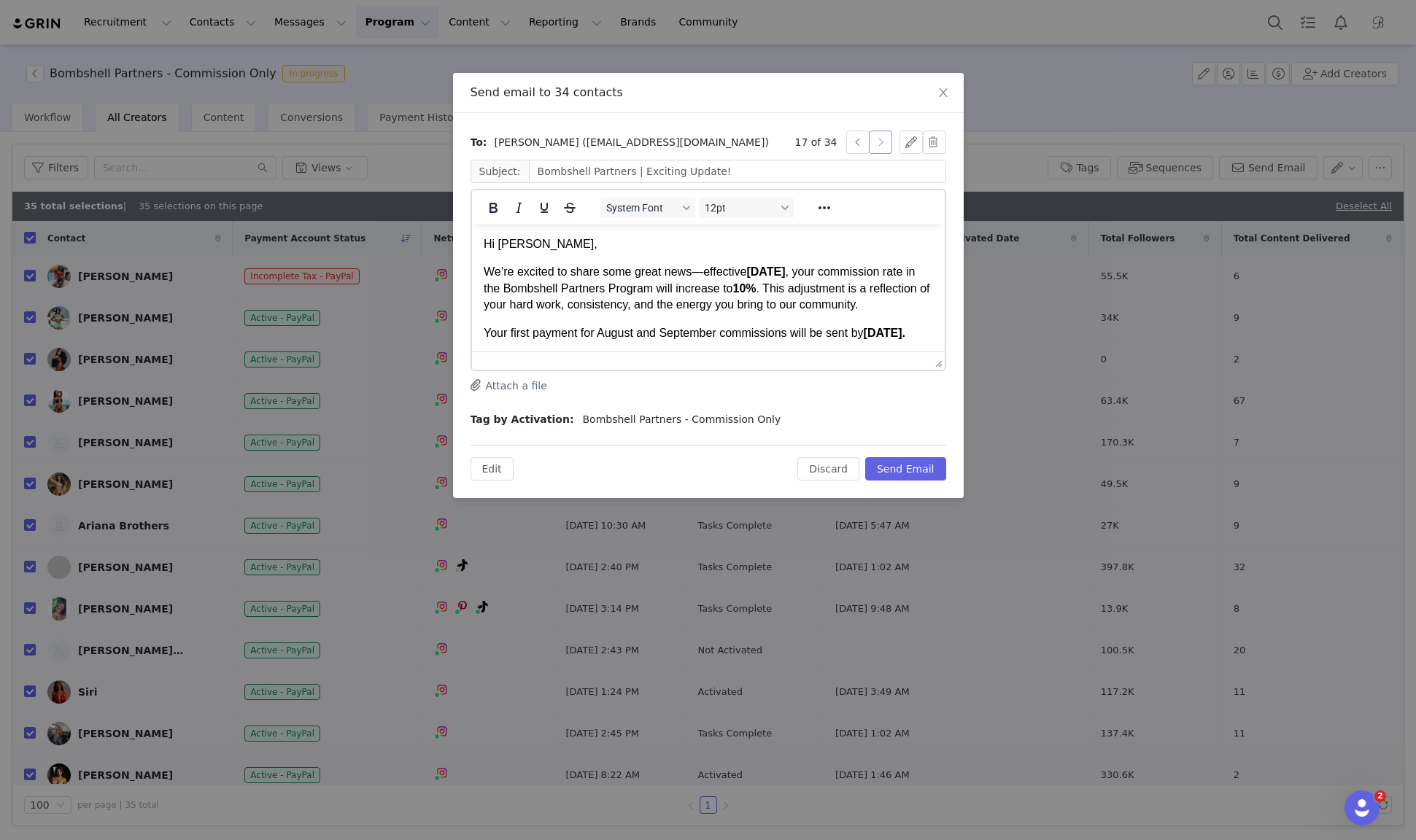
click at [886, 146] on button "button" at bounding box center [880, 141] width 23 height 23
click at [886, 147] on button "button" at bounding box center [880, 141] width 23 height 23
click at [886, 147] on button "button" at bounding box center [880, 141] width 23 height 23
click at [887, 147] on button "button" at bounding box center [880, 141] width 23 height 23
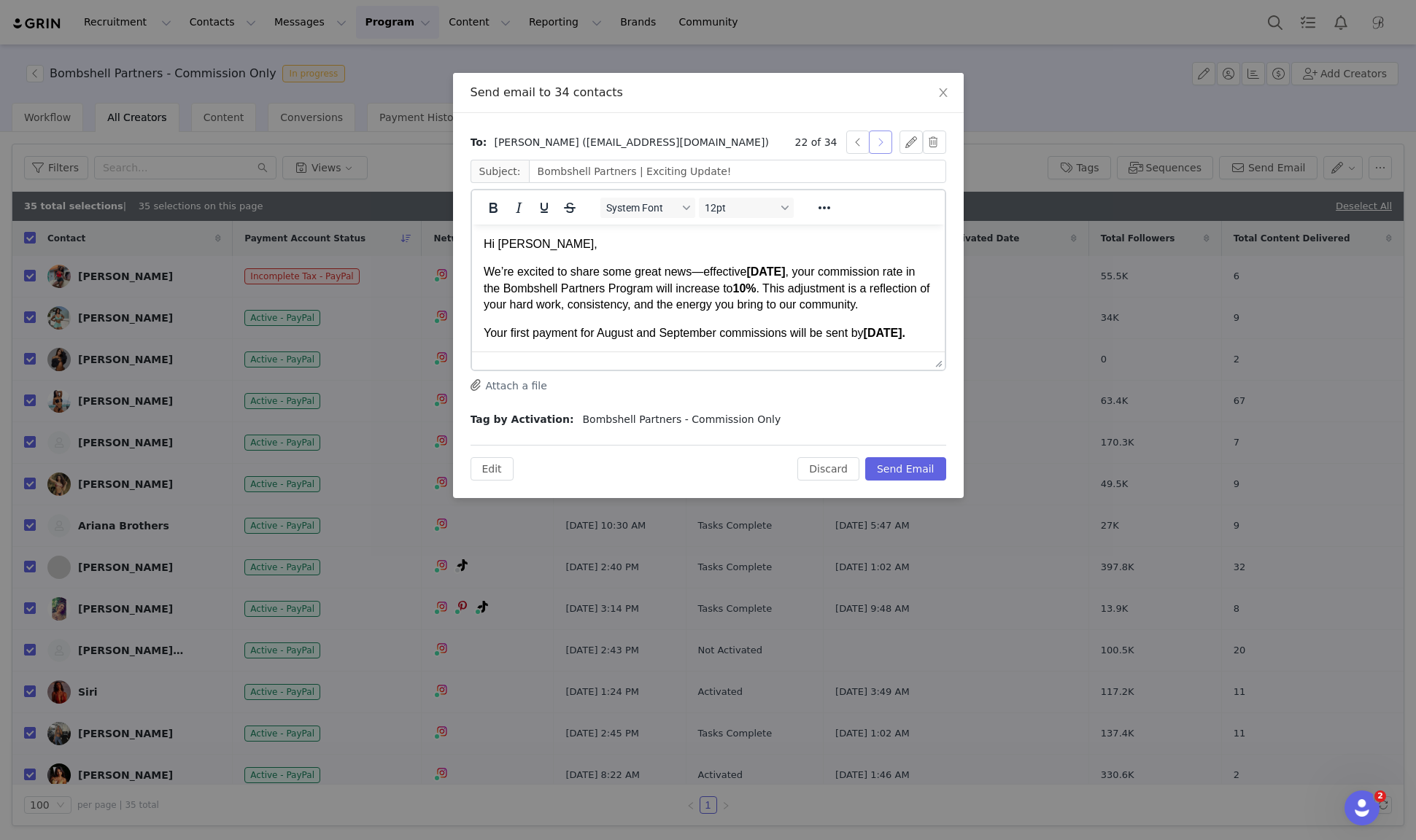
click at [887, 147] on button "button" at bounding box center [880, 141] width 23 height 23
click at [888, 148] on button "button" at bounding box center [880, 141] width 23 height 23
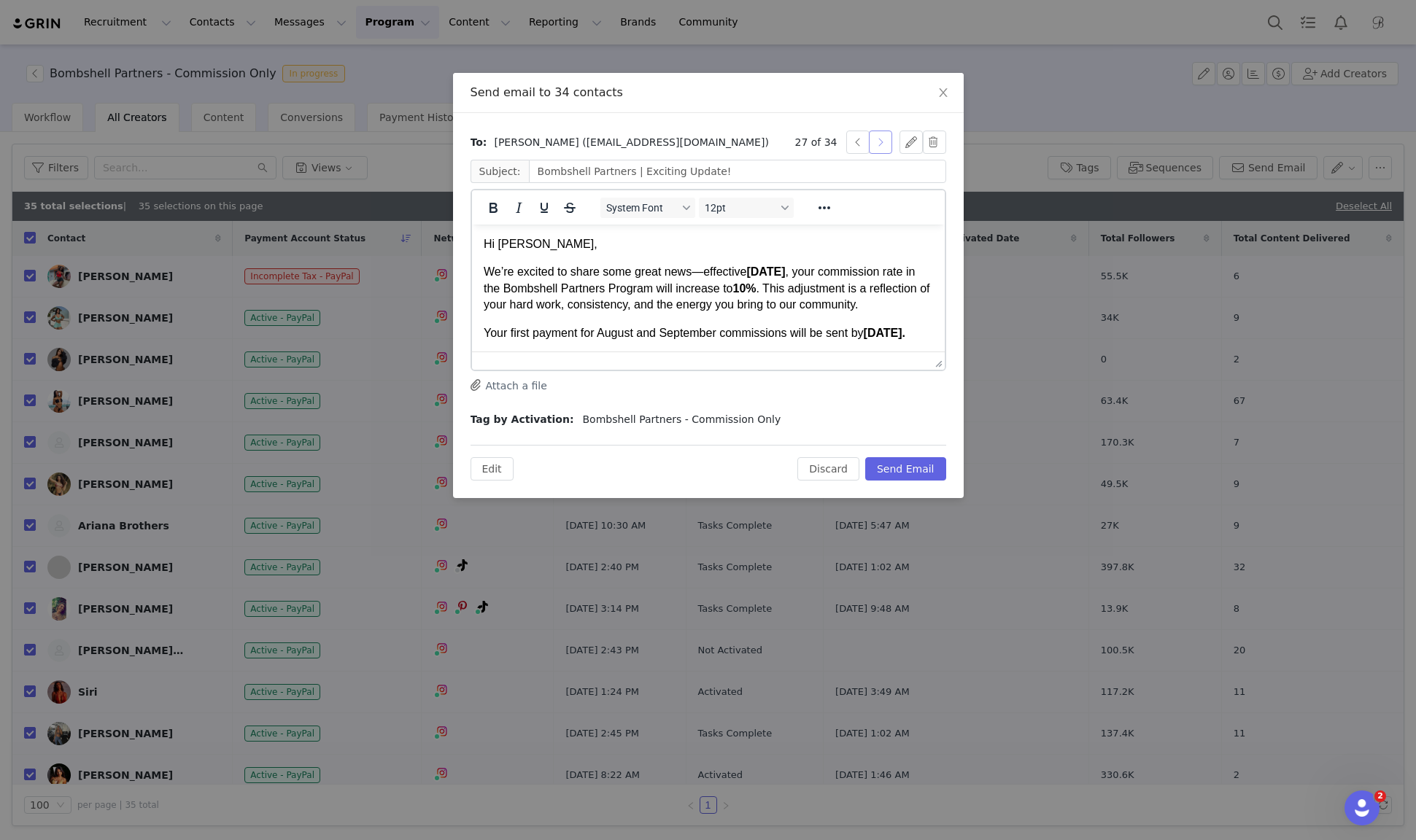
click at [888, 148] on button "button" at bounding box center [880, 141] width 23 height 23
click at [889, 149] on button "button" at bounding box center [880, 141] width 23 height 23
click at [890, 150] on button "button" at bounding box center [880, 141] width 23 height 23
click at [890, 151] on button "button" at bounding box center [880, 141] width 23 height 23
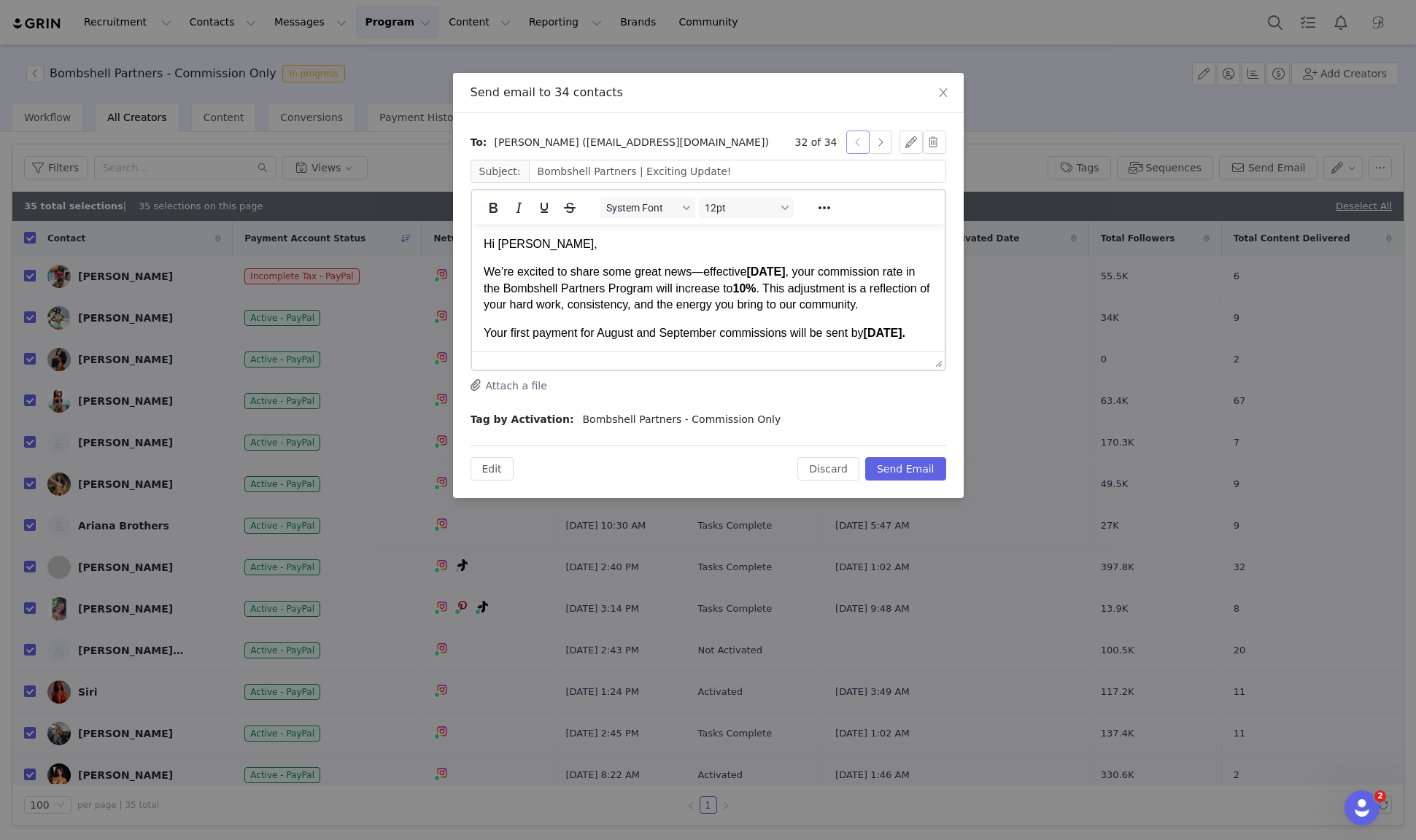
click at [856, 140] on button "button" at bounding box center [857, 141] width 23 height 23
click at [932, 148] on button "button" at bounding box center [934, 141] width 23 height 23
click at [890, 163] on button "Continue" at bounding box center [873, 167] width 69 height 23
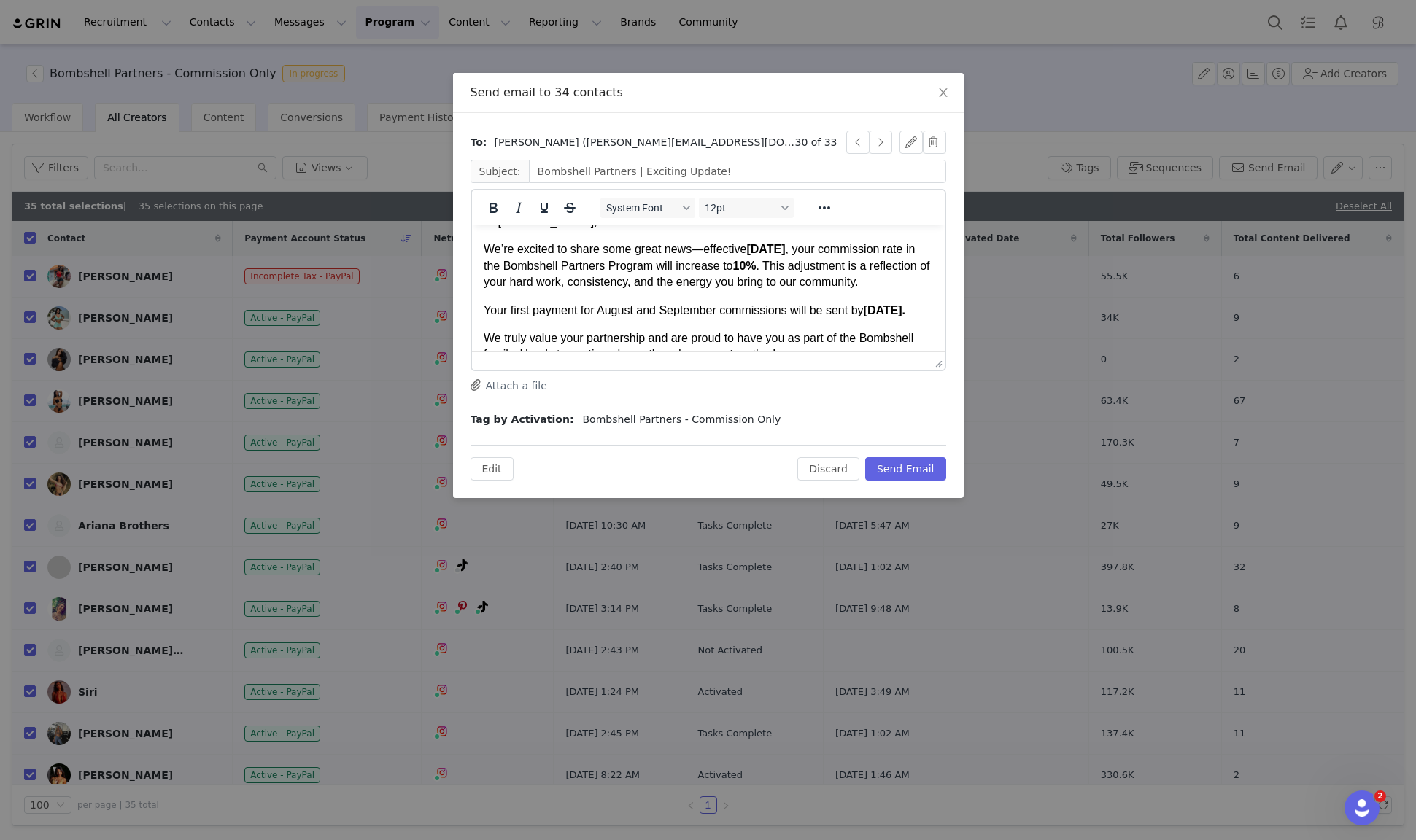
scroll to position [24, 0]
click at [854, 147] on button "button" at bounding box center [857, 141] width 23 height 23
drag, startPoint x: 665, startPoint y: 326, endPoint x: 603, endPoint y: 327, distance: 62.0
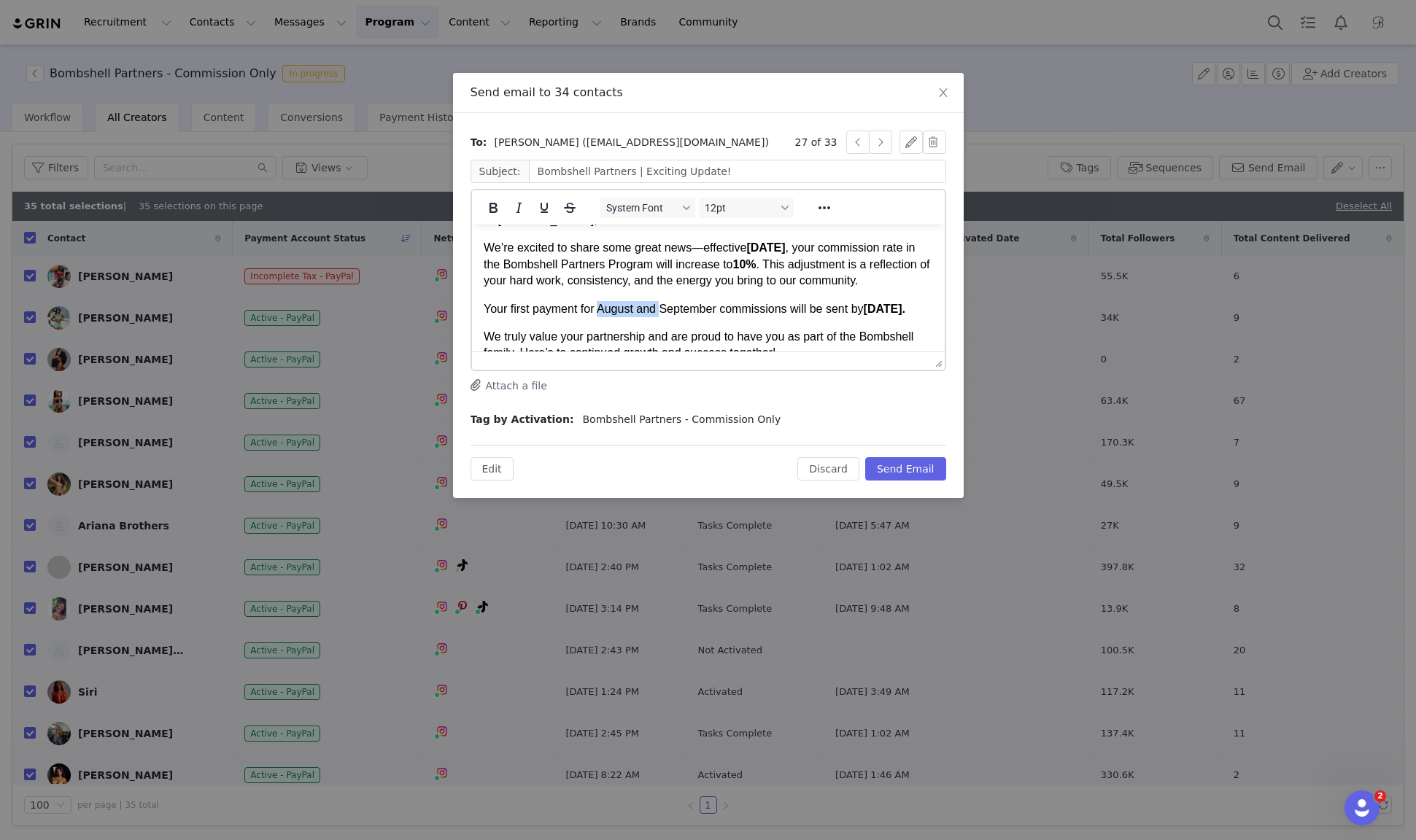
click at [603, 317] on p "Your first payment for August and September commissions will be sent by [DATE]." at bounding box center [708, 309] width 450 height 16
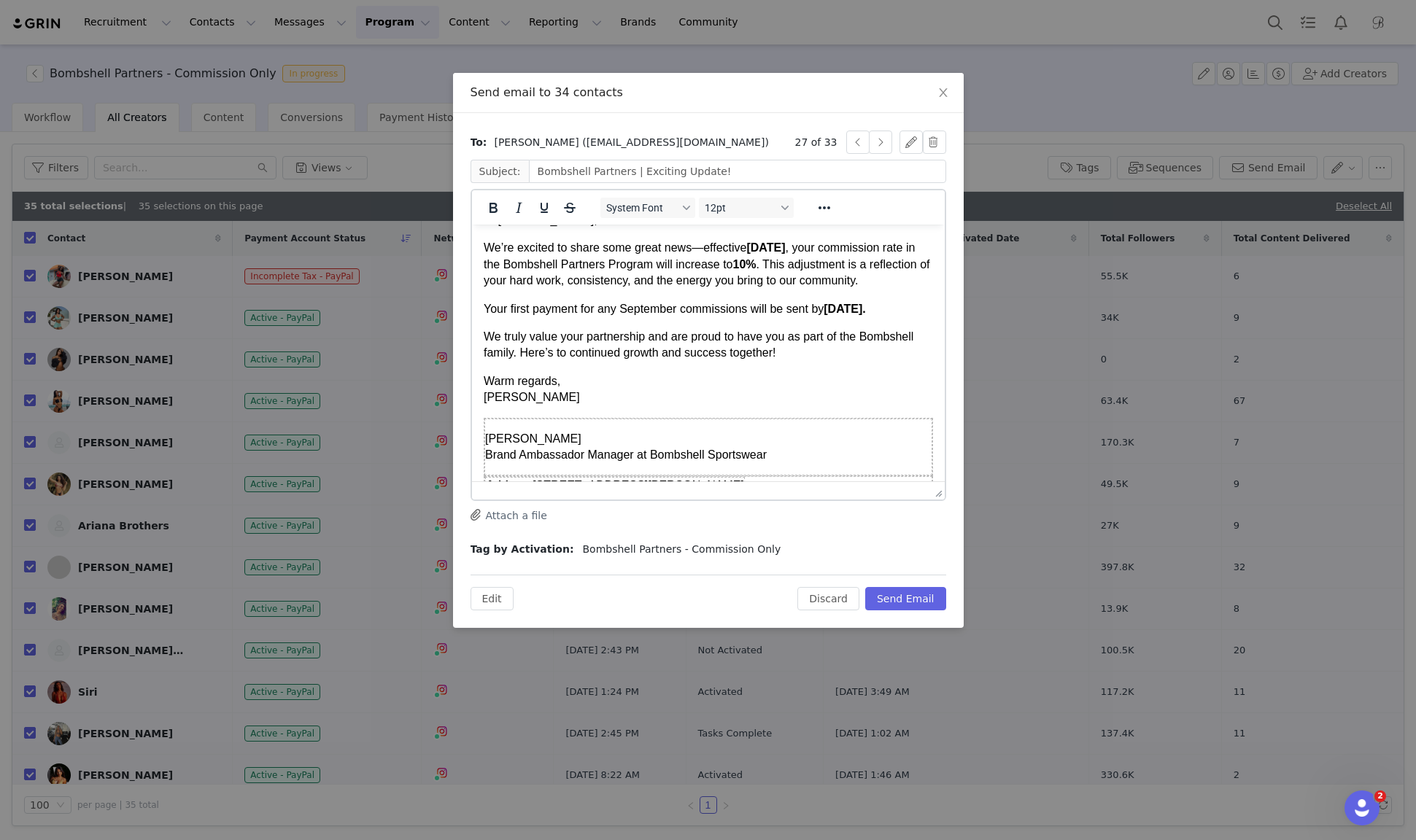
drag, startPoint x: 939, startPoint y: 368, endPoint x: 935, endPoint y: 500, distance: 132.1
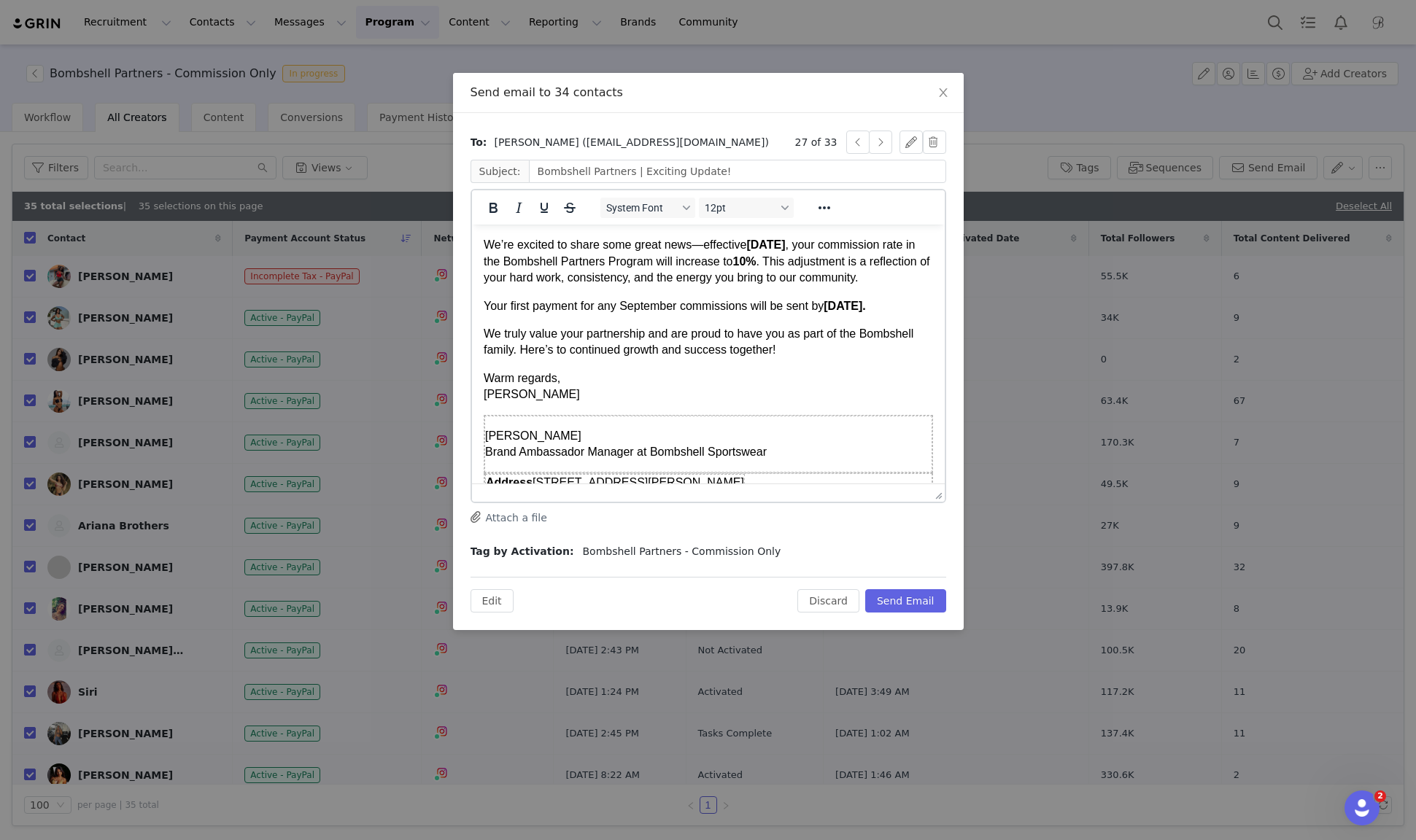
scroll to position [0, 0]
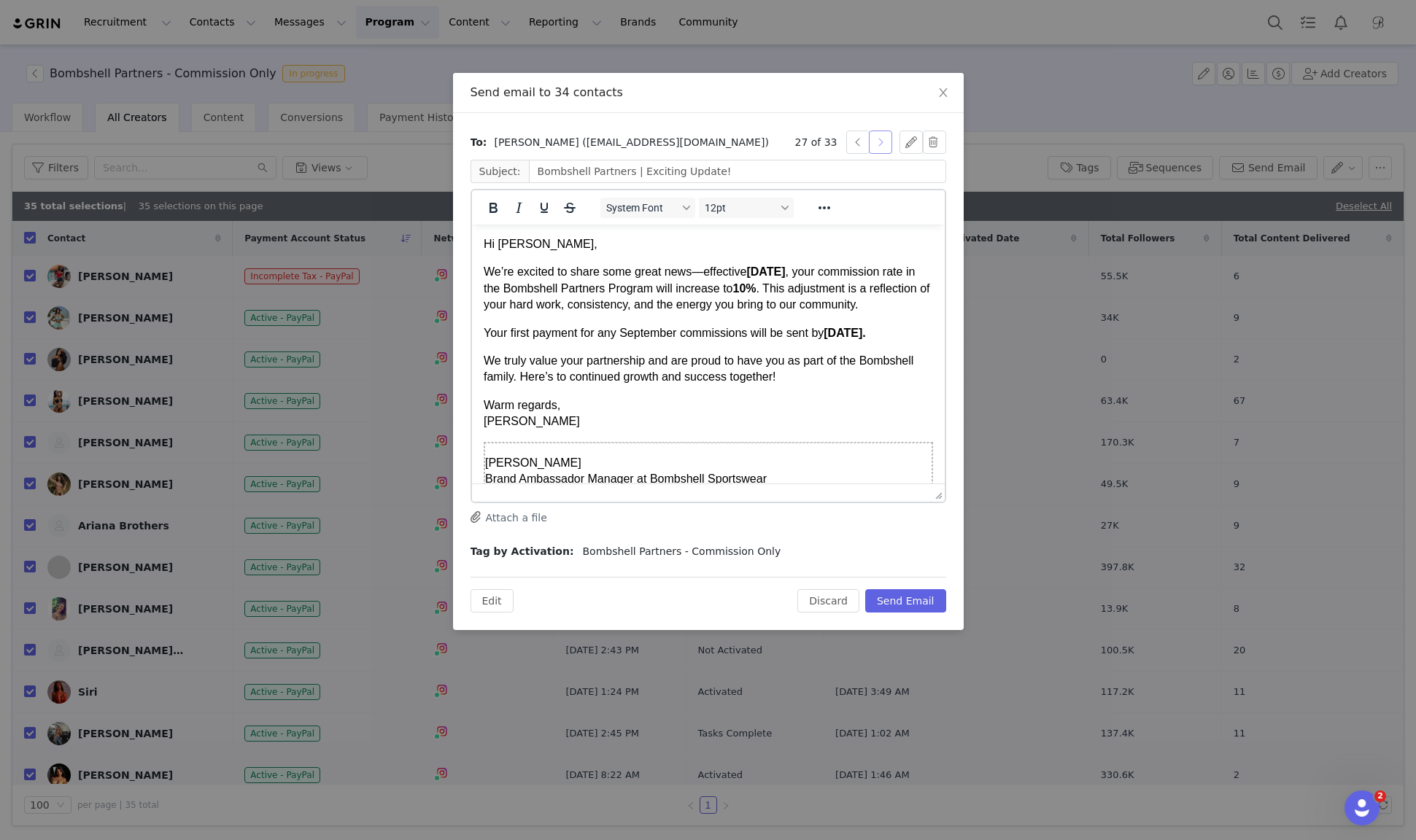
click at [884, 148] on button "button" at bounding box center [880, 141] width 23 height 23
click at [884, 146] on button "button" at bounding box center [880, 141] width 23 height 23
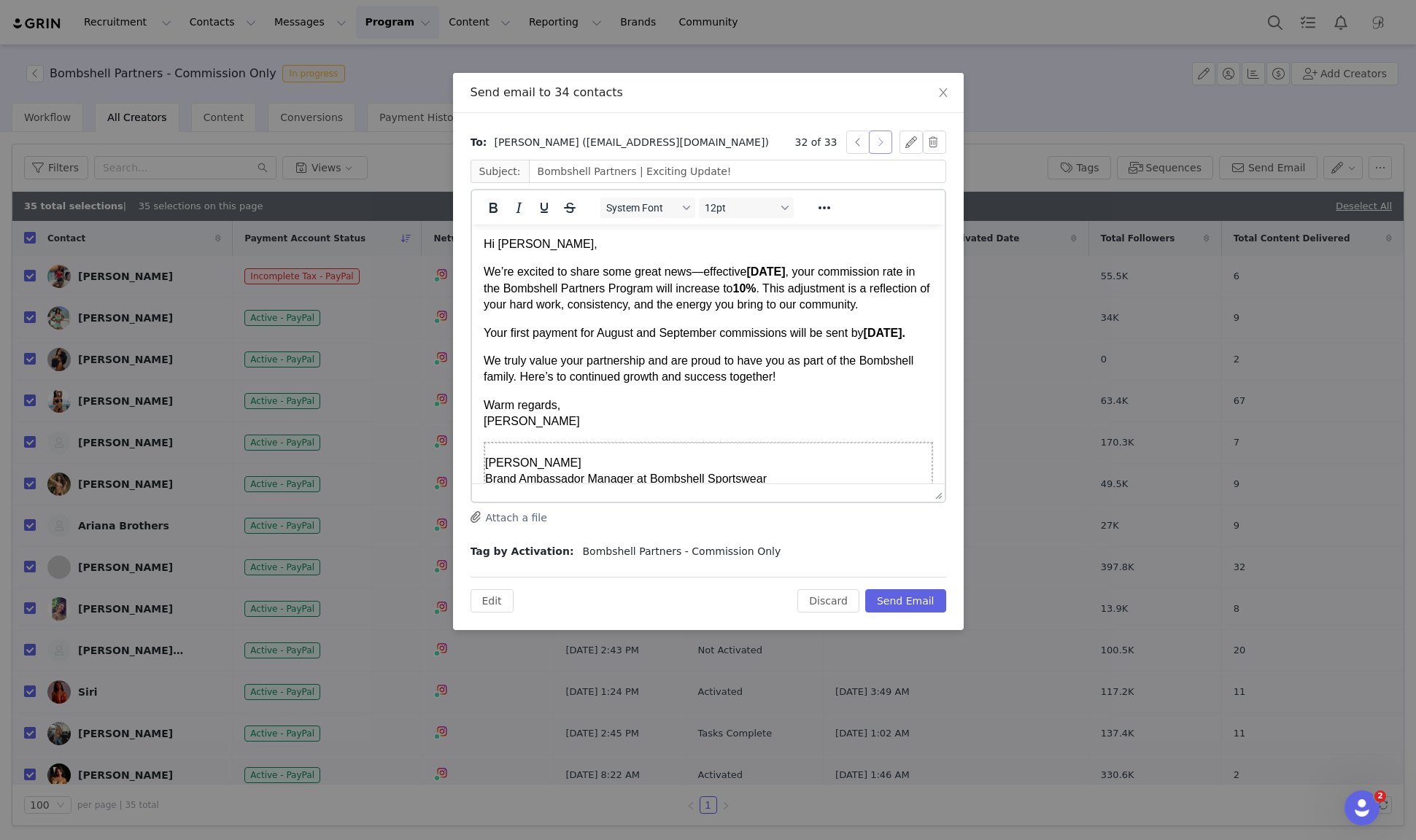
click at [884, 146] on button "button" at bounding box center [880, 141] width 23 height 23
click at [855, 139] on button "button" at bounding box center [857, 141] width 23 height 23
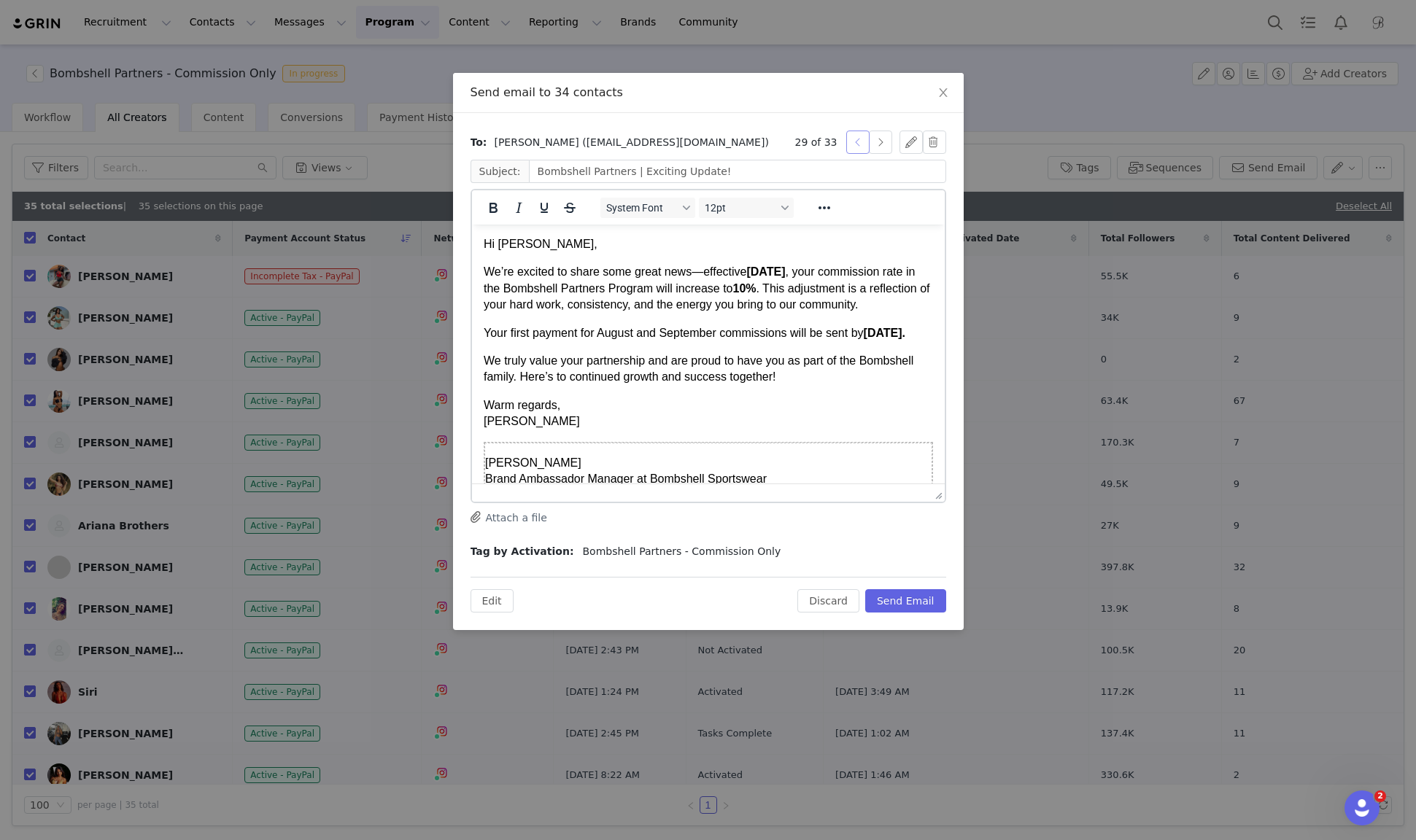
click at [855, 139] on button "button" at bounding box center [857, 141] width 23 height 23
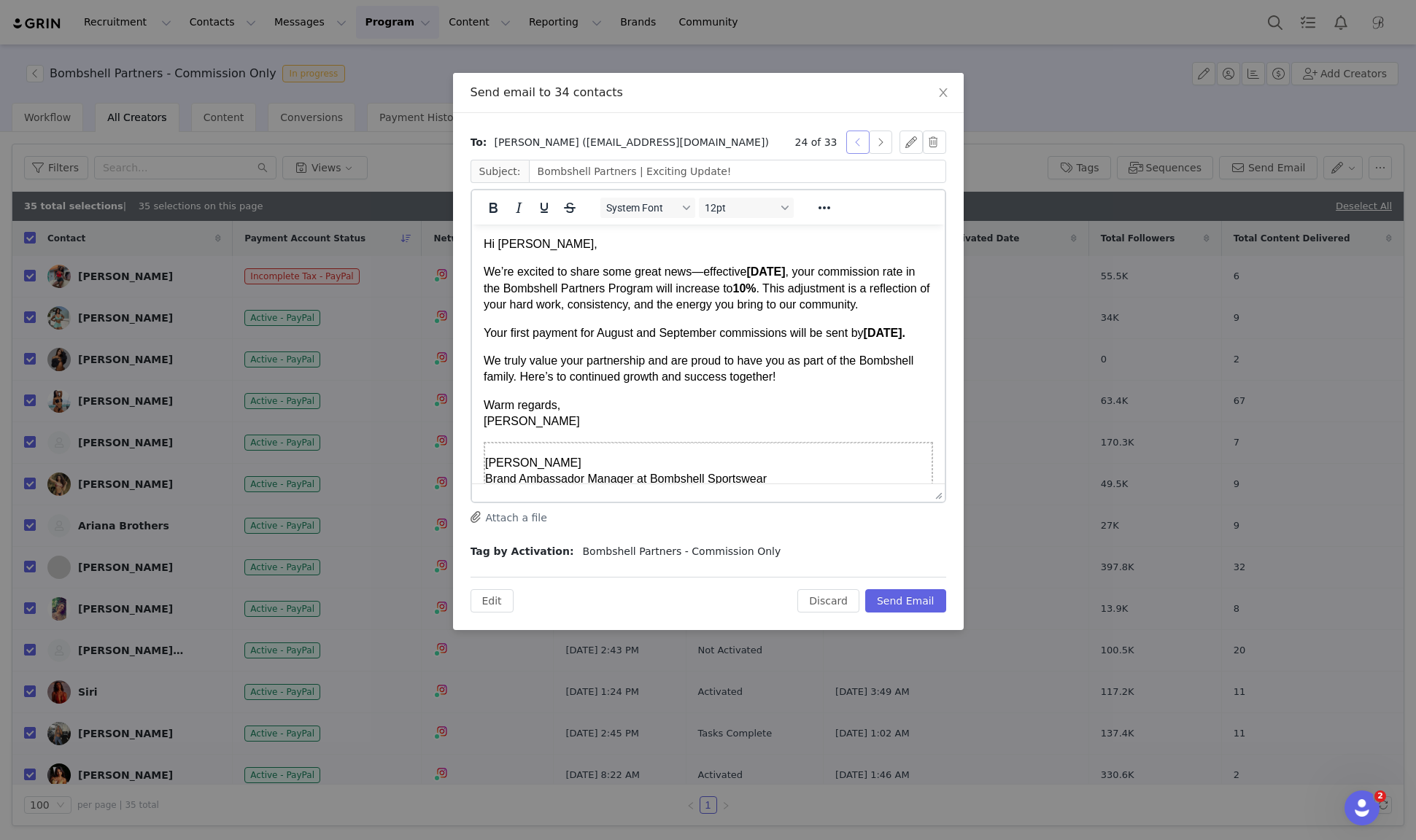
click at [855, 139] on button "button" at bounding box center [857, 141] width 23 height 23
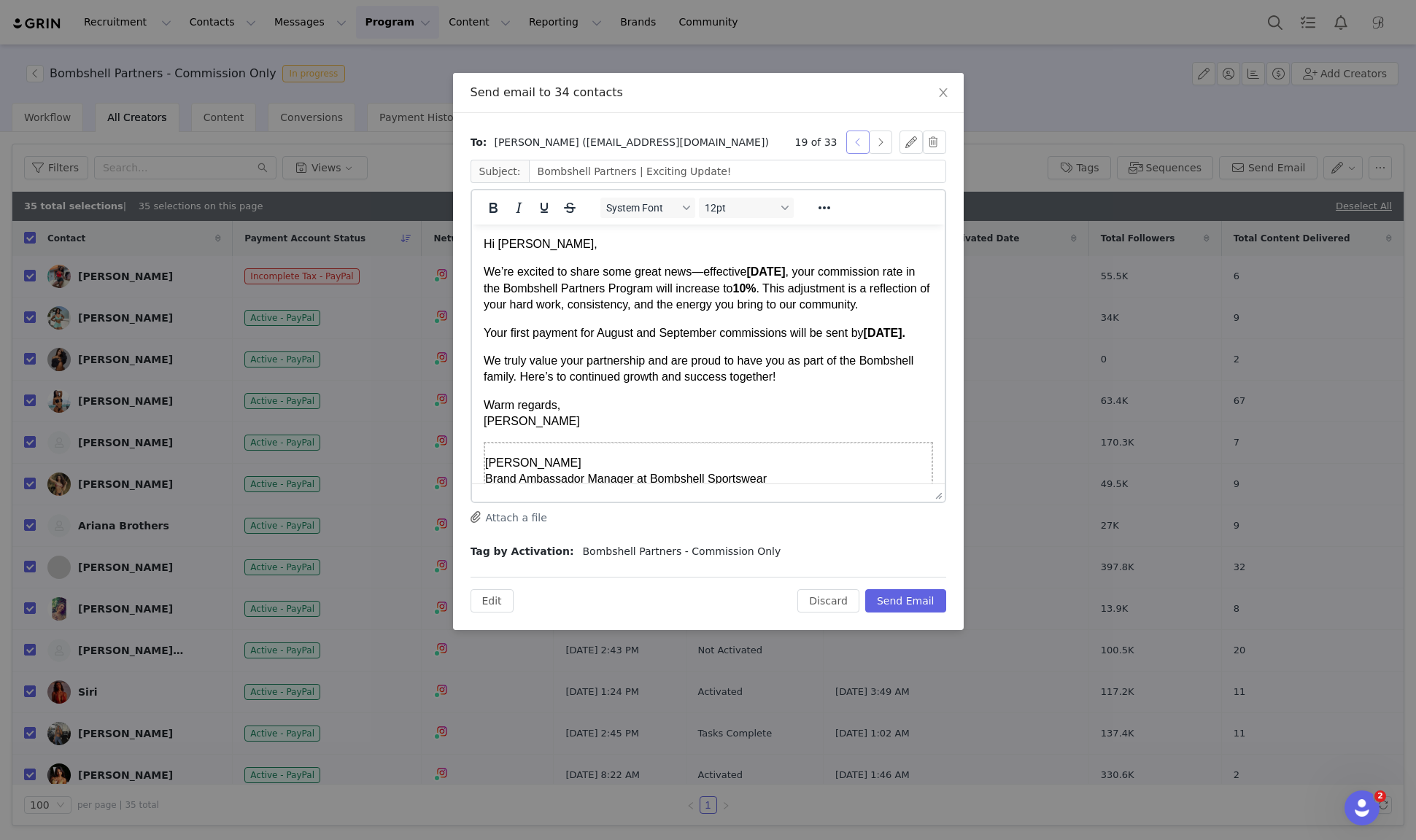
click at [855, 139] on button "button" at bounding box center [857, 141] width 23 height 23
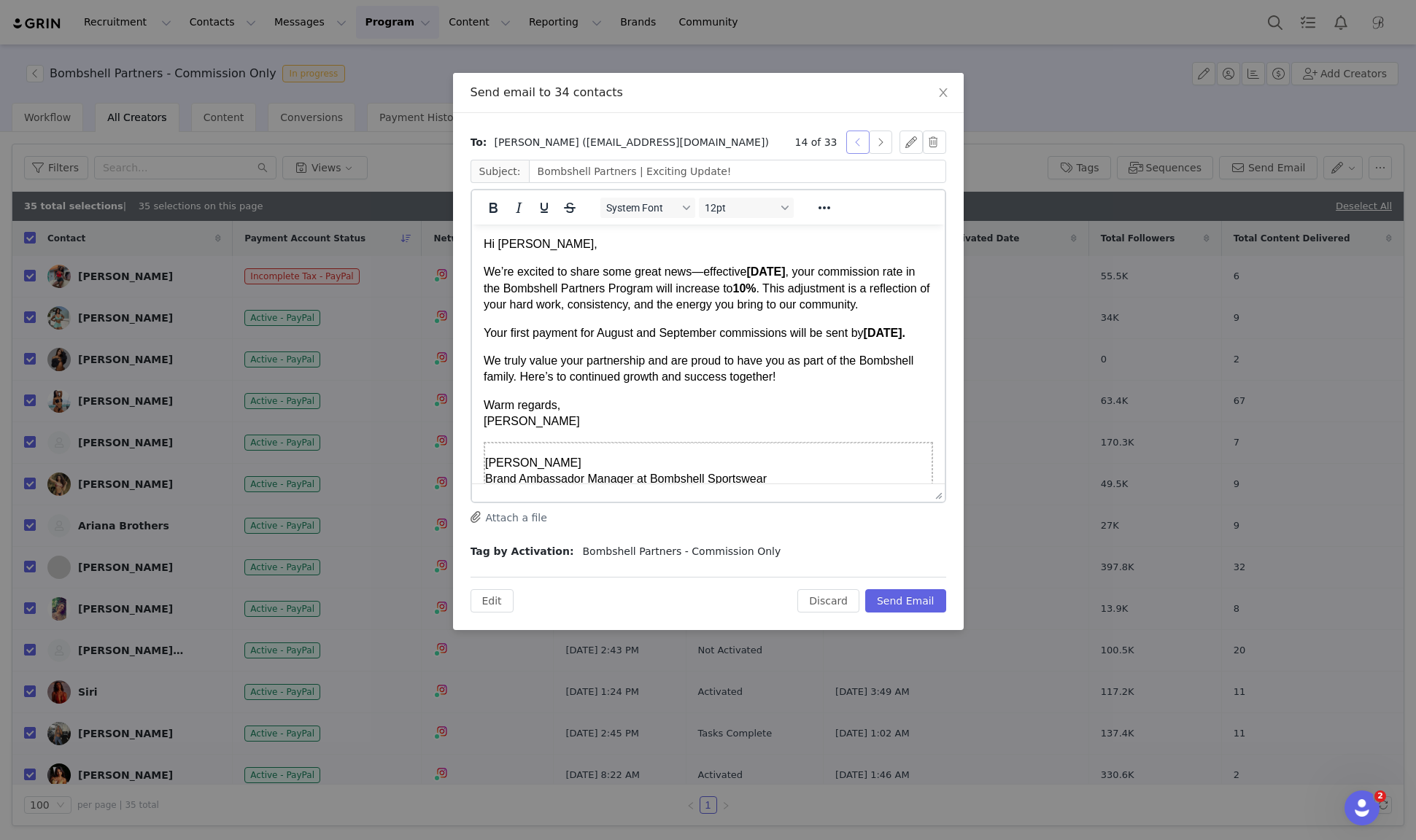
click at [855, 139] on button "button" at bounding box center [857, 141] width 23 height 23
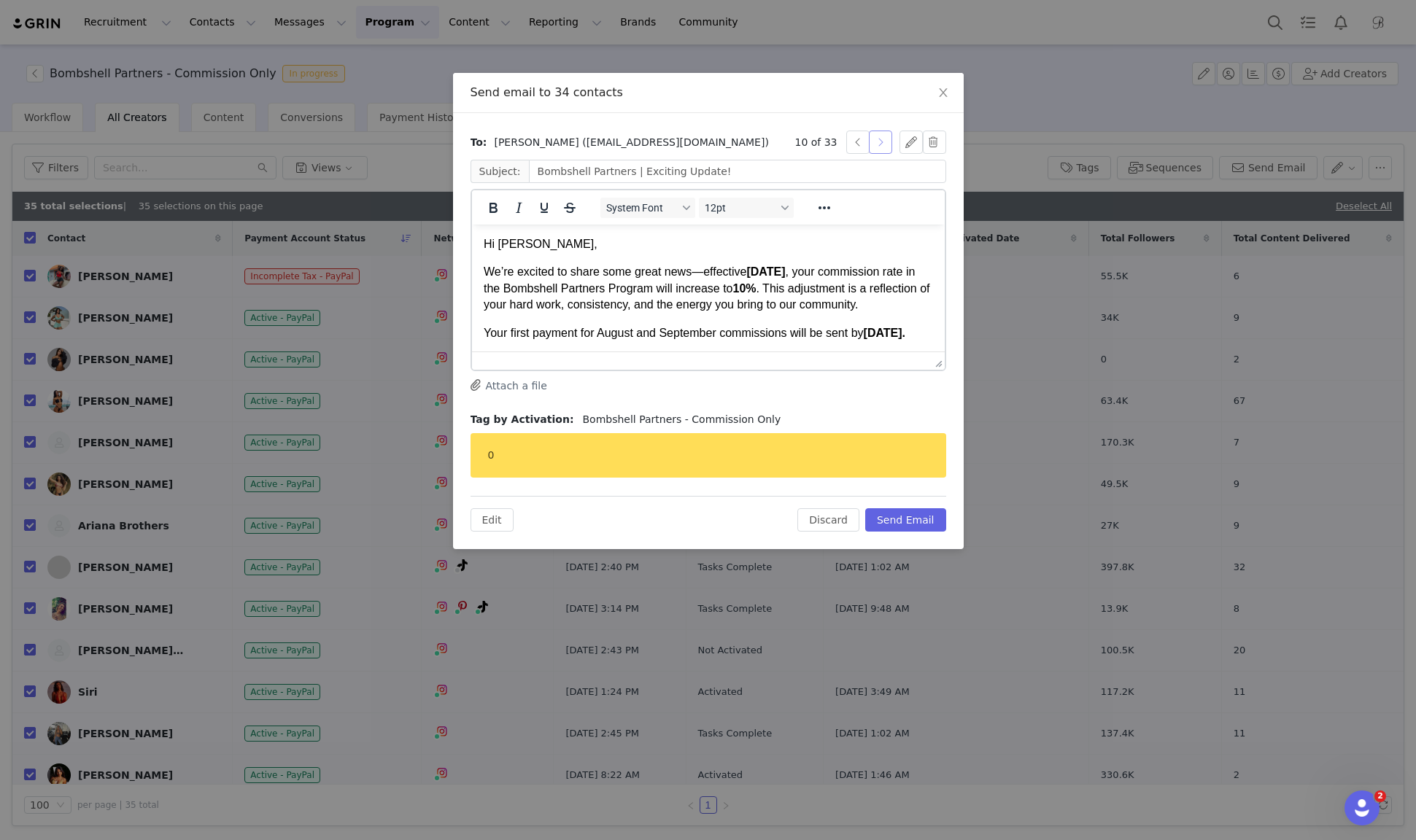
click at [880, 140] on button "button" at bounding box center [880, 141] width 23 height 23
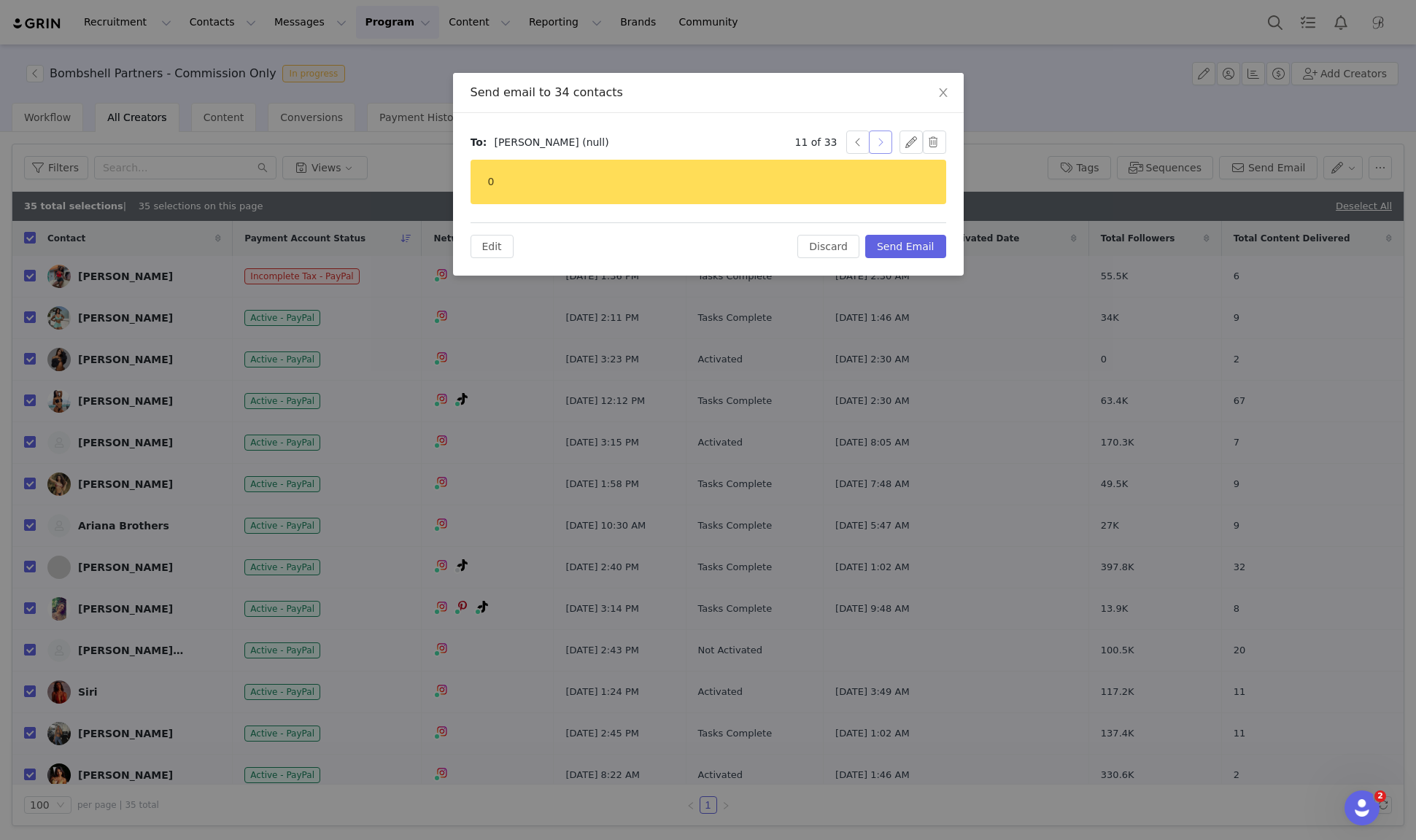
click at [880, 145] on button "button" at bounding box center [880, 141] width 23 height 23
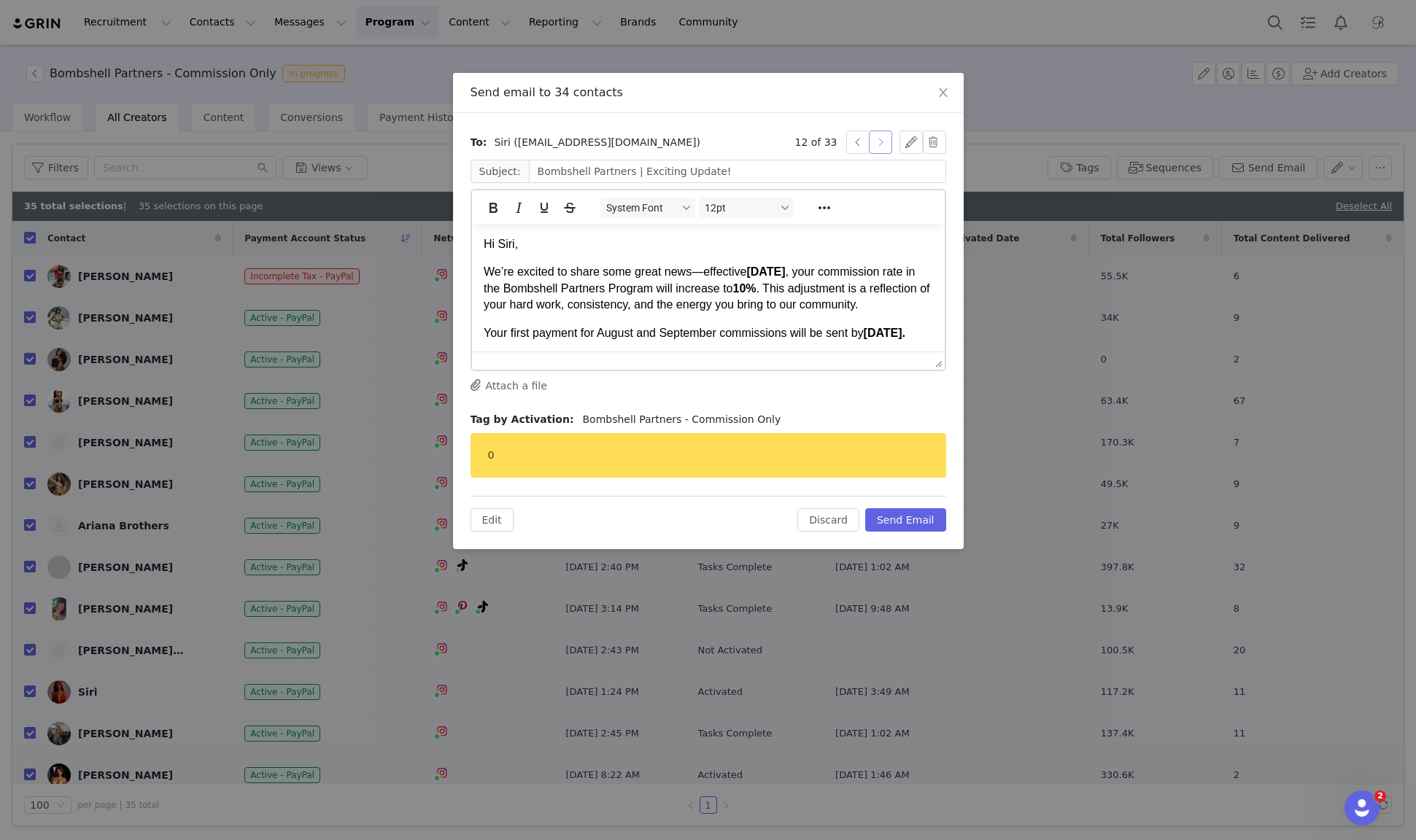
click at [883, 146] on button "button" at bounding box center [880, 141] width 23 height 23
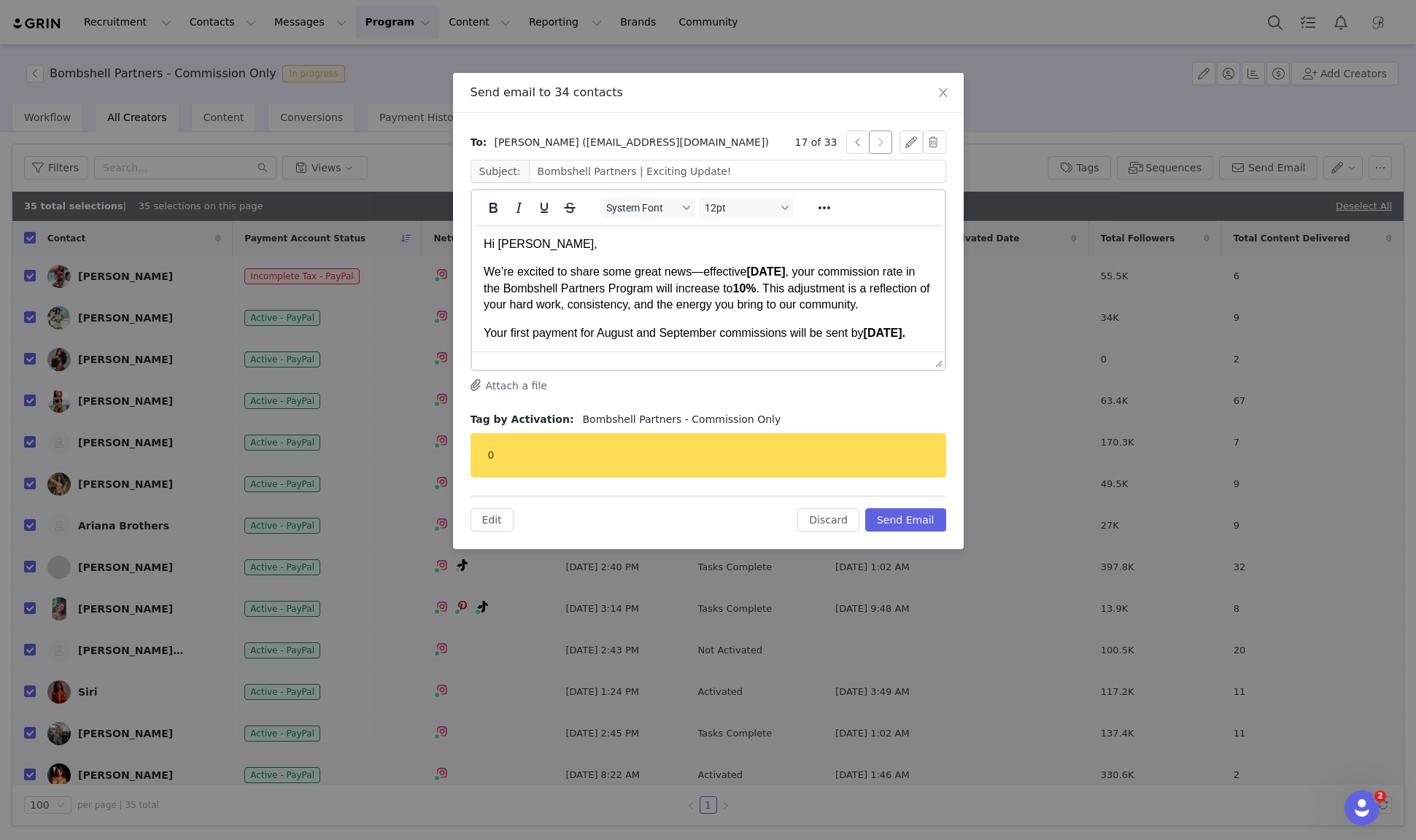
click at [883, 146] on button "button" at bounding box center [880, 141] width 23 height 23
click at [859, 146] on button "button" at bounding box center [857, 141] width 23 height 23
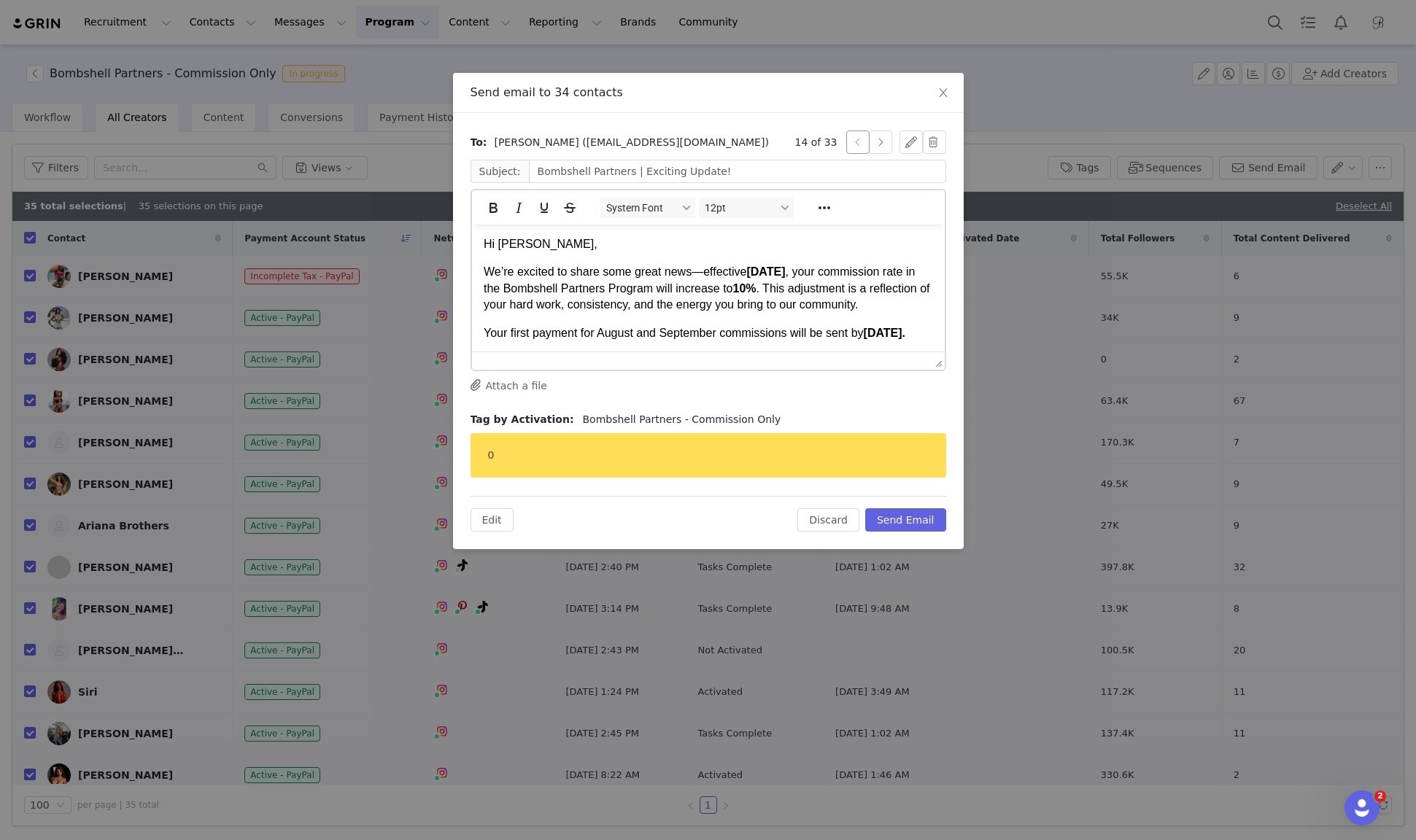
click at [859, 146] on button "button" at bounding box center [857, 141] width 23 height 23
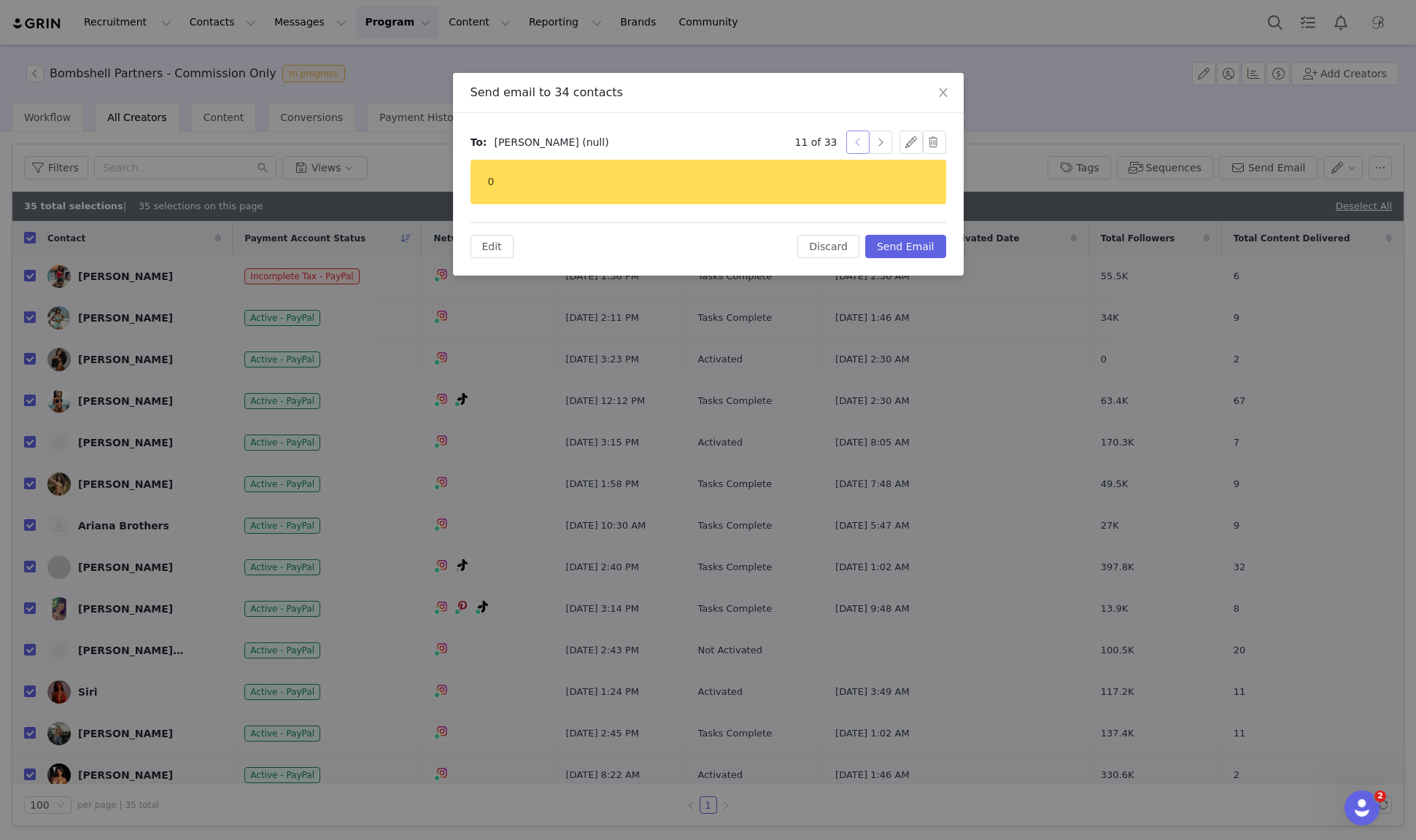
click at [859, 146] on button "button" at bounding box center [857, 141] width 23 height 23
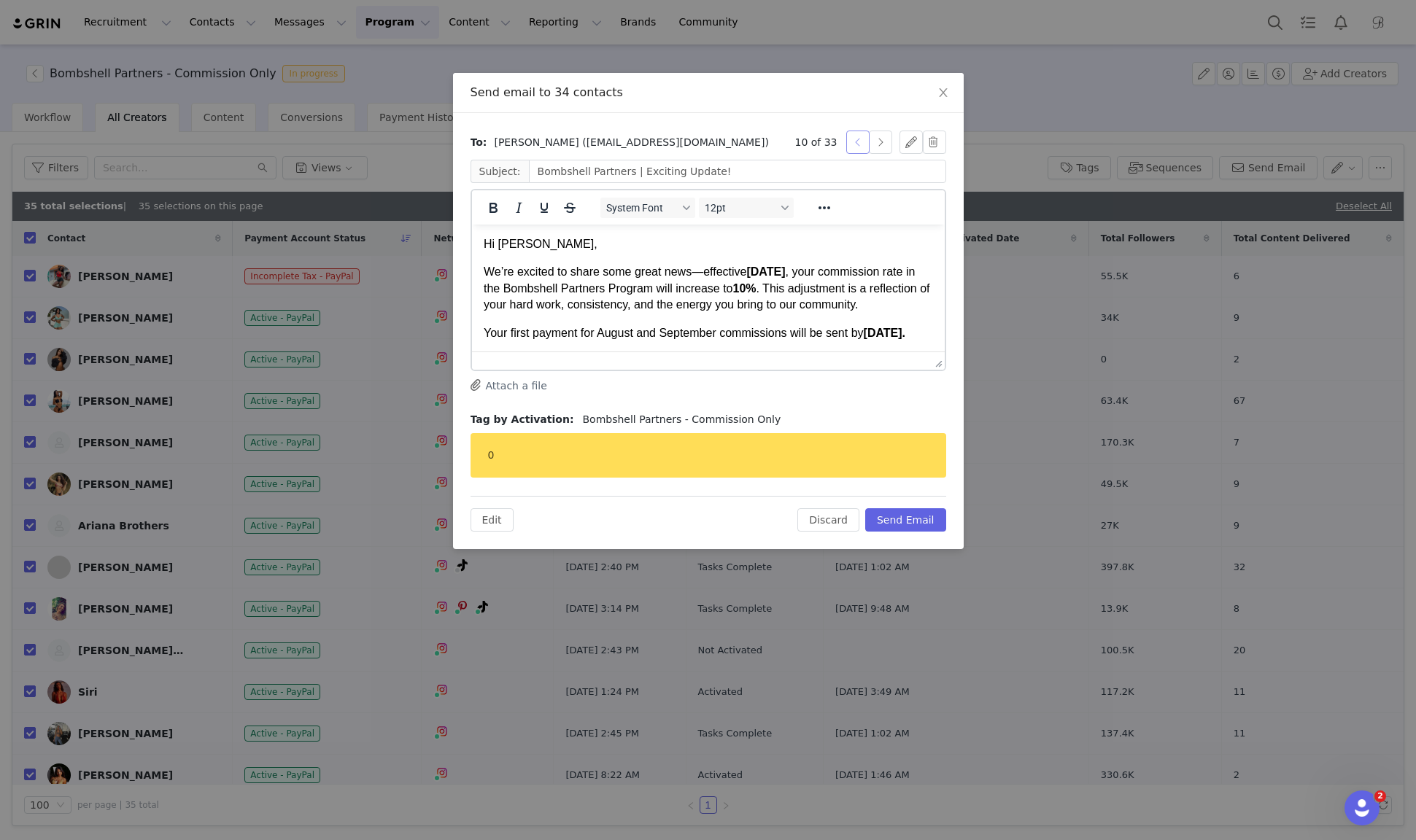
click at [859, 146] on button "button" at bounding box center [857, 141] width 23 height 23
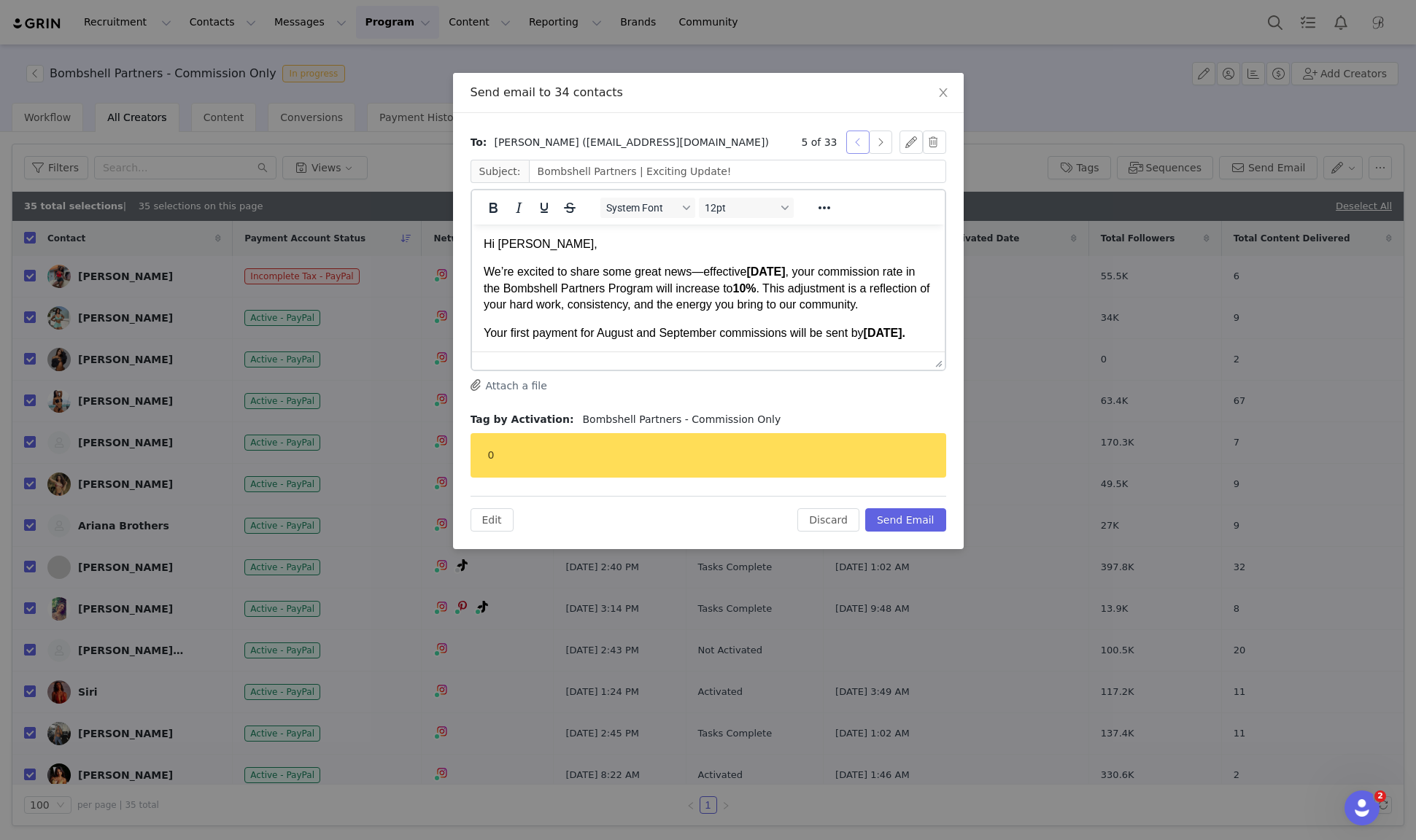
click at [859, 146] on button "button" at bounding box center [857, 141] width 23 height 23
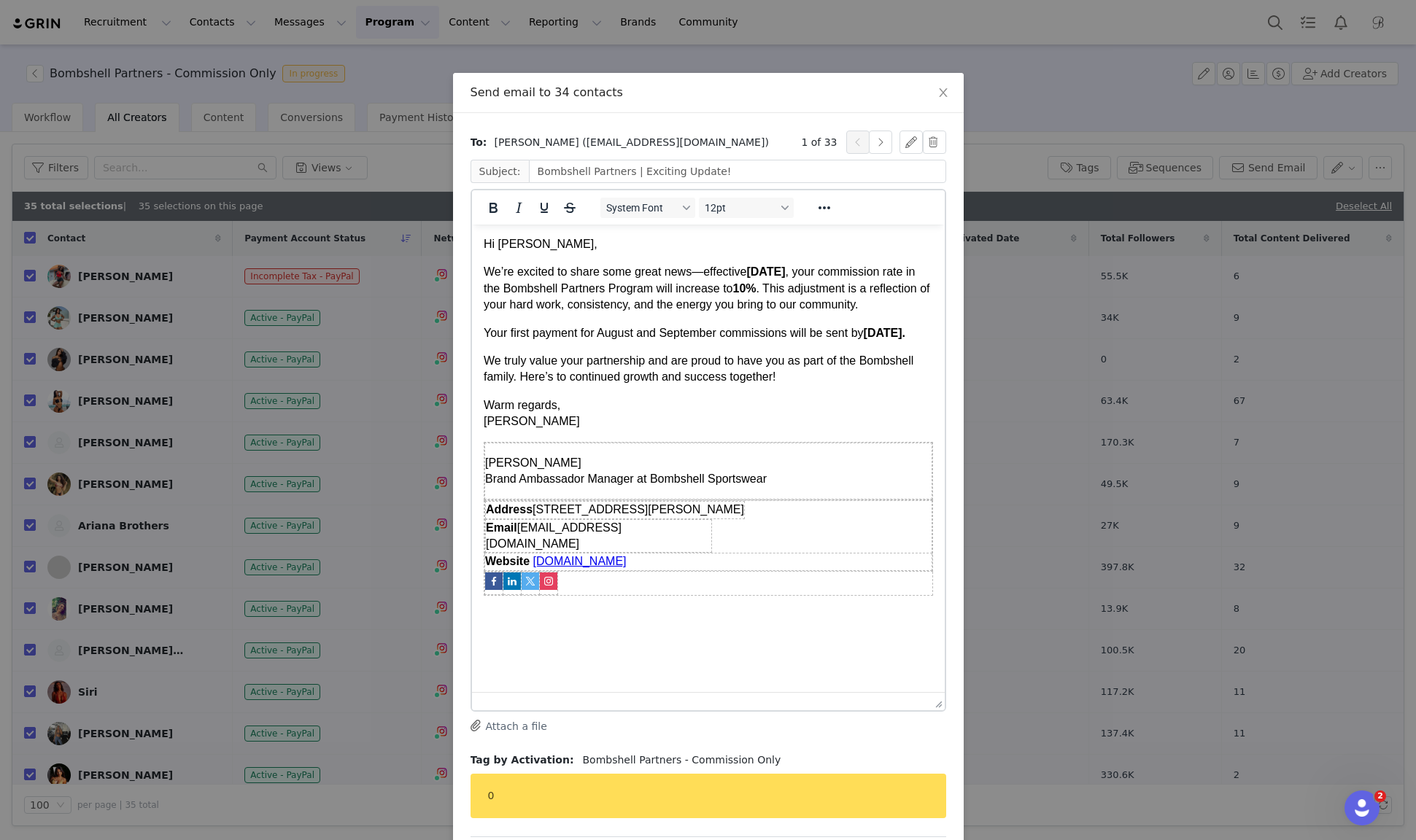
drag, startPoint x: 937, startPoint y: 364, endPoint x: 934, endPoint y: 710, distance: 346.0
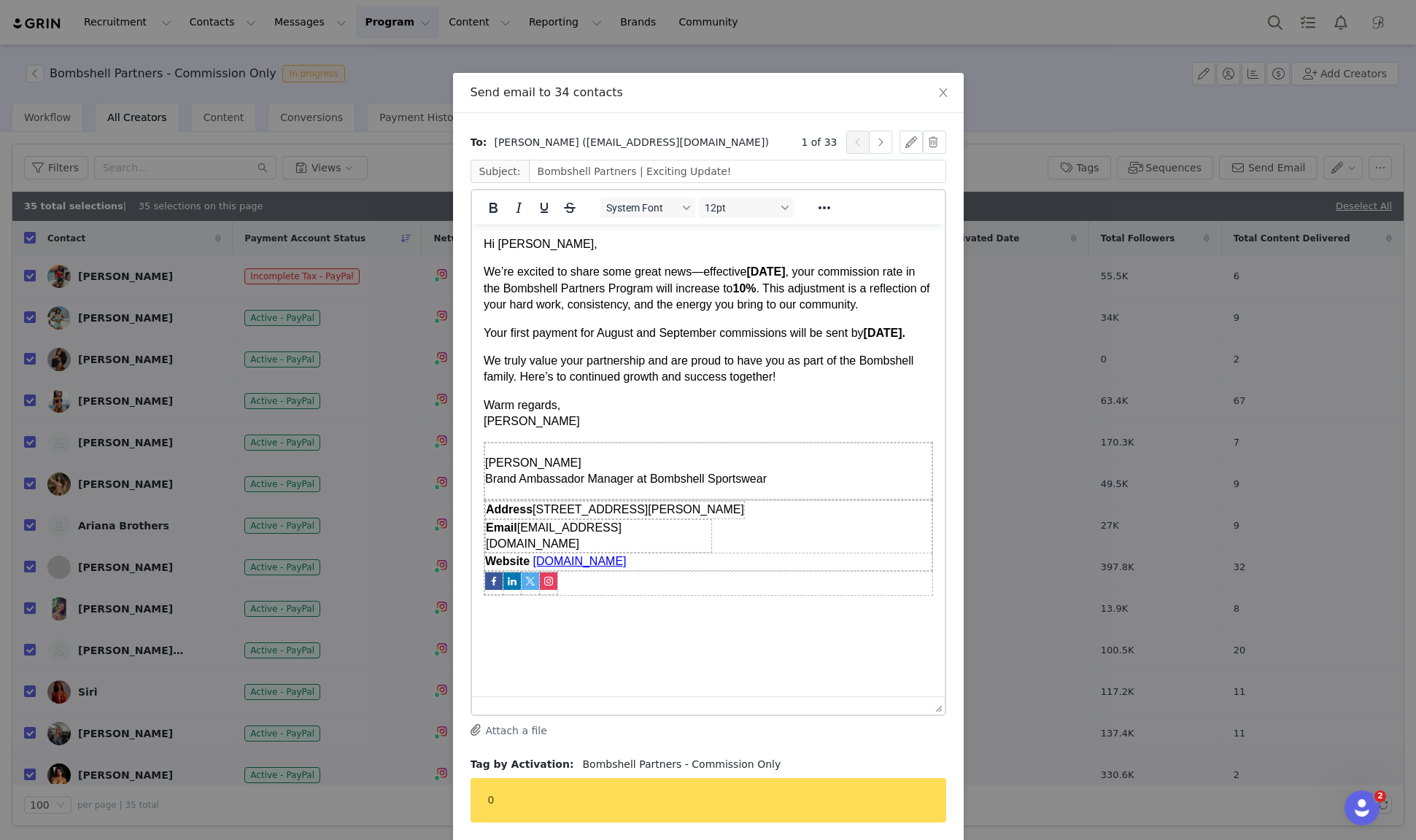
click at [719, 797] on div "0" at bounding box center [708, 800] width 476 height 44
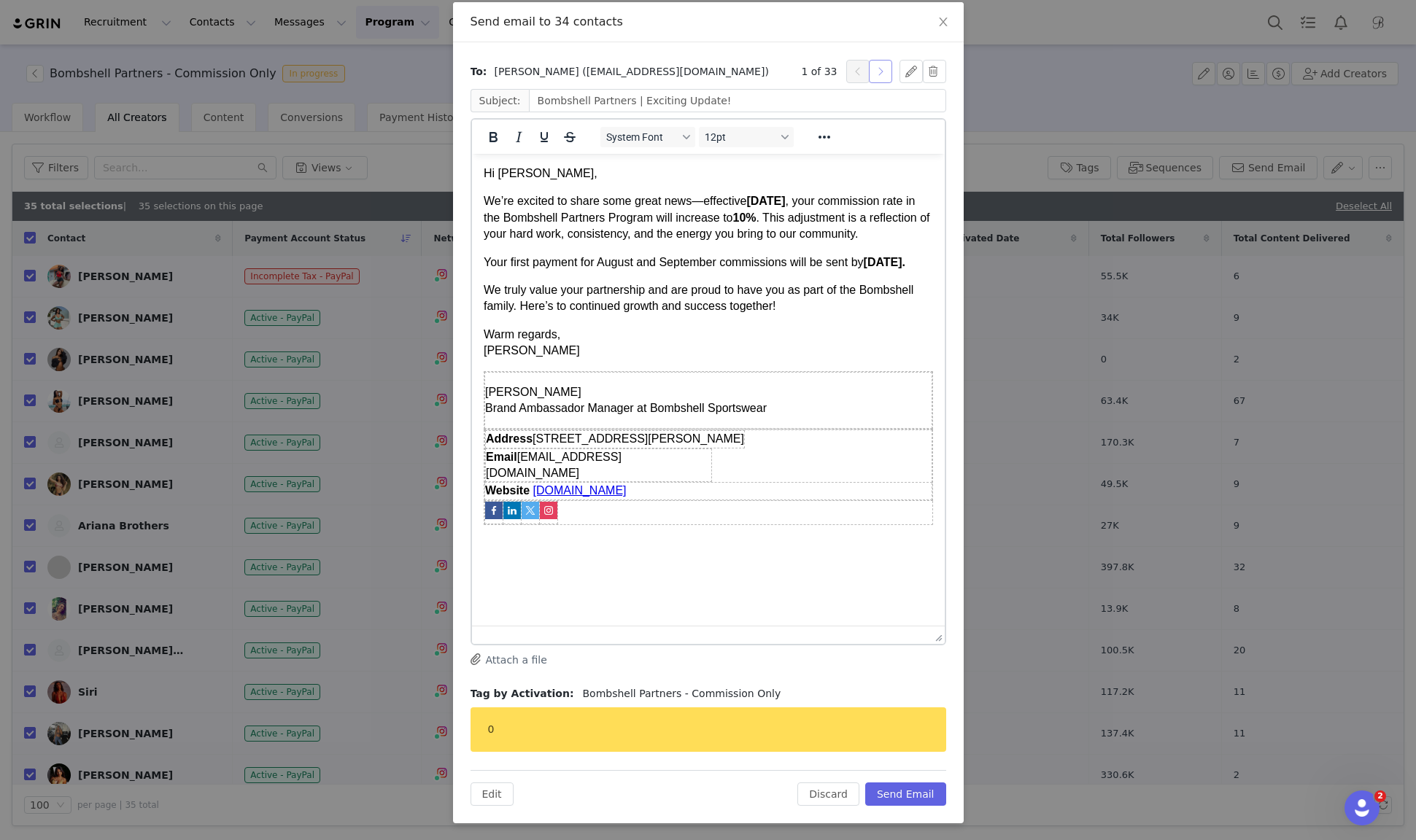
click at [881, 76] on button "button" at bounding box center [880, 71] width 23 height 23
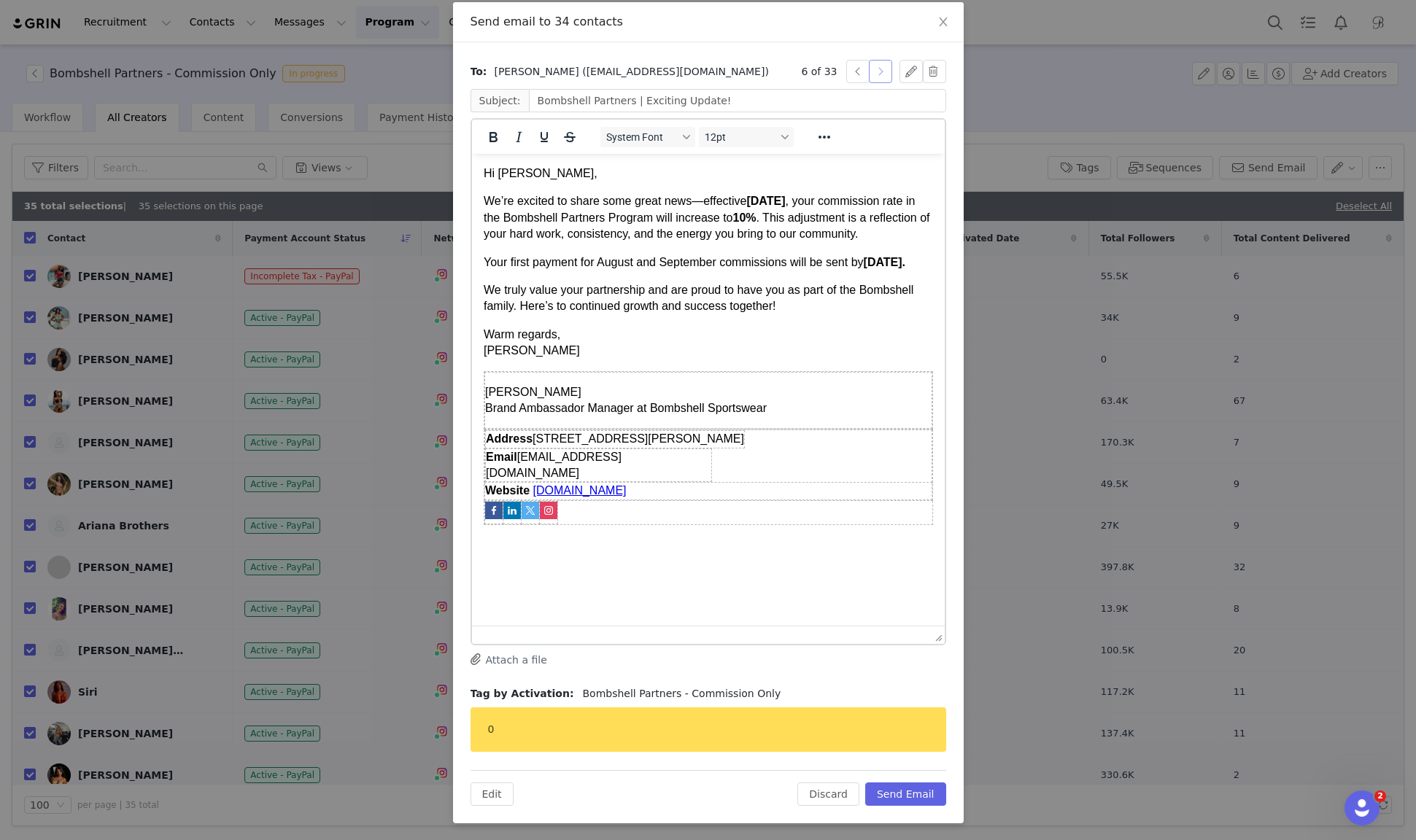
click at [881, 76] on button "button" at bounding box center [880, 71] width 23 height 23
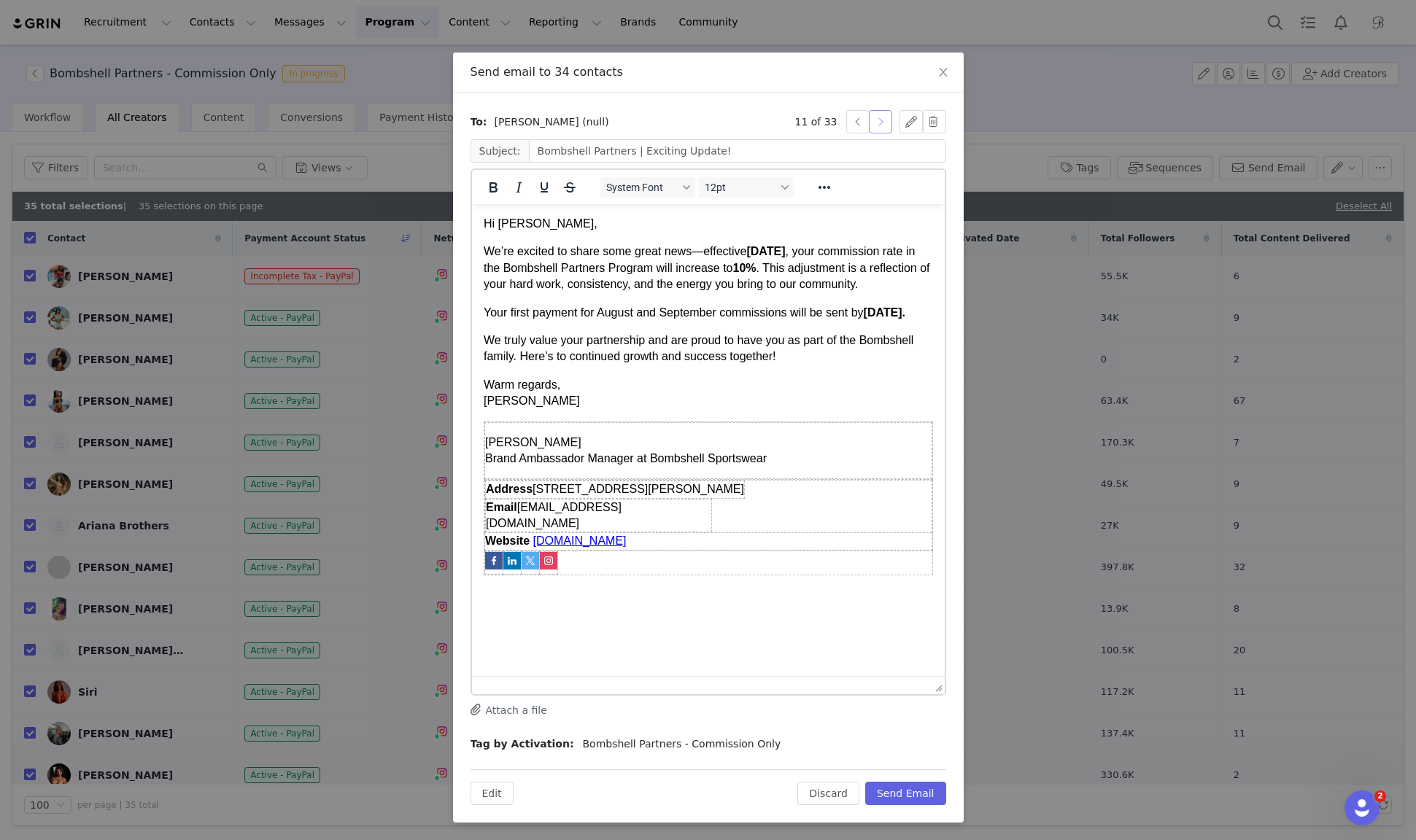
scroll to position [20, 0]
click at [881, 76] on div "Send email to 34 contacts" at bounding box center [708, 73] width 511 height 40
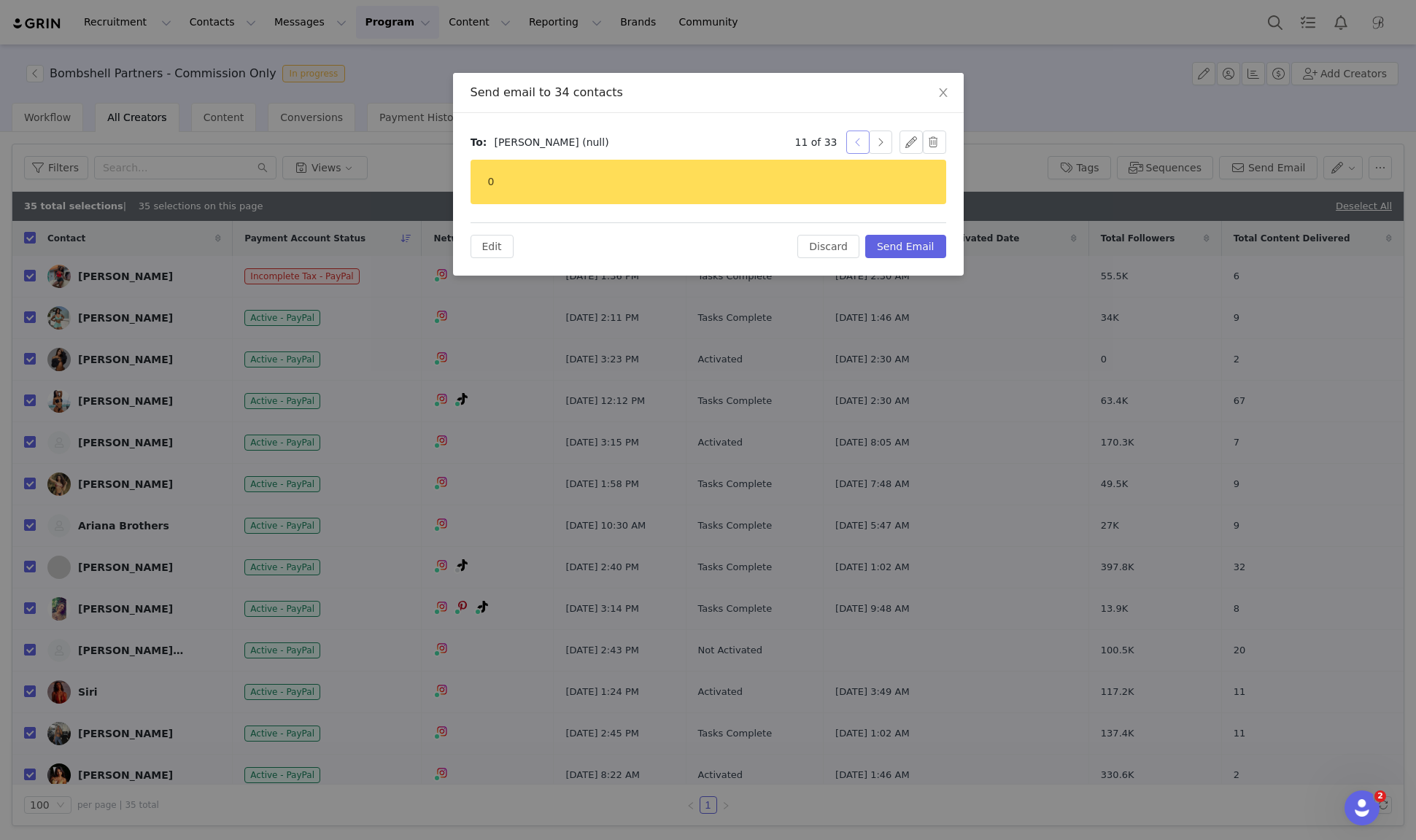
click at [863, 142] on button "button" at bounding box center [857, 141] width 23 height 23
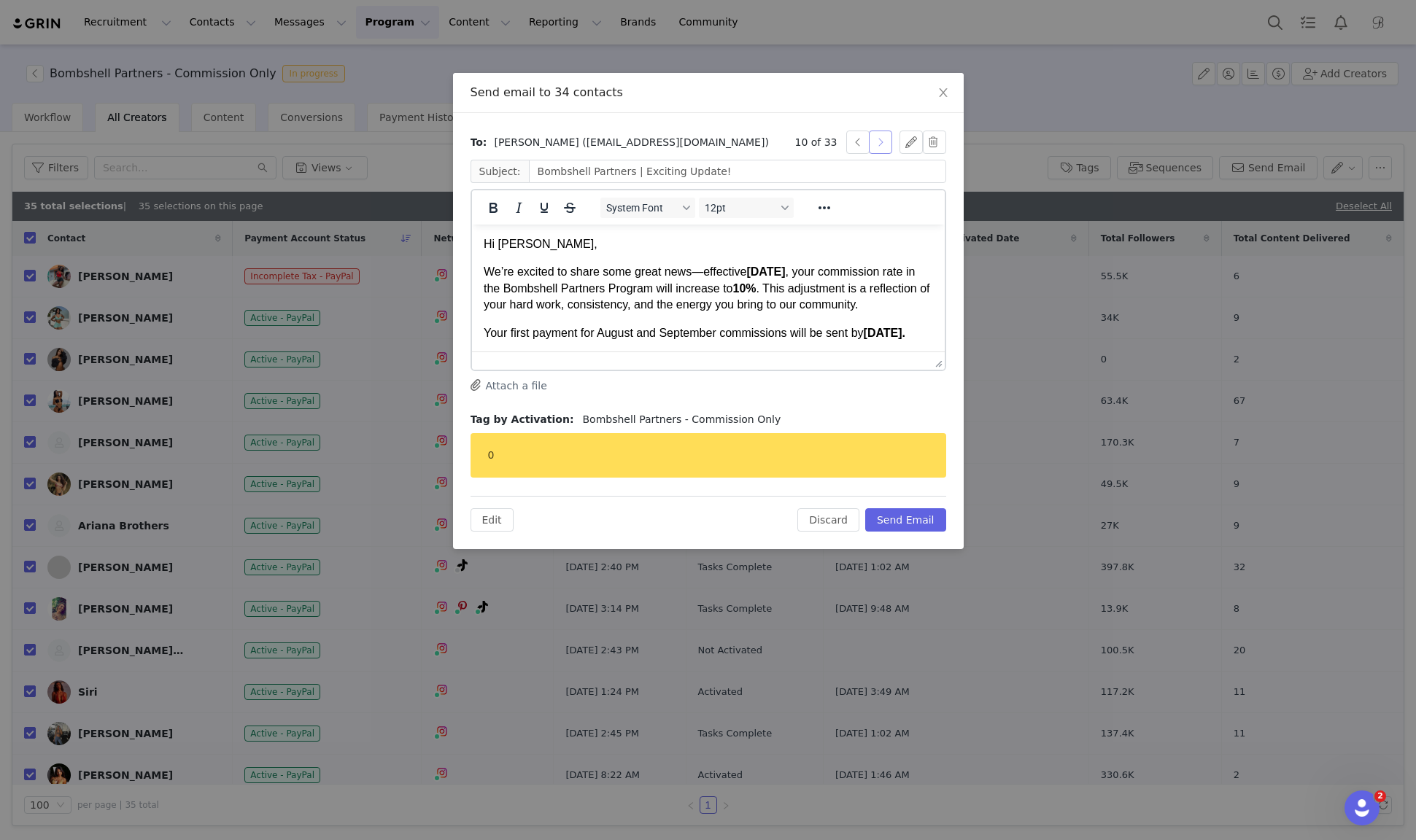
click at [882, 144] on button "button" at bounding box center [880, 141] width 23 height 23
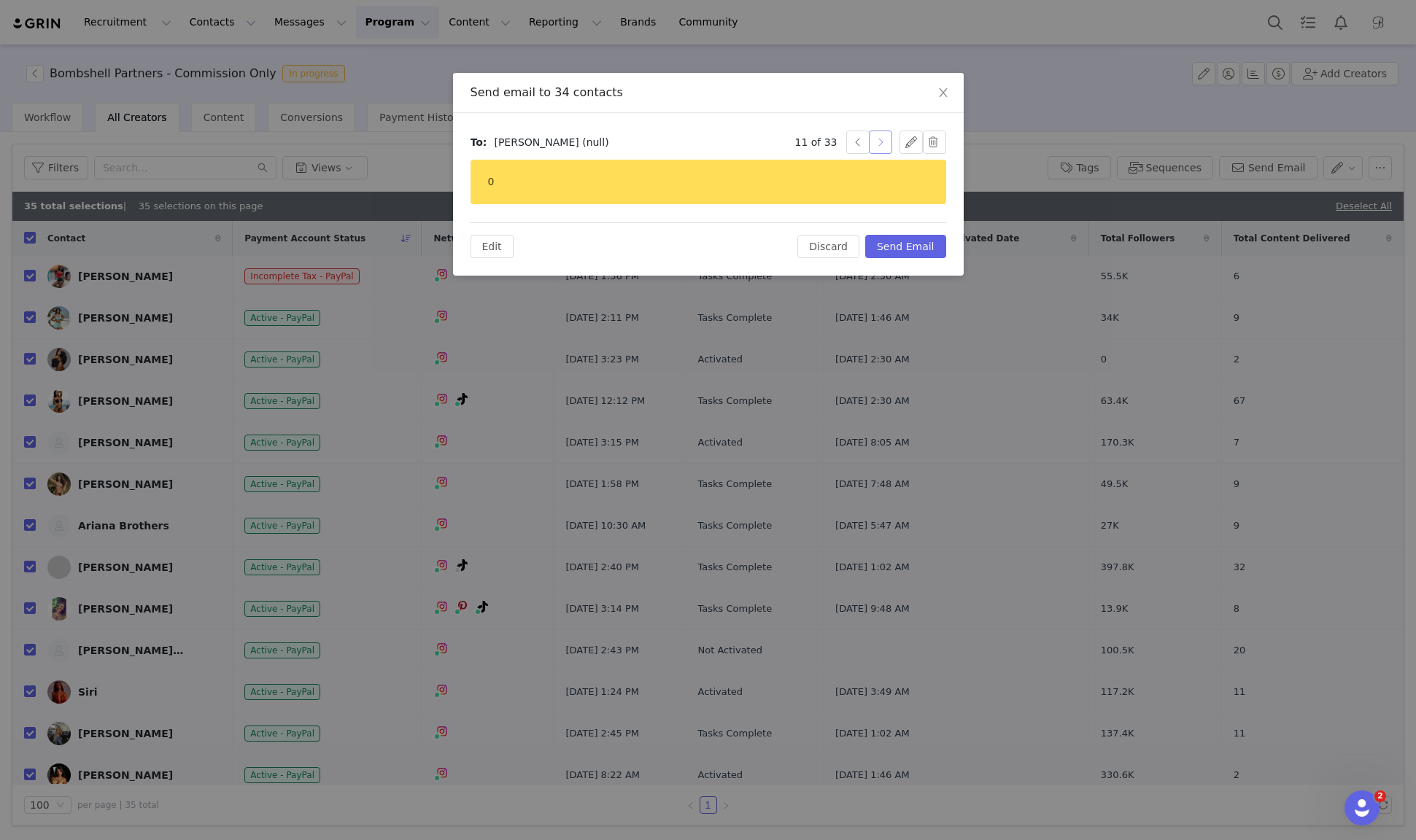
click at [883, 143] on button "button" at bounding box center [880, 141] width 23 height 23
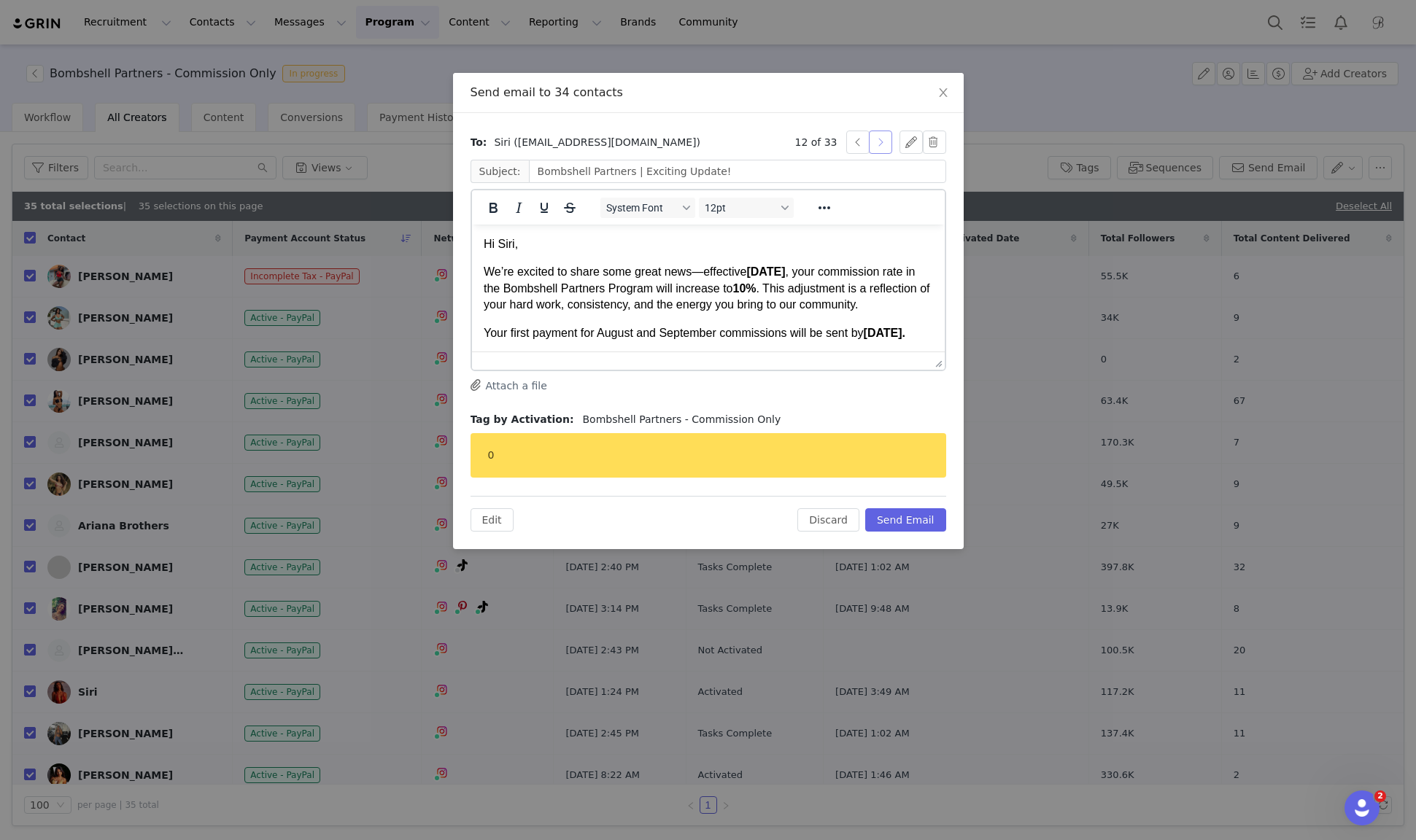
click at [883, 143] on button "button" at bounding box center [880, 141] width 23 height 23
click at [884, 143] on button "button" at bounding box center [880, 141] width 23 height 23
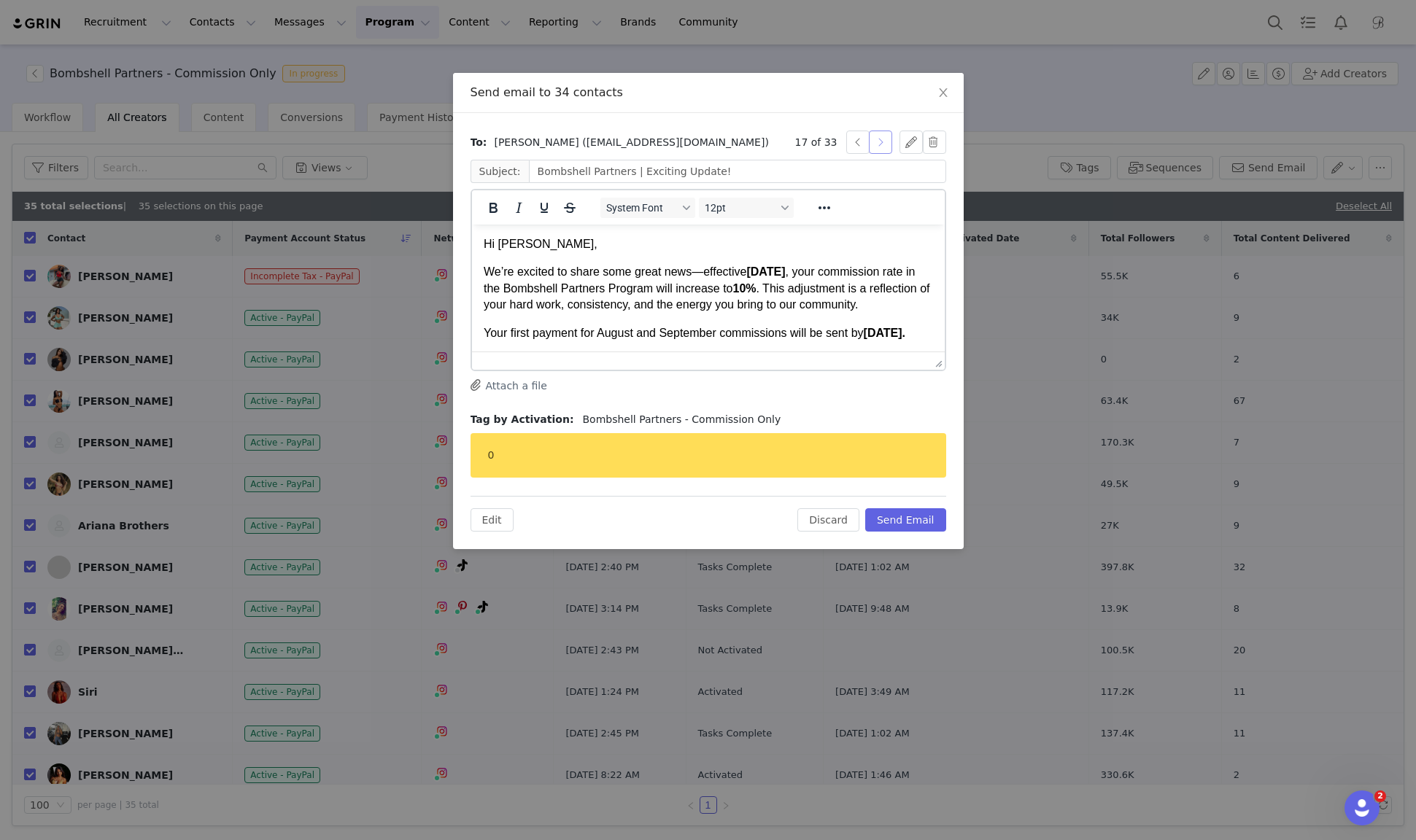
click at [884, 143] on button "button" at bounding box center [880, 141] width 23 height 23
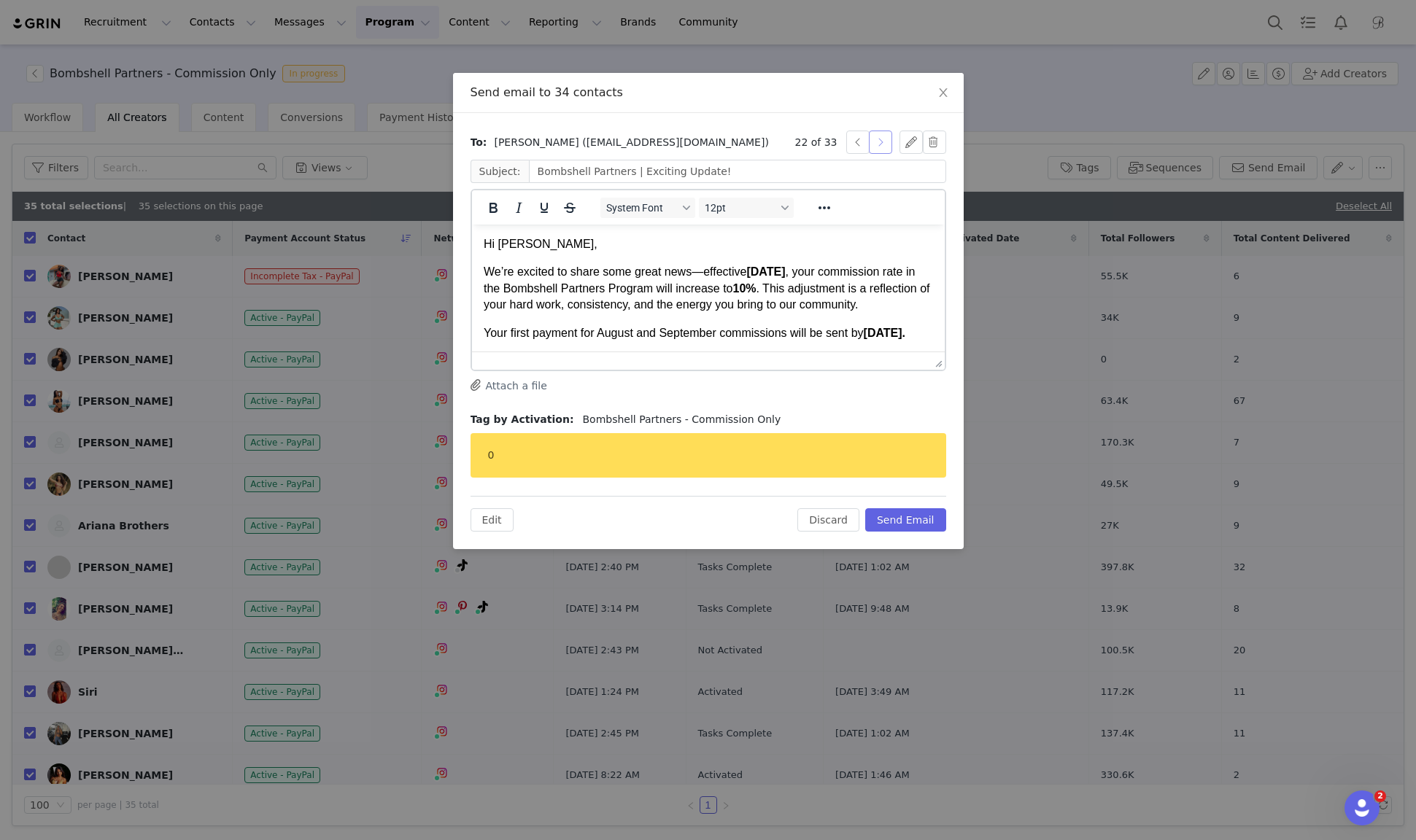
click at [884, 143] on button "button" at bounding box center [880, 141] width 23 height 23
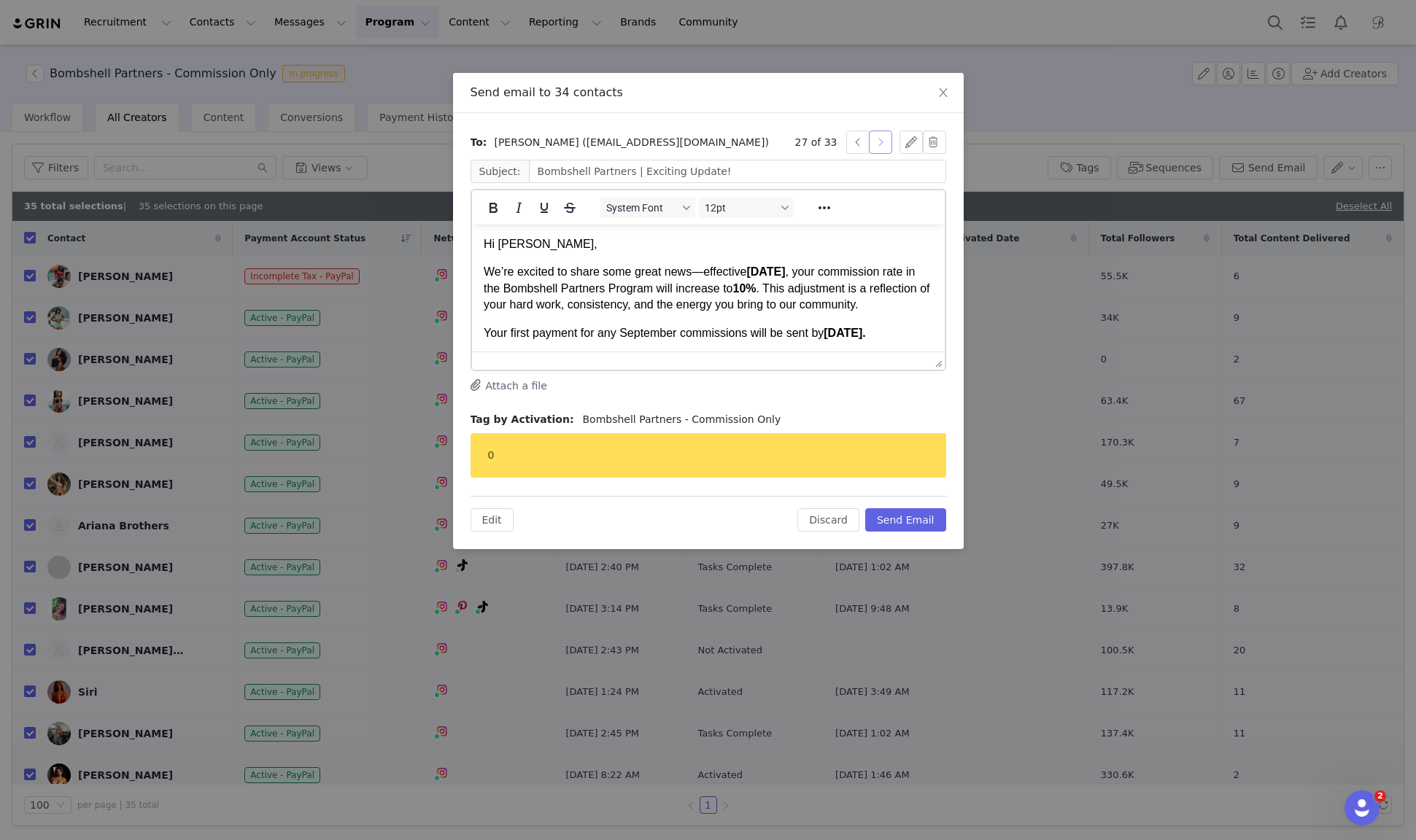
click at [884, 143] on button "button" at bounding box center [880, 141] width 23 height 23
click at [885, 143] on button "button" at bounding box center [880, 141] width 23 height 23
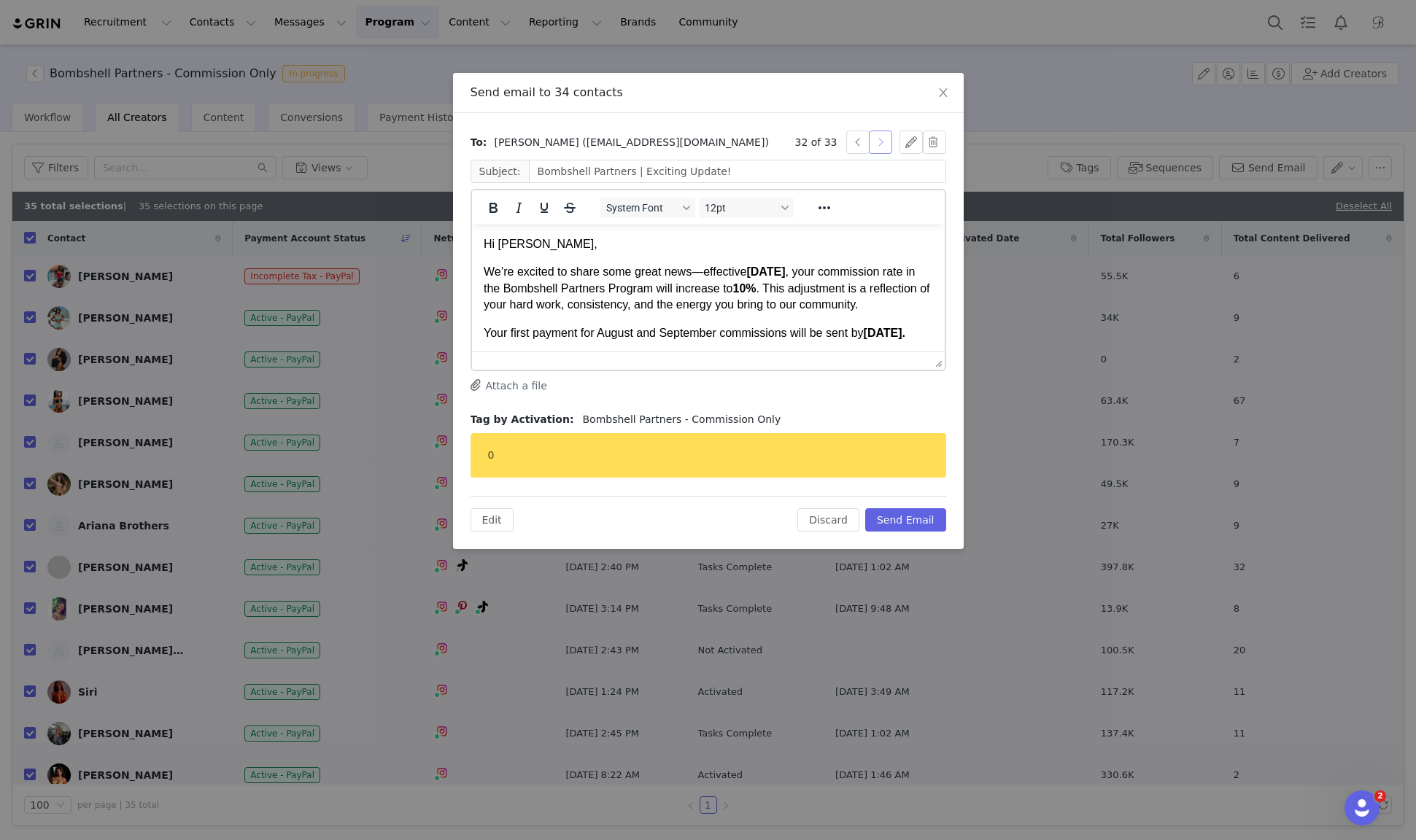
click at [885, 143] on button "button" at bounding box center [880, 141] width 23 height 23
click at [856, 142] on button "button" at bounding box center [857, 141] width 23 height 23
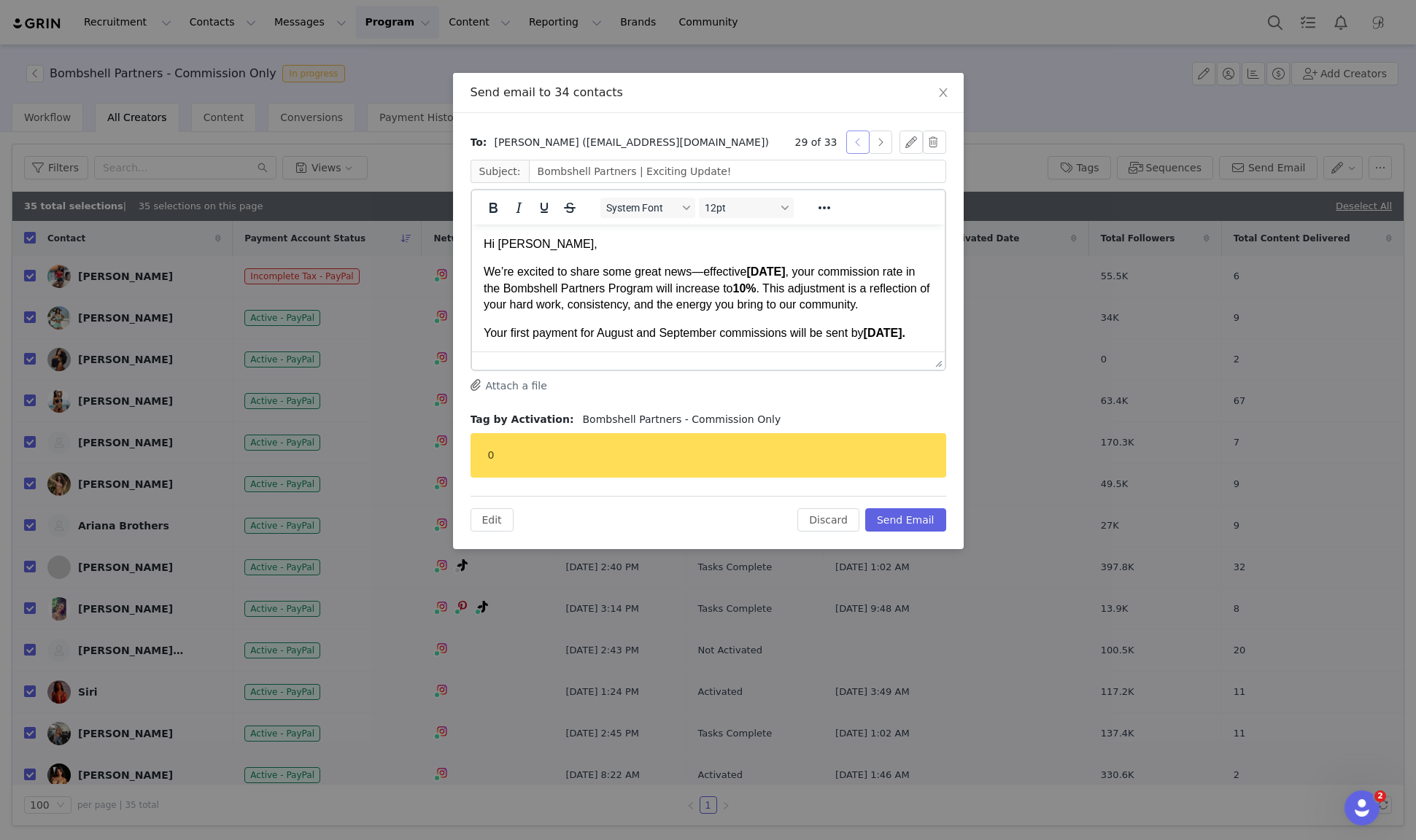
click at [856, 142] on button "button" at bounding box center [857, 141] width 23 height 23
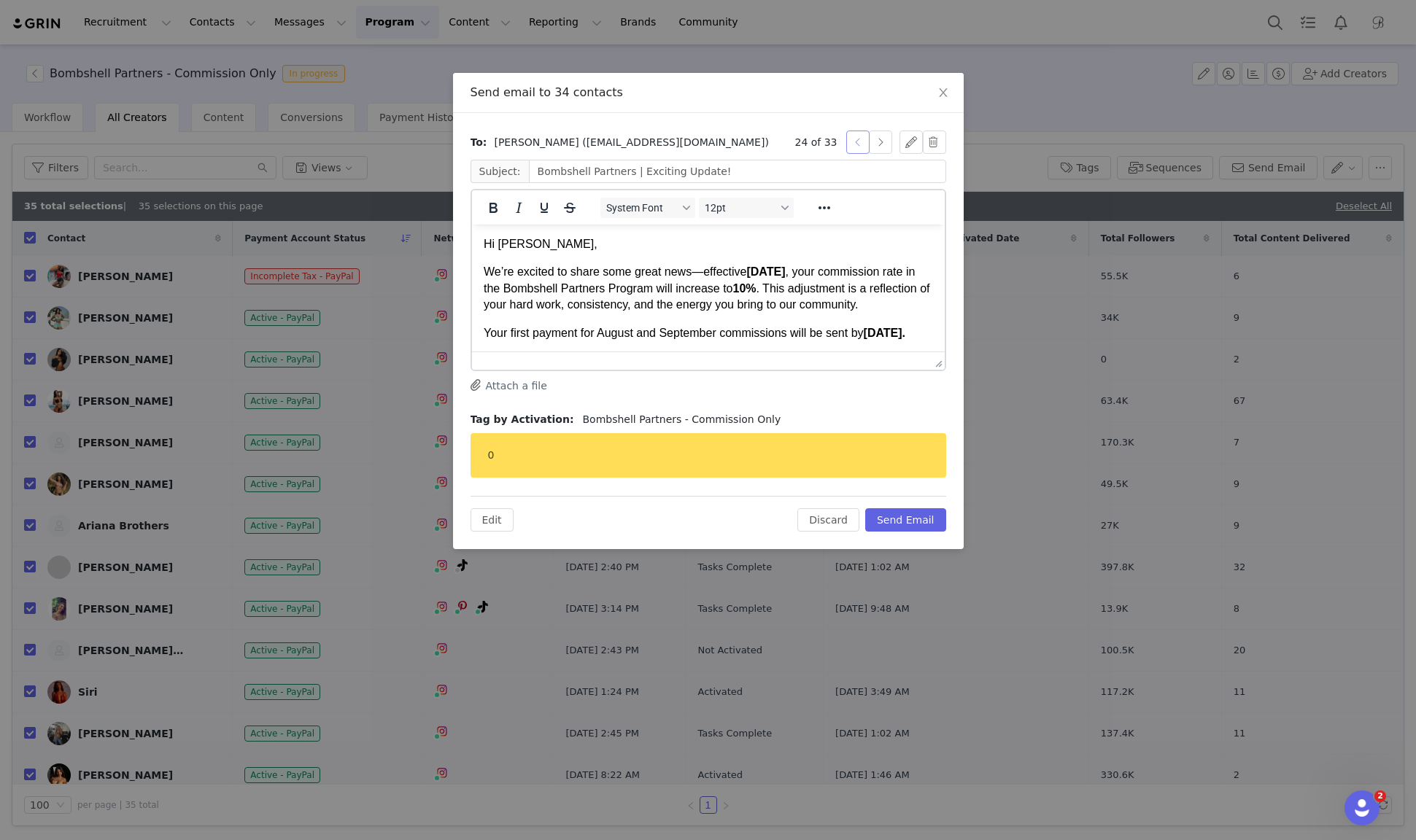
click at [856, 142] on button "button" at bounding box center [857, 141] width 23 height 23
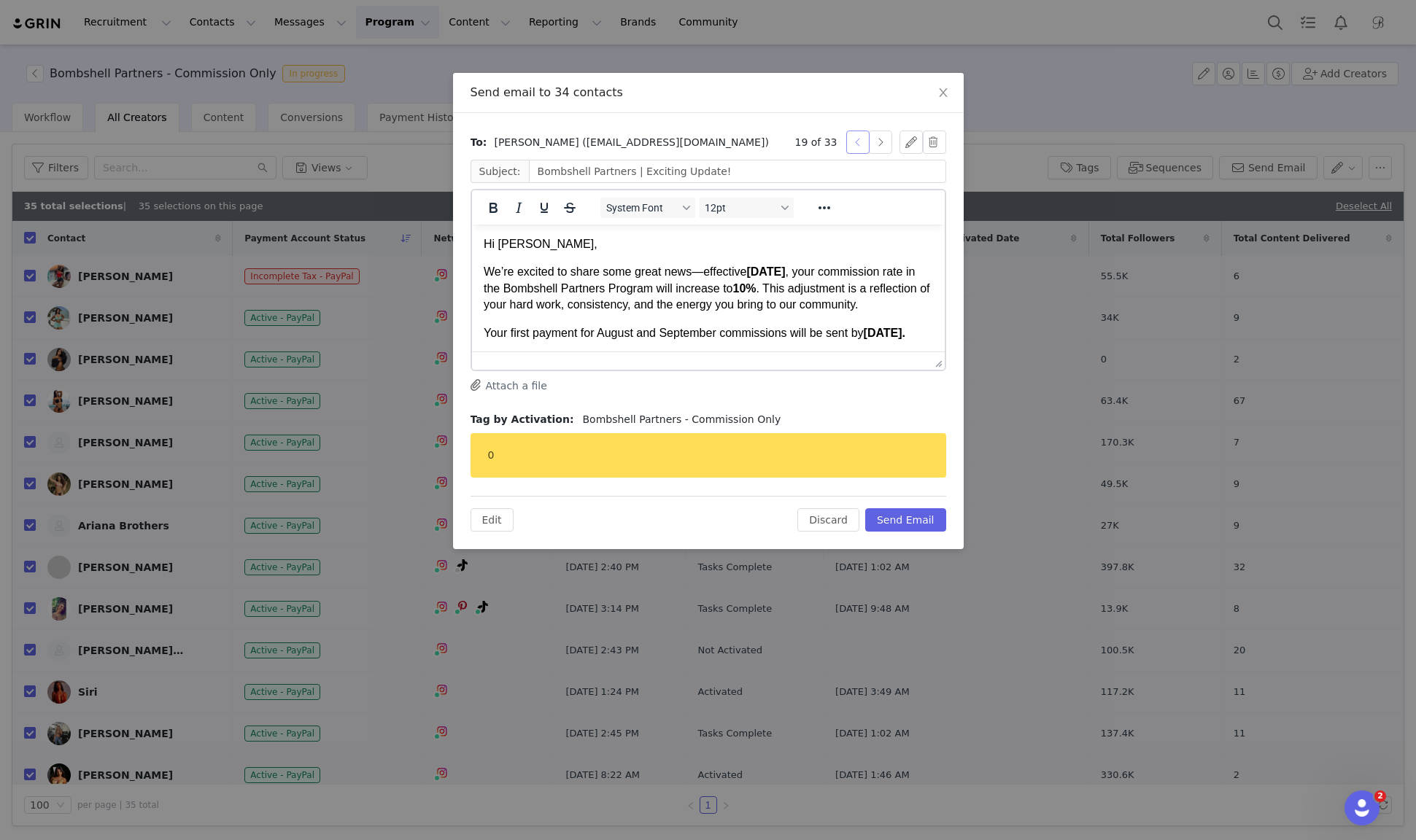
click at [856, 142] on button "button" at bounding box center [857, 141] width 23 height 23
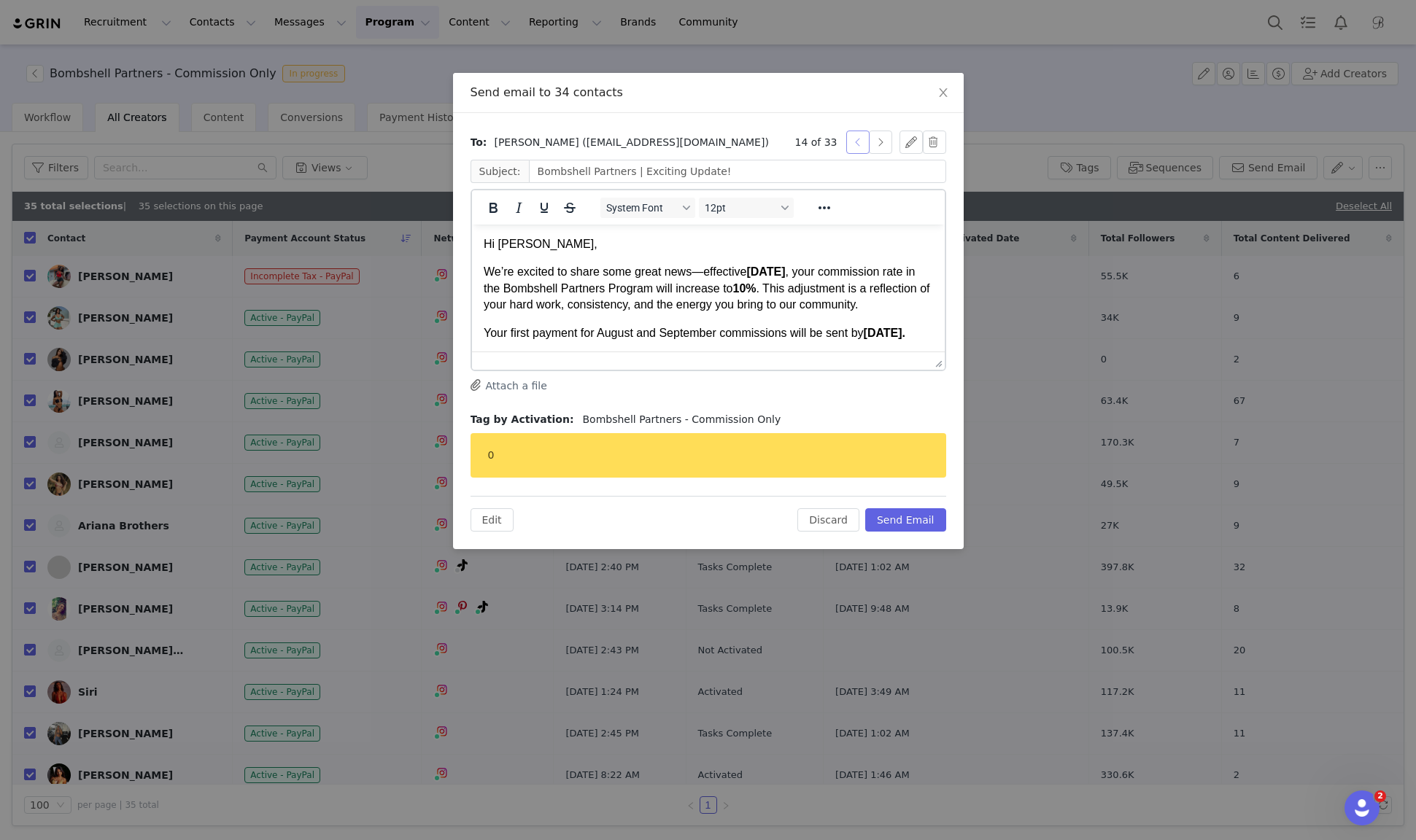
click at [856, 142] on button "button" at bounding box center [857, 141] width 23 height 23
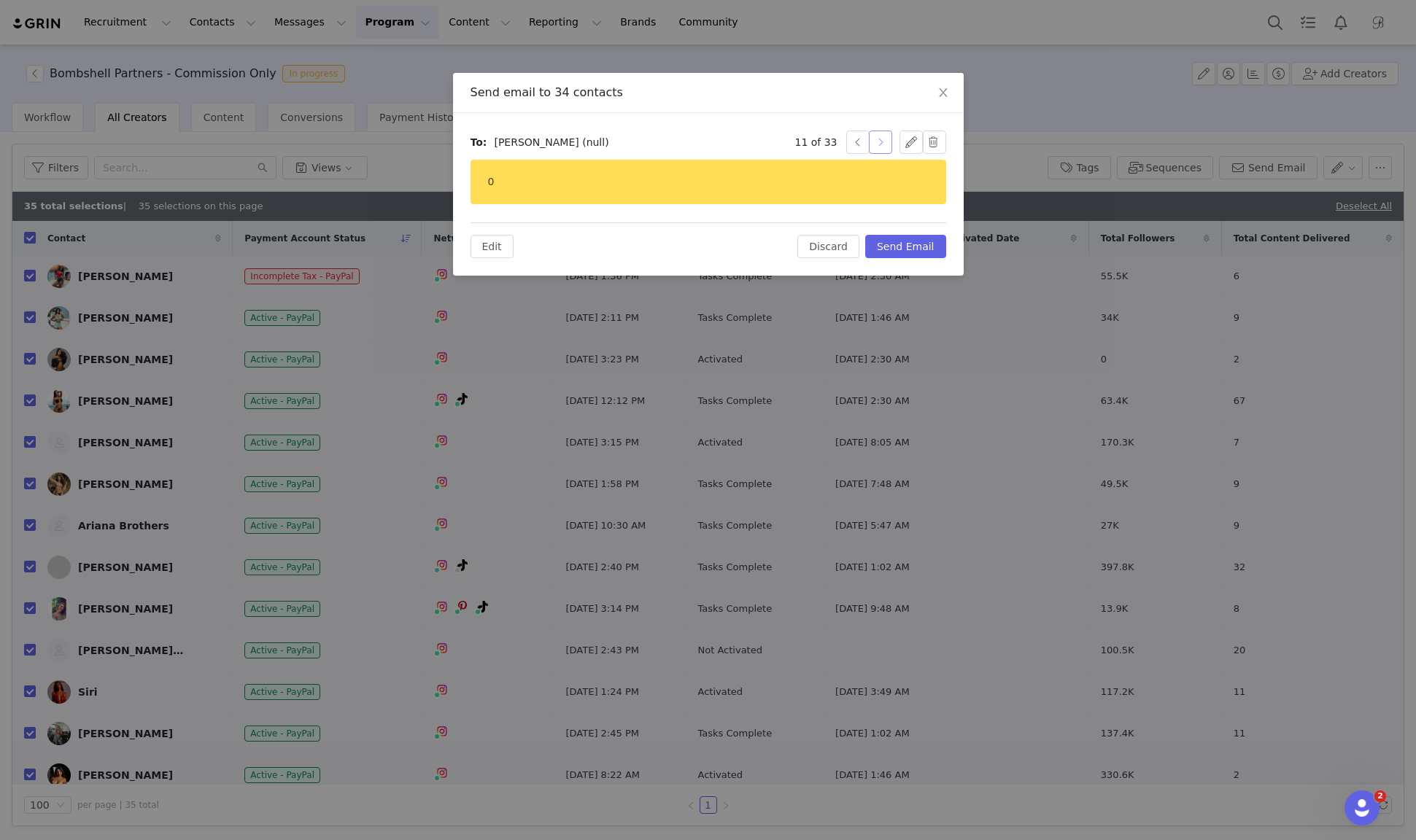
click at [876, 140] on button "button" at bounding box center [880, 141] width 23 height 23
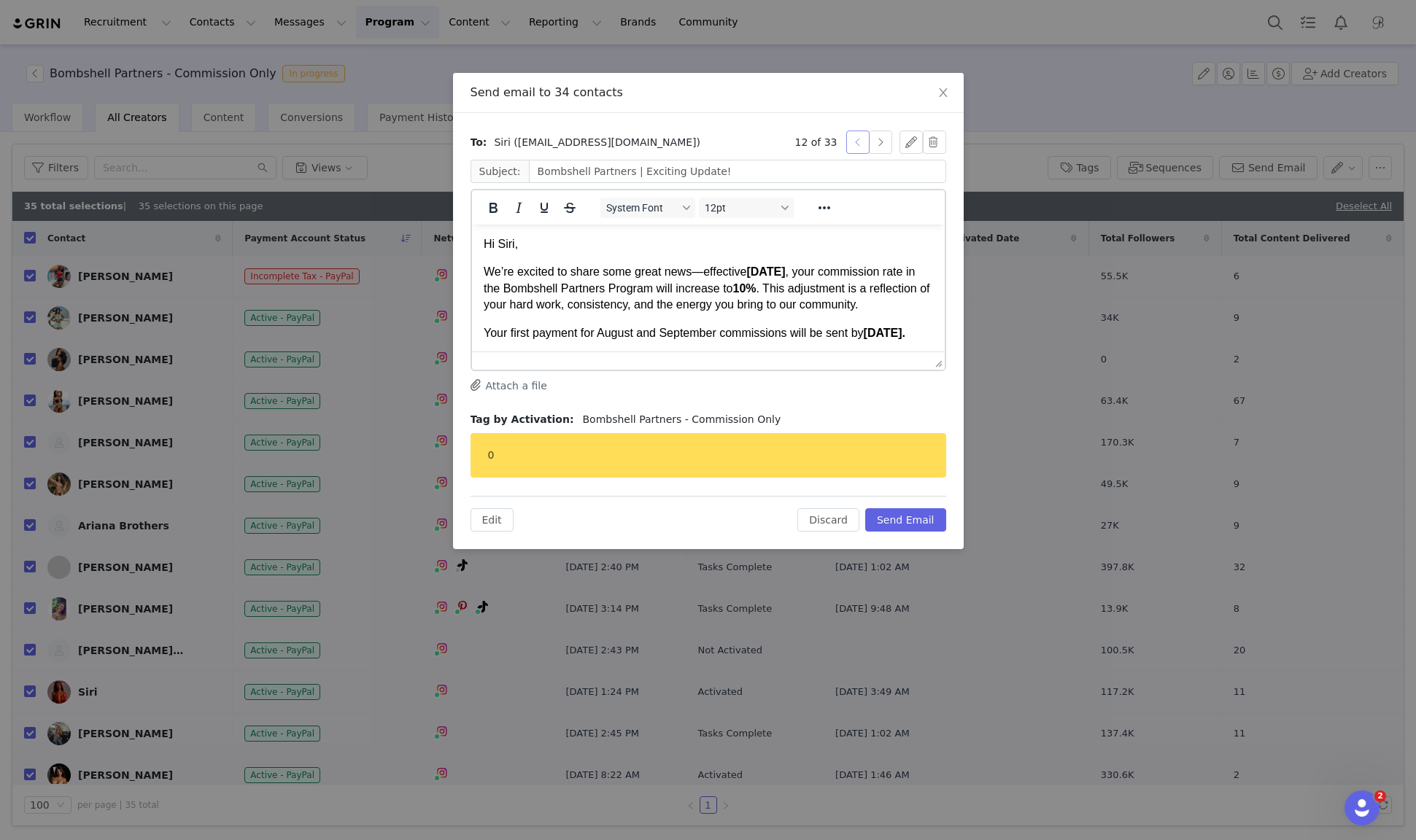
click at [851, 143] on button "button" at bounding box center [857, 141] width 23 height 23
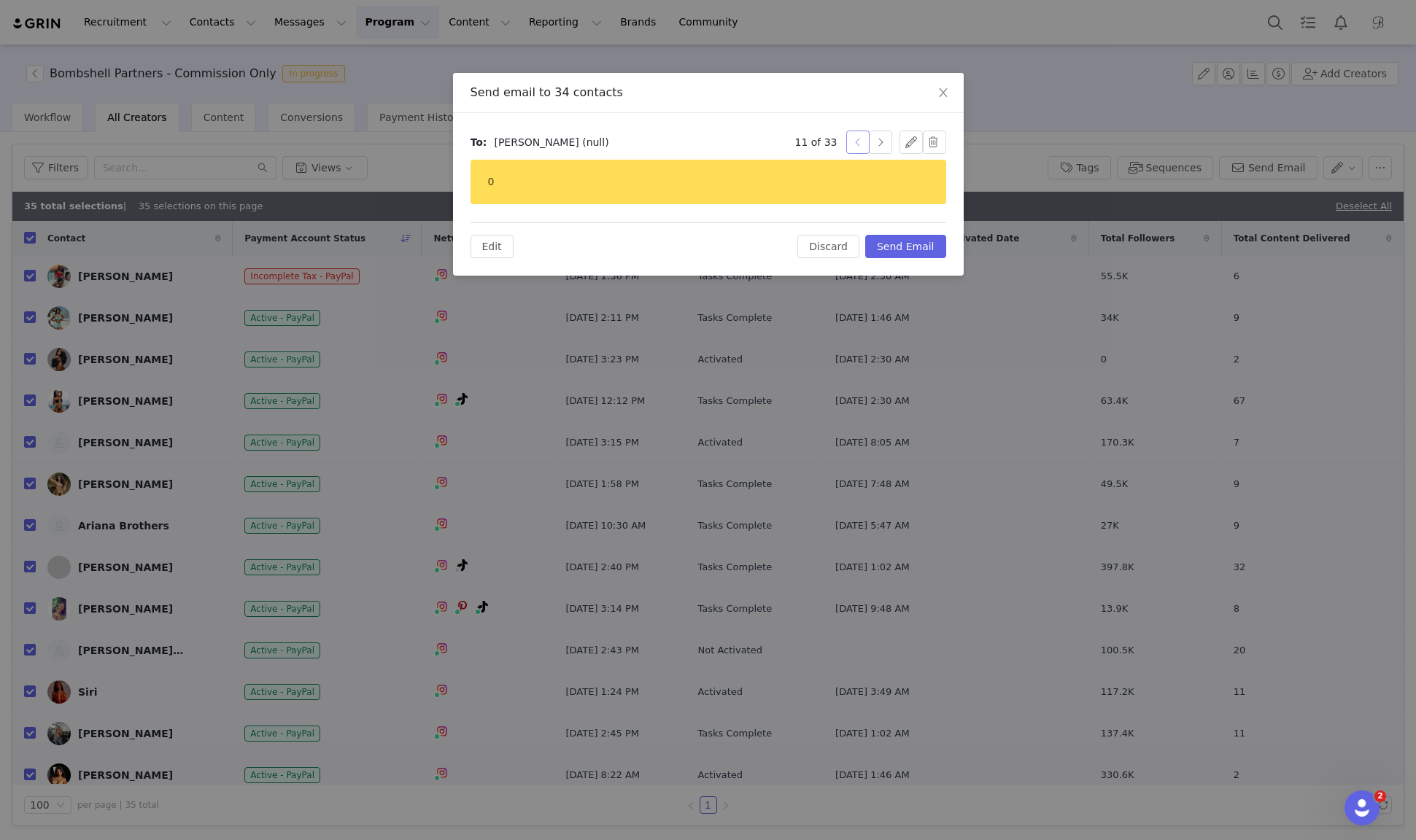
click at [851, 143] on button "button" at bounding box center [857, 141] width 23 height 23
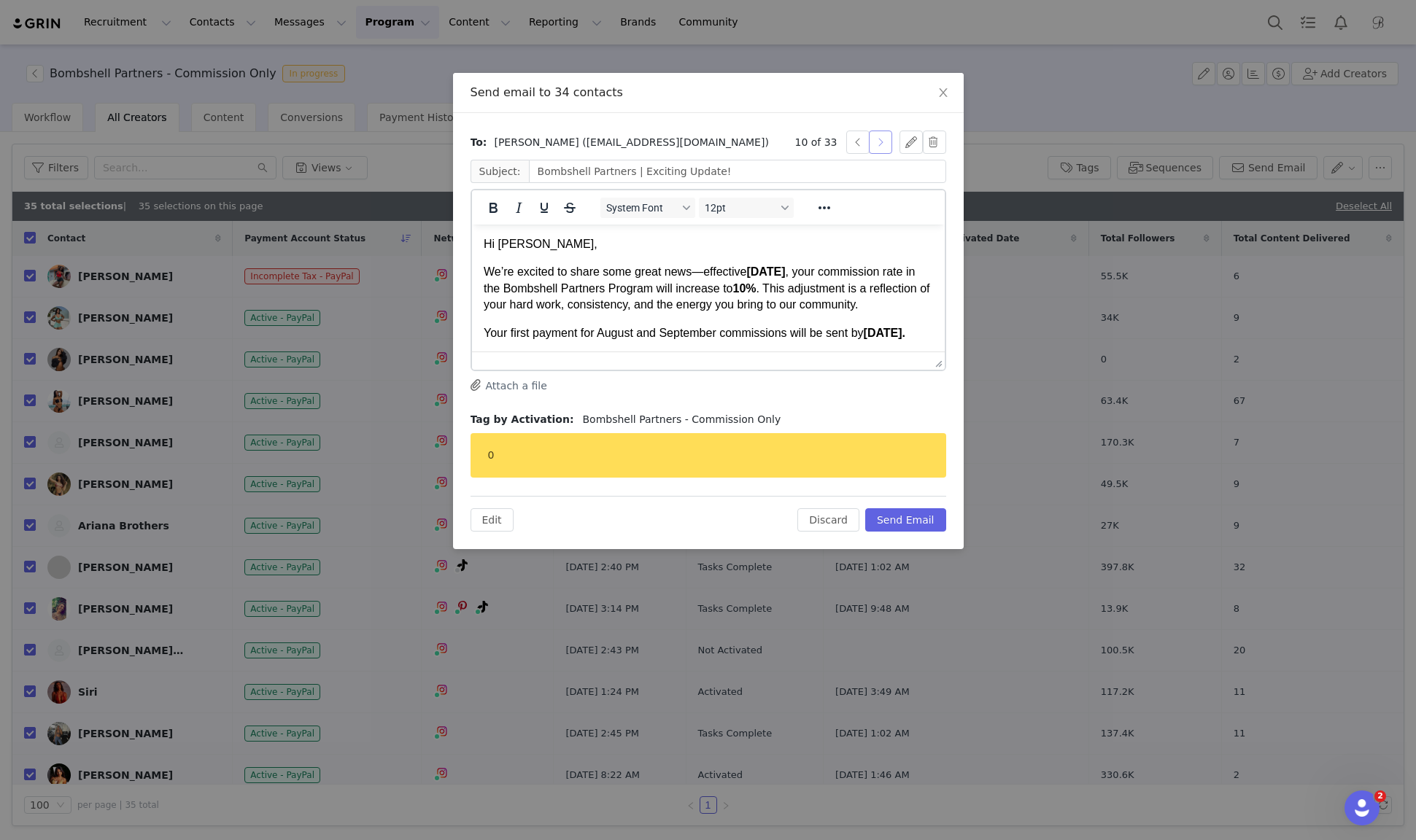
click at [874, 143] on button "button" at bounding box center [880, 141] width 23 height 23
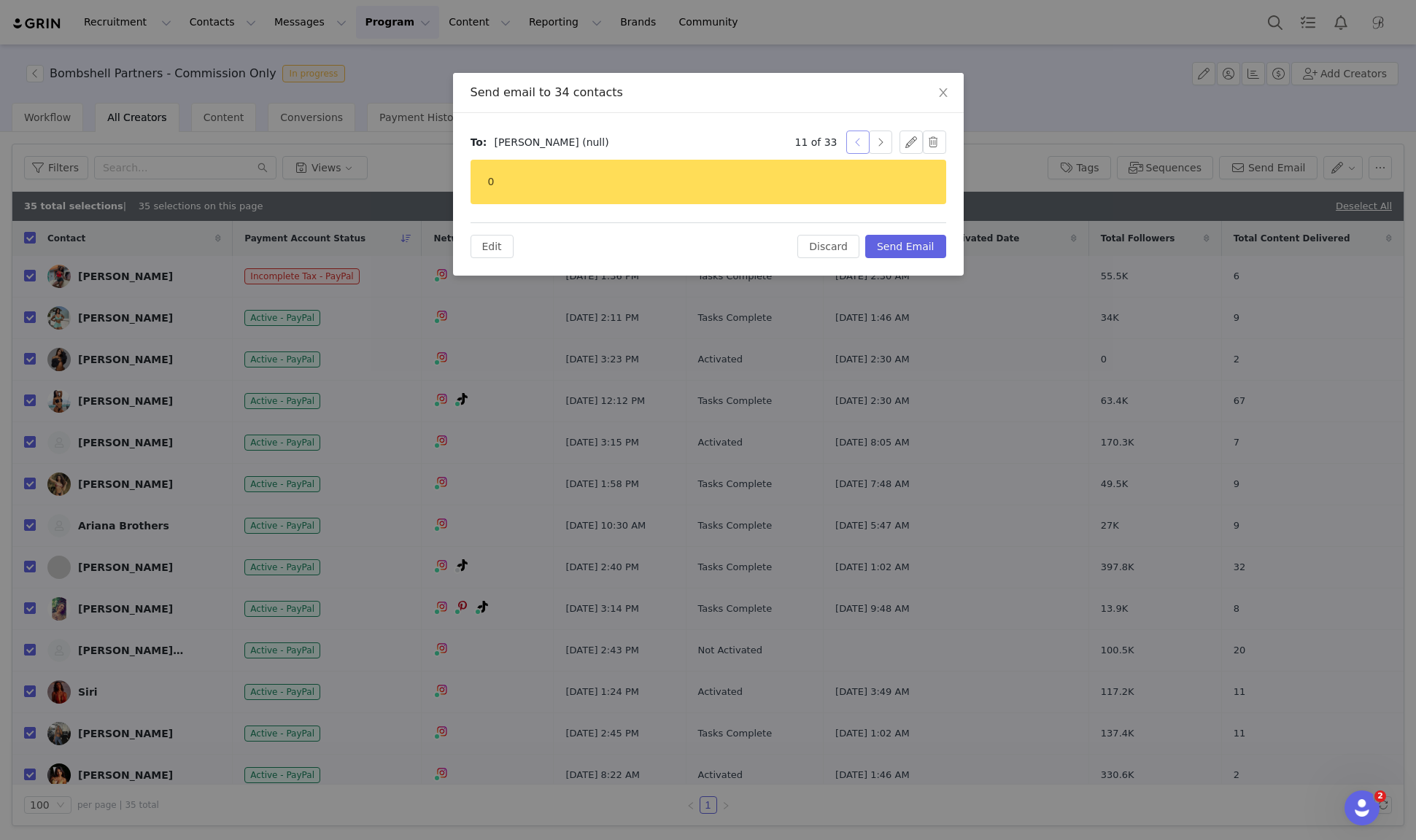
click at [853, 145] on button "button" at bounding box center [857, 141] width 23 height 23
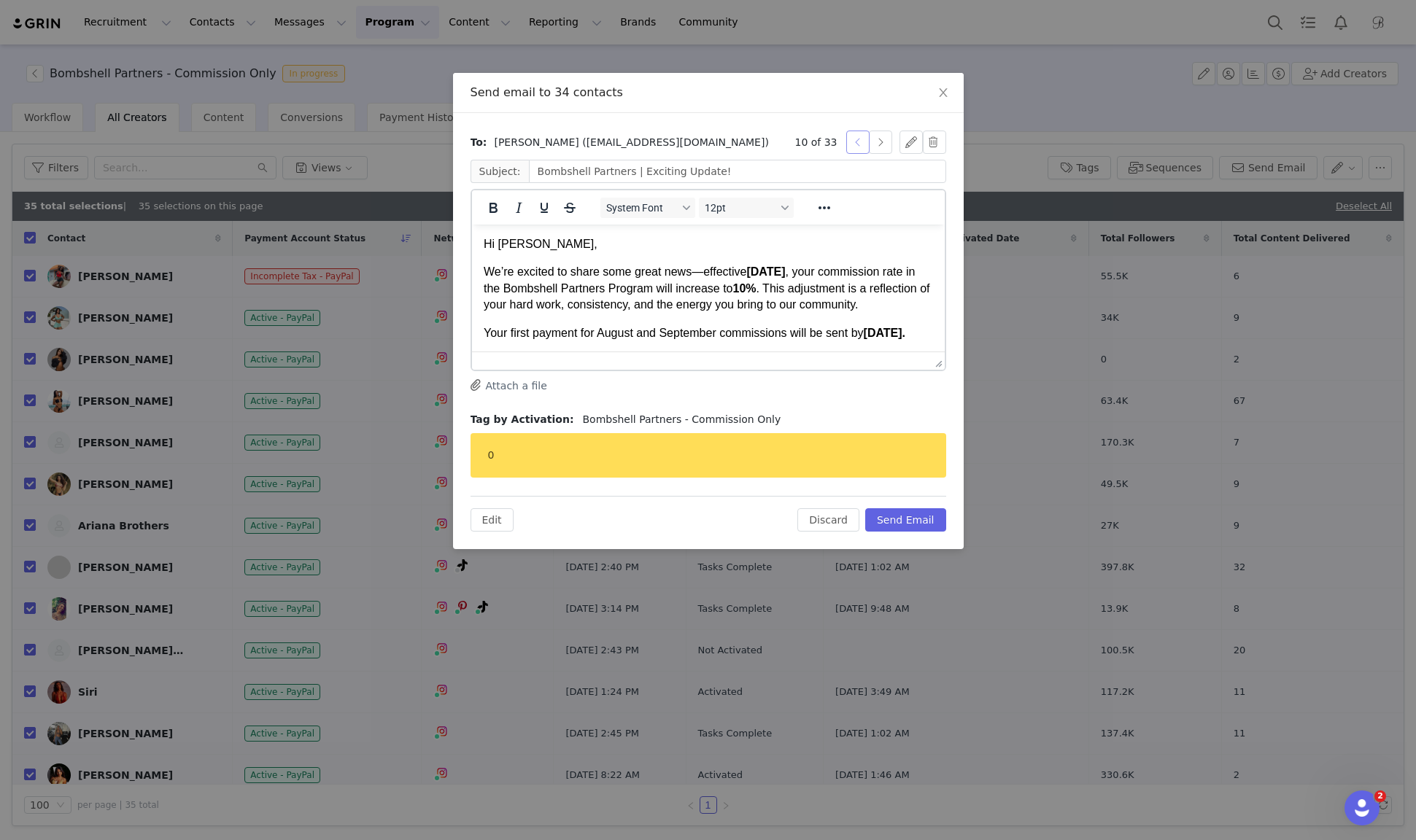
click at [853, 145] on button "button" at bounding box center [857, 141] width 23 height 23
click at [854, 145] on button "button" at bounding box center [857, 141] width 23 height 23
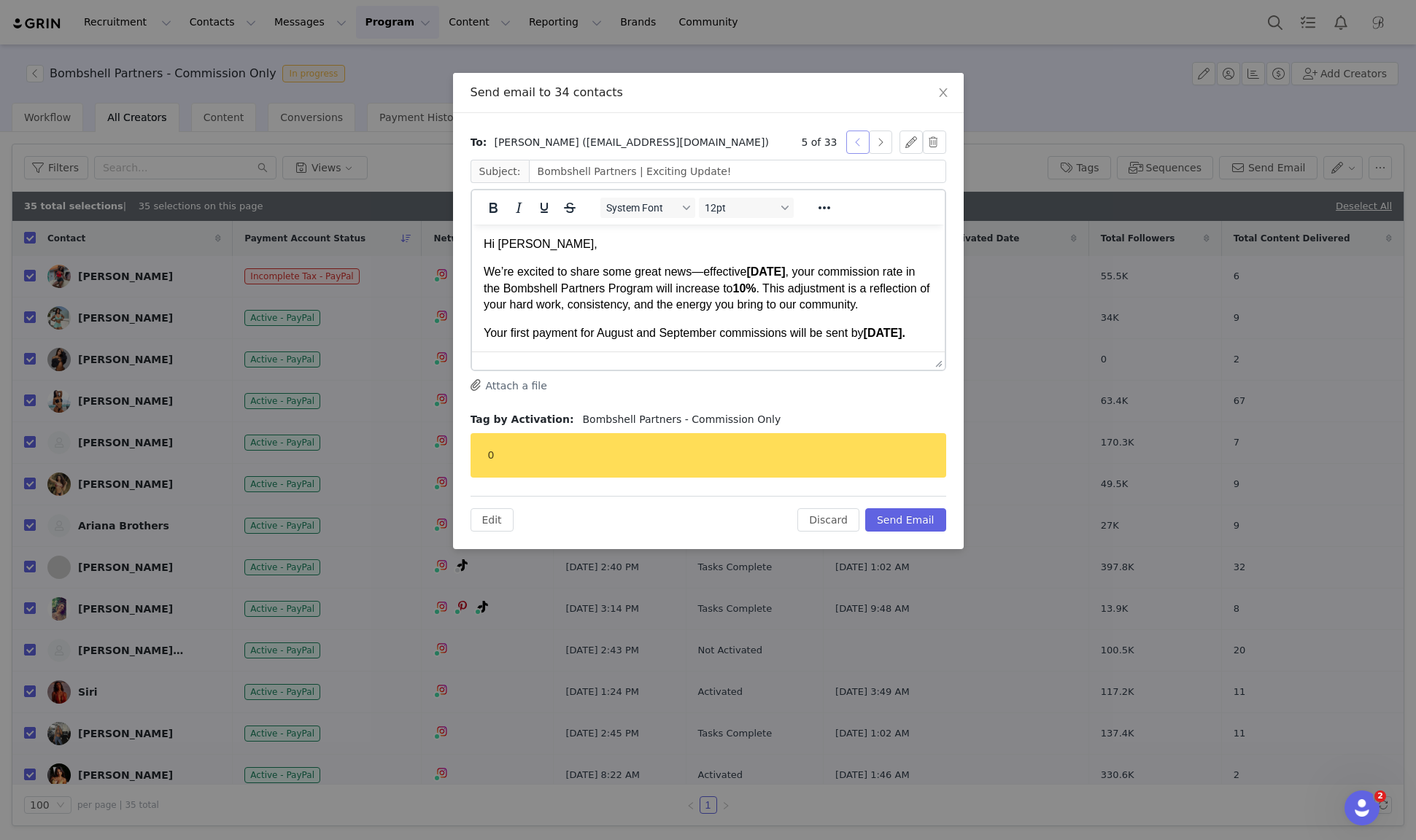
click at [854, 145] on button "button" at bounding box center [857, 141] width 23 height 23
click at [855, 143] on button "button" at bounding box center [857, 141] width 23 height 23
click at [905, 523] on button "Send Email" at bounding box center [905, 519] width 81 height 23
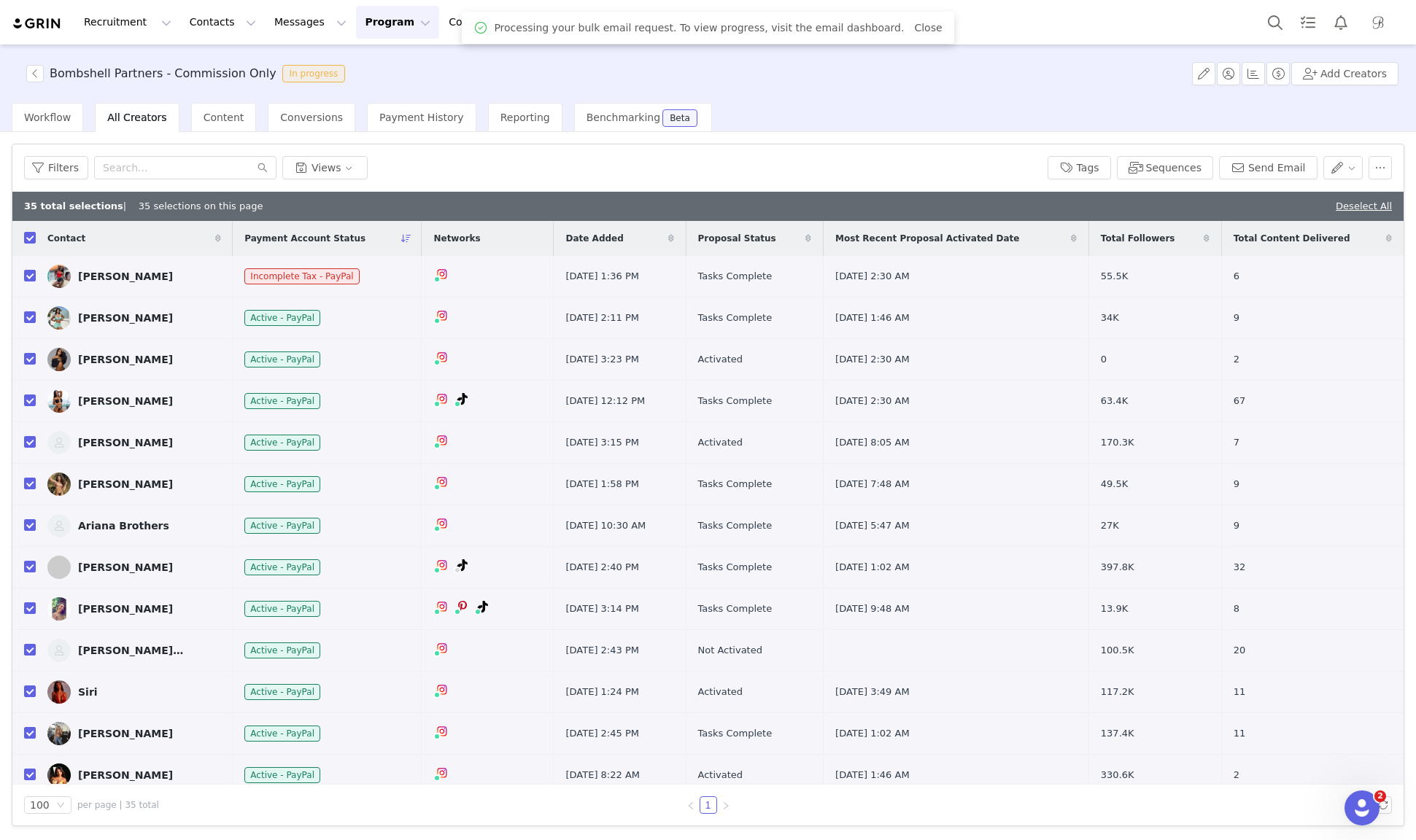
click at [1375, 33] on img "Profile" at bounding box center [1378, 22] width 23 height 23
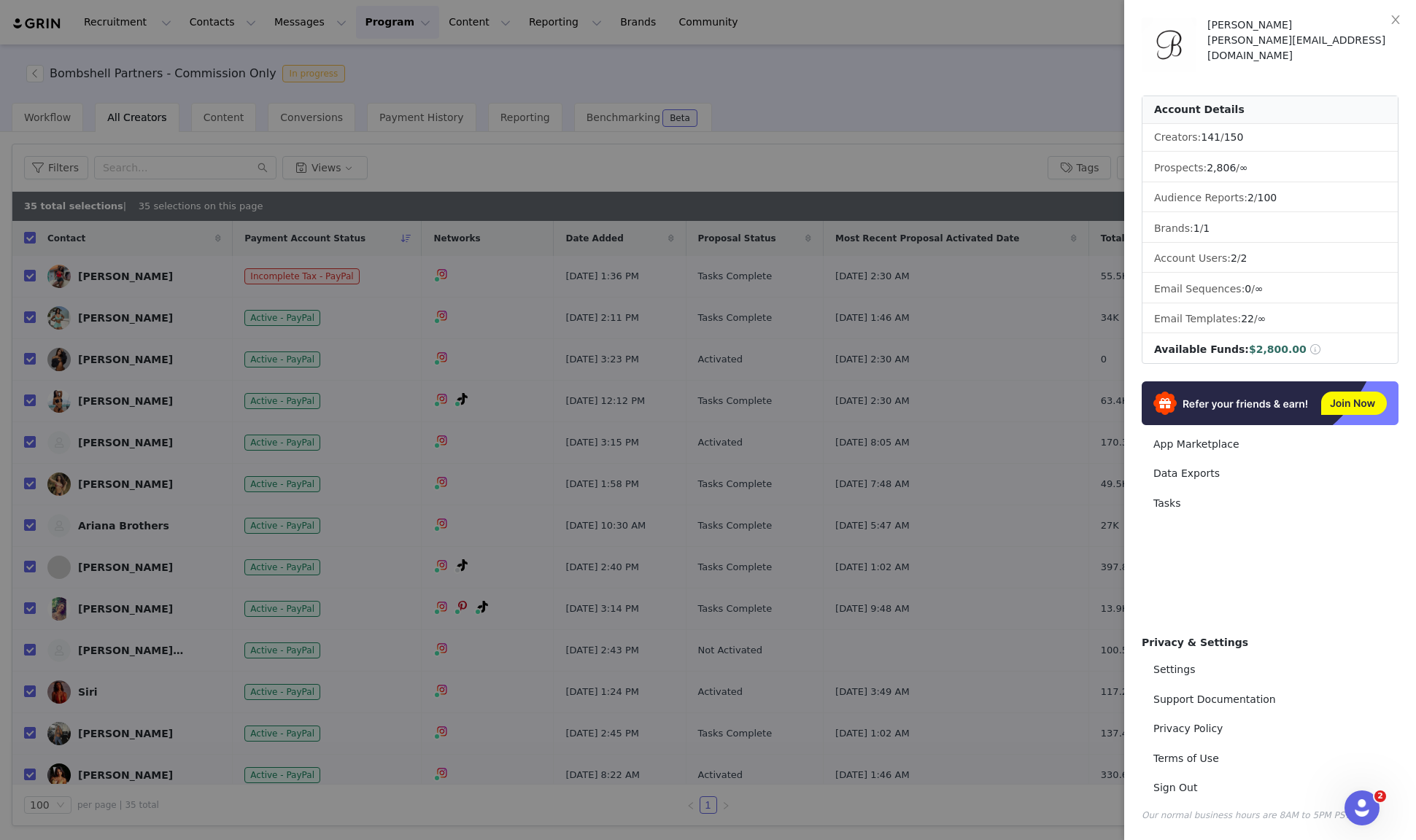
click at [1092, 43] on div at bounding box center [708, 420] width 1416 height 840
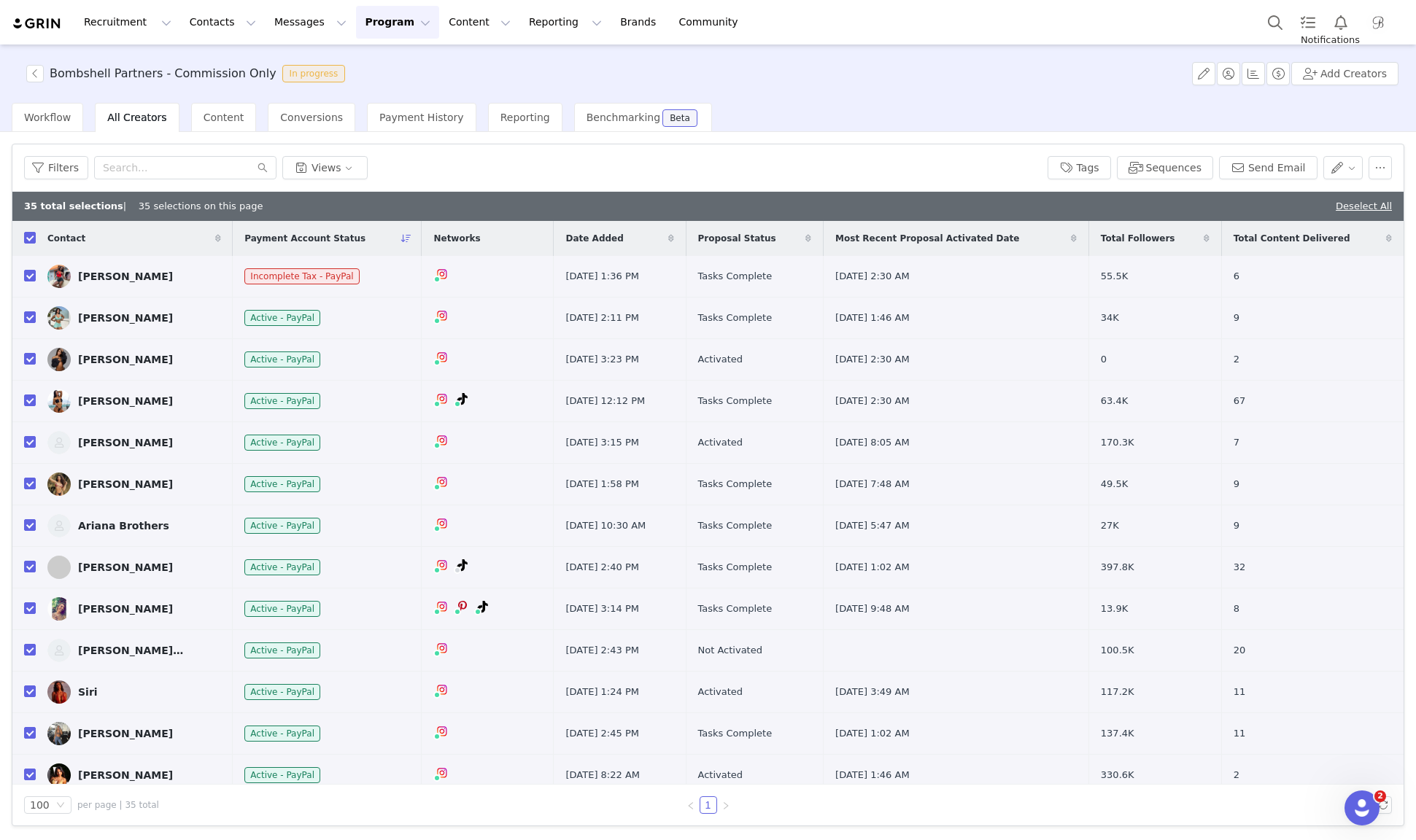
click at [1373, 20] on img "Profile" at bounding box center [1378, 22] width 23 height 23
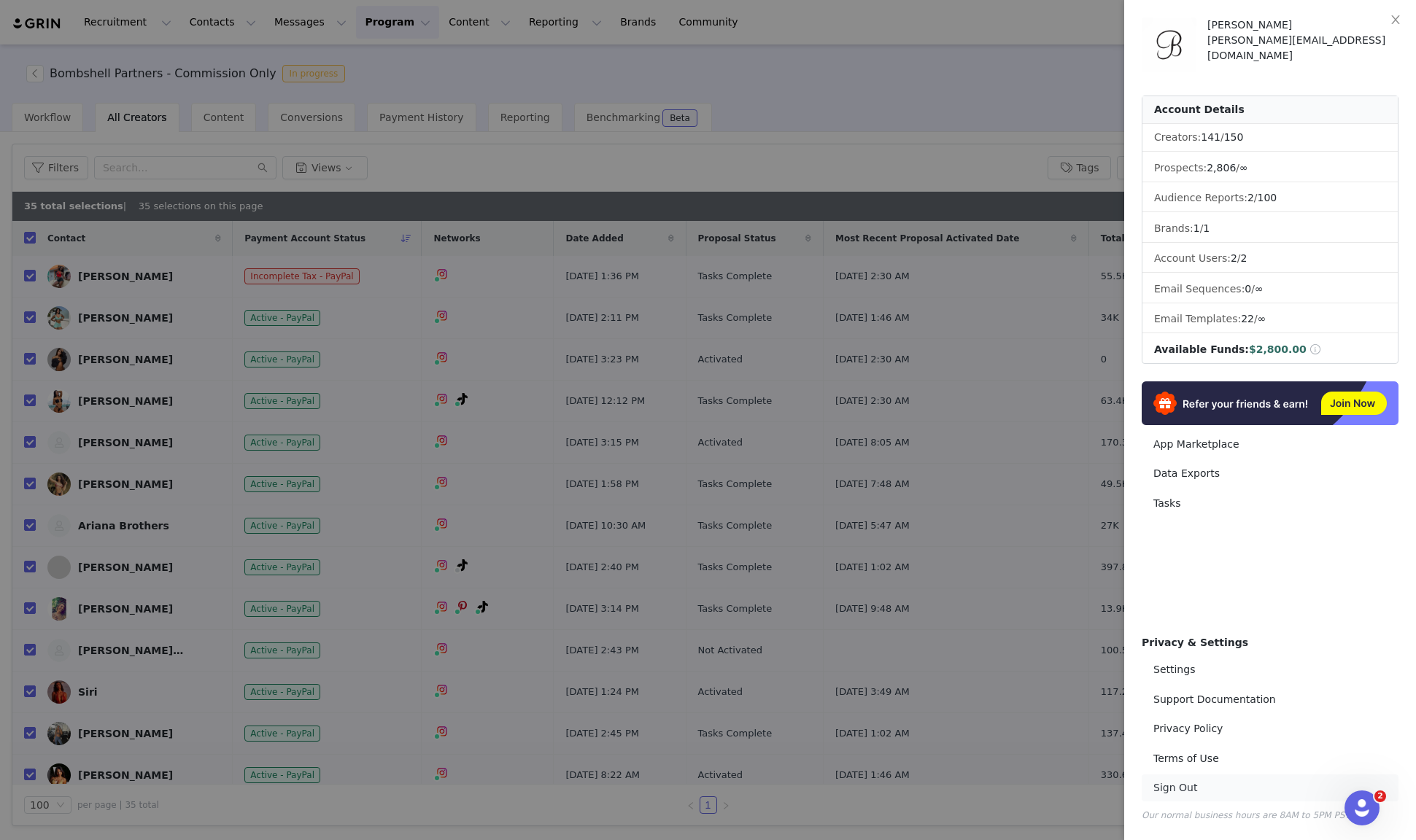
click at [1185, 787] on link "Sign Out" at bounding box center [1270, 788] width 257 height 27
